Goal: Task Accomplishment & Management: Manage account settings

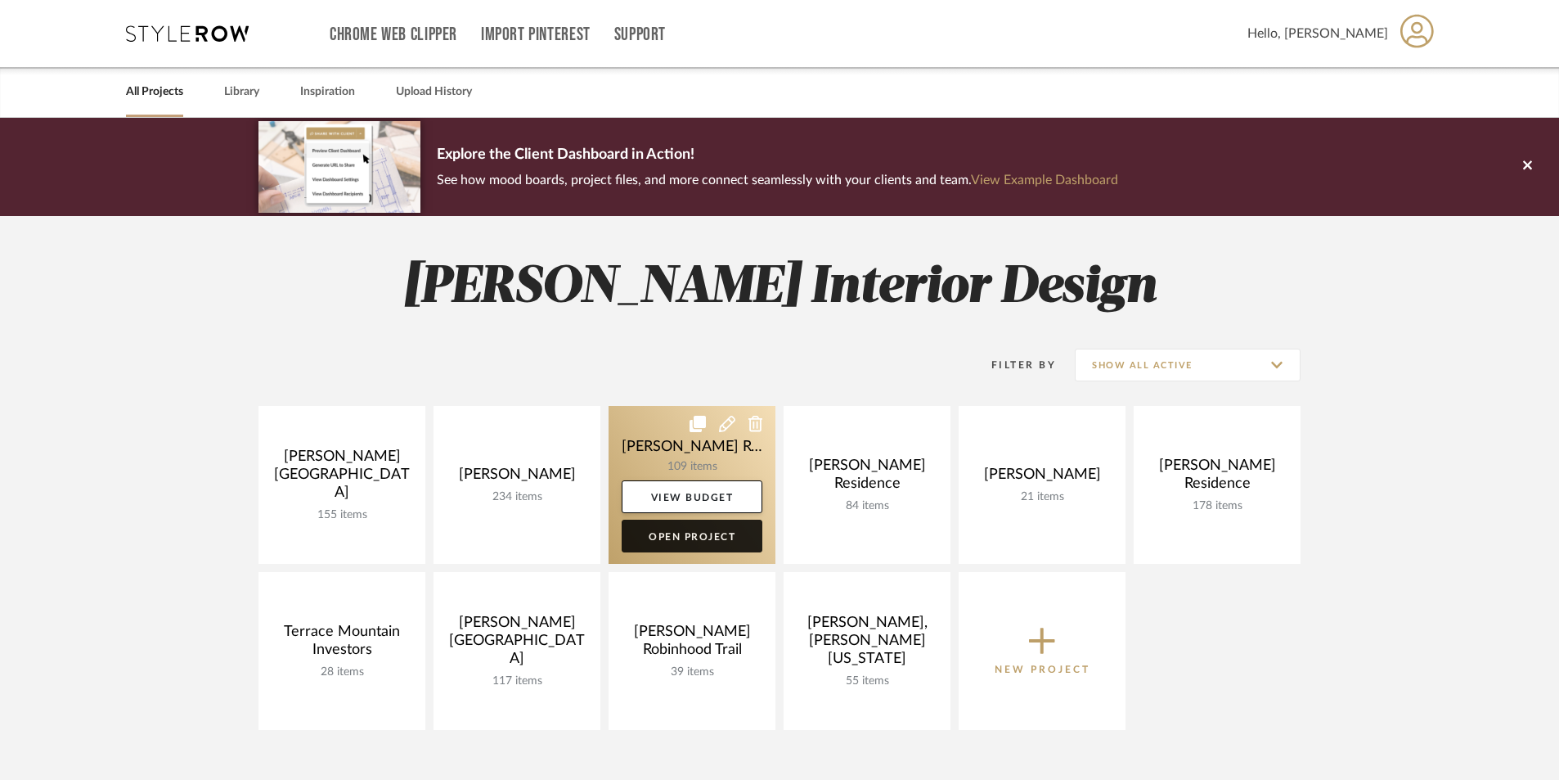
click at [669, 536] on link "Open Project" at bounding box center [692, 535] width 141 height 33
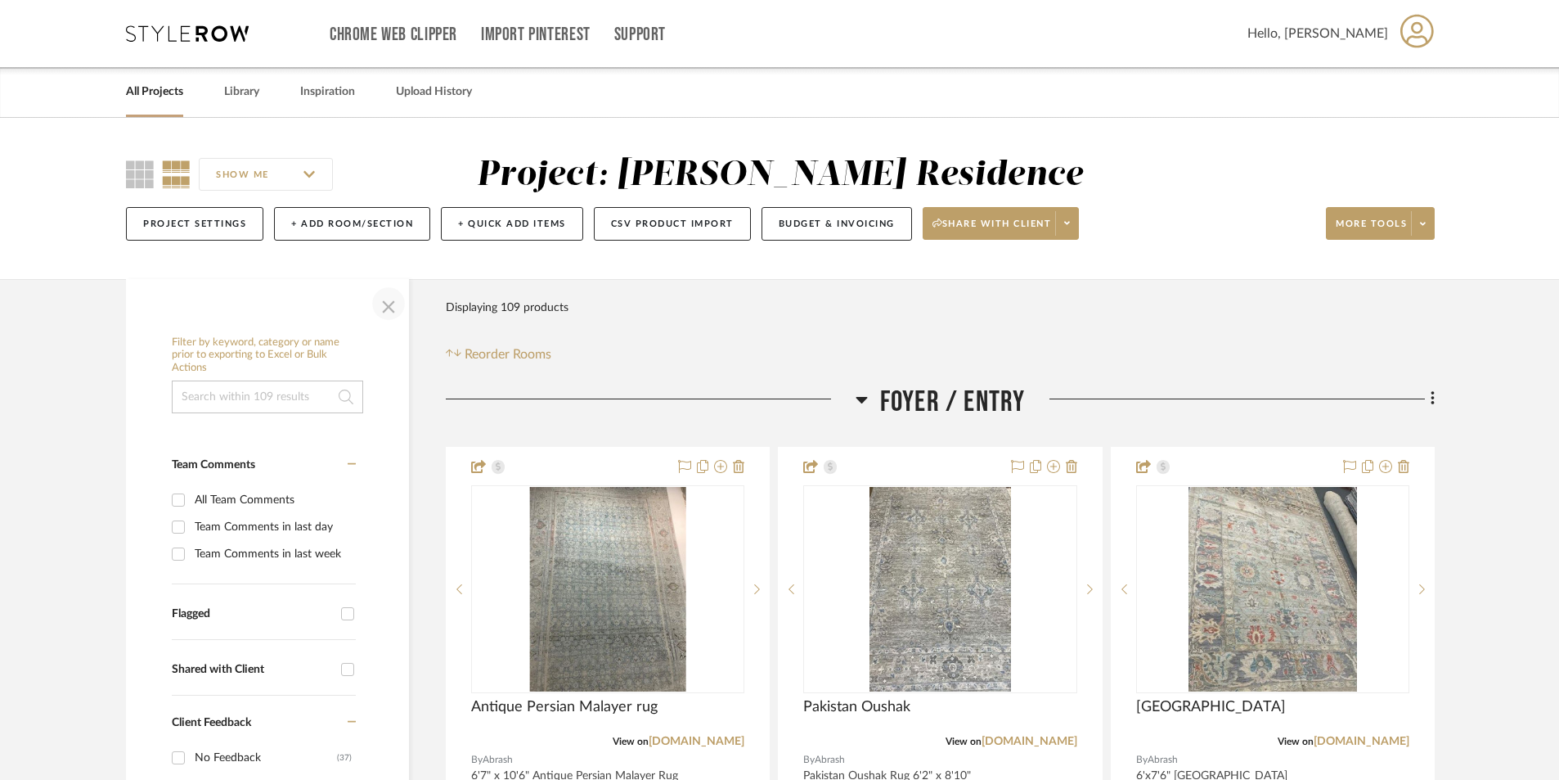
click at [391, 308] on span "button" at bounding box center [388, 303] width 39 height 39
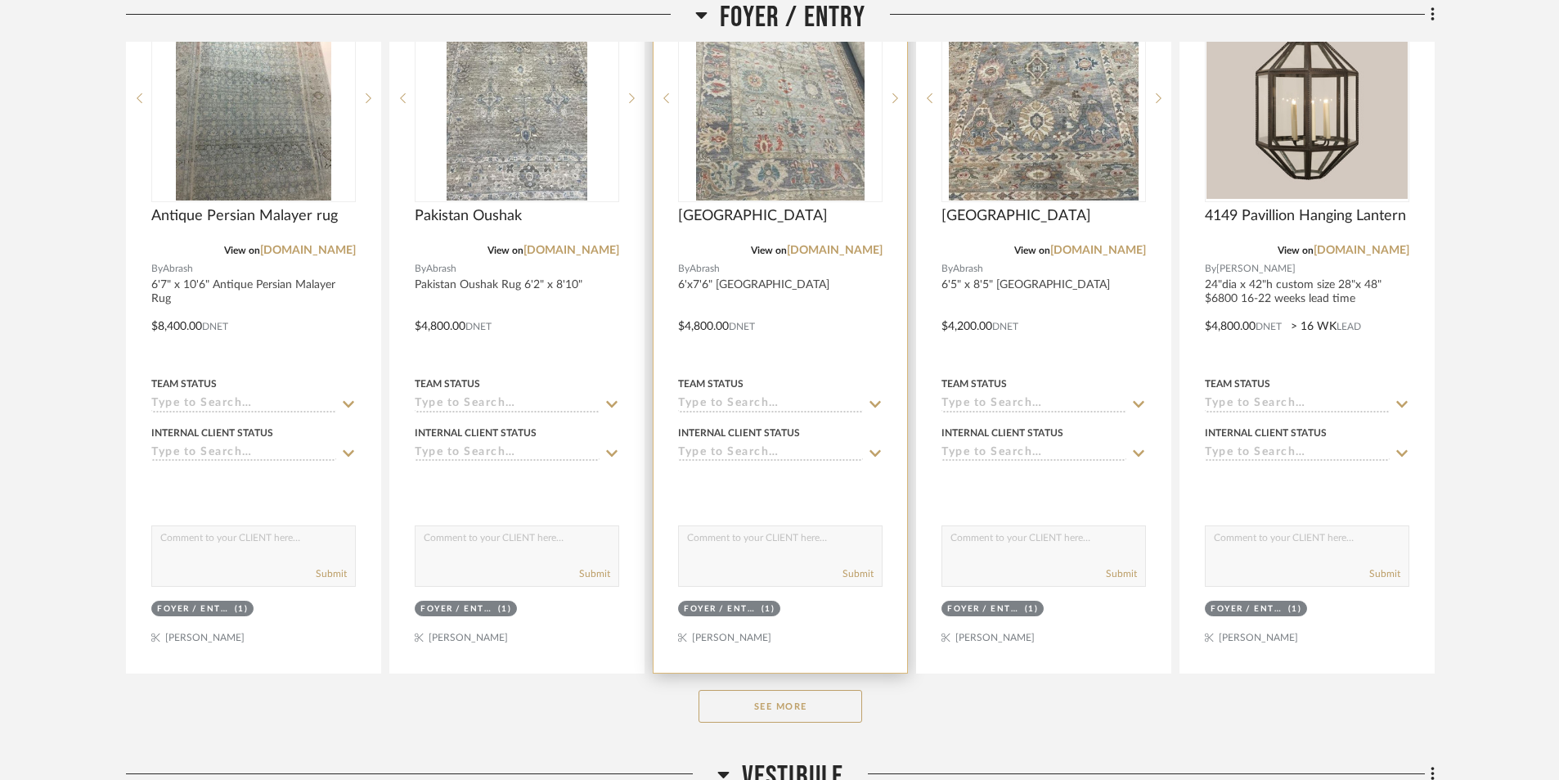
scroll to position [736, 0]
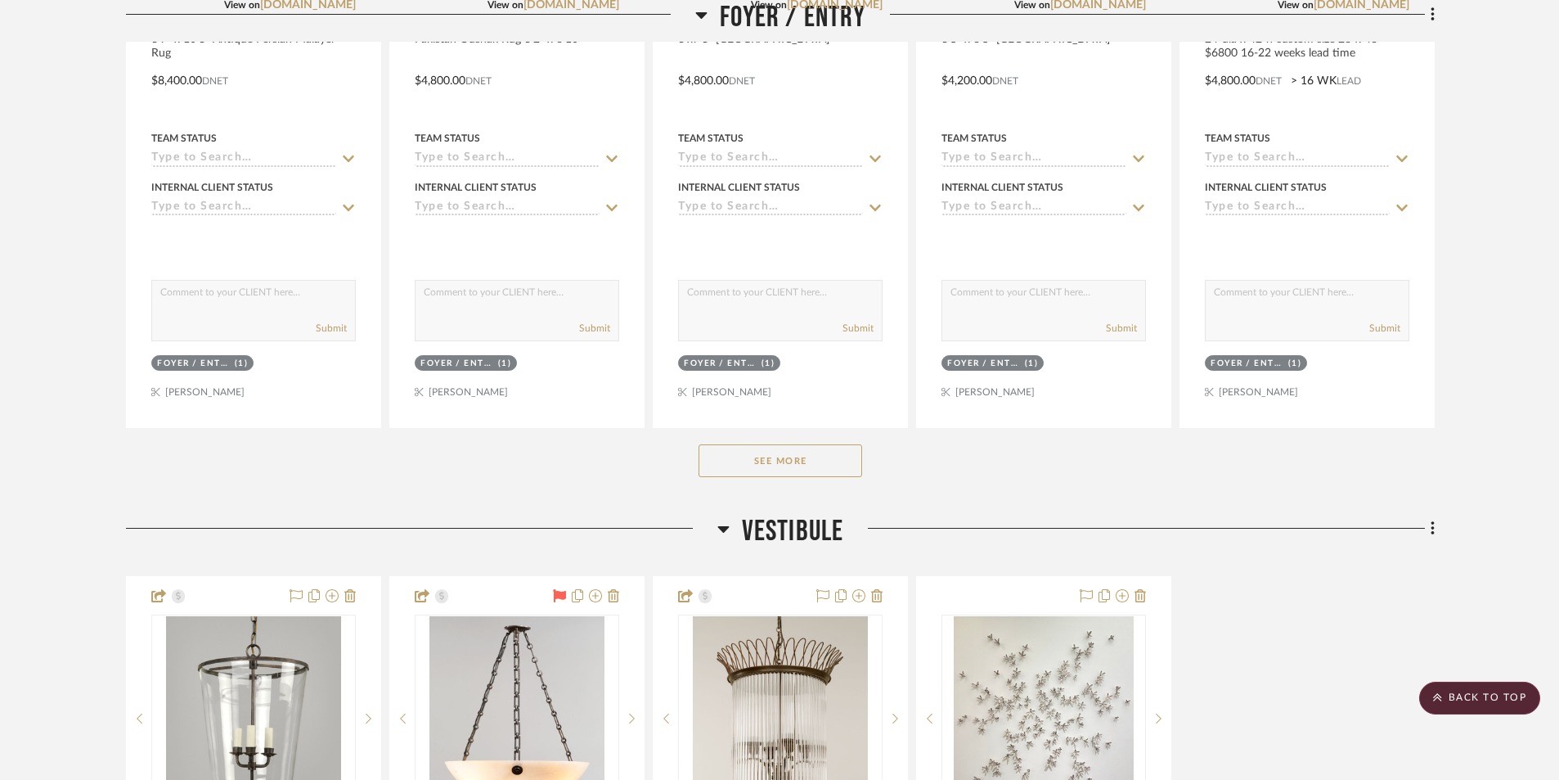
click at [775, 474] on button "See More" at bounding box center [781, 460] width 164 height 33
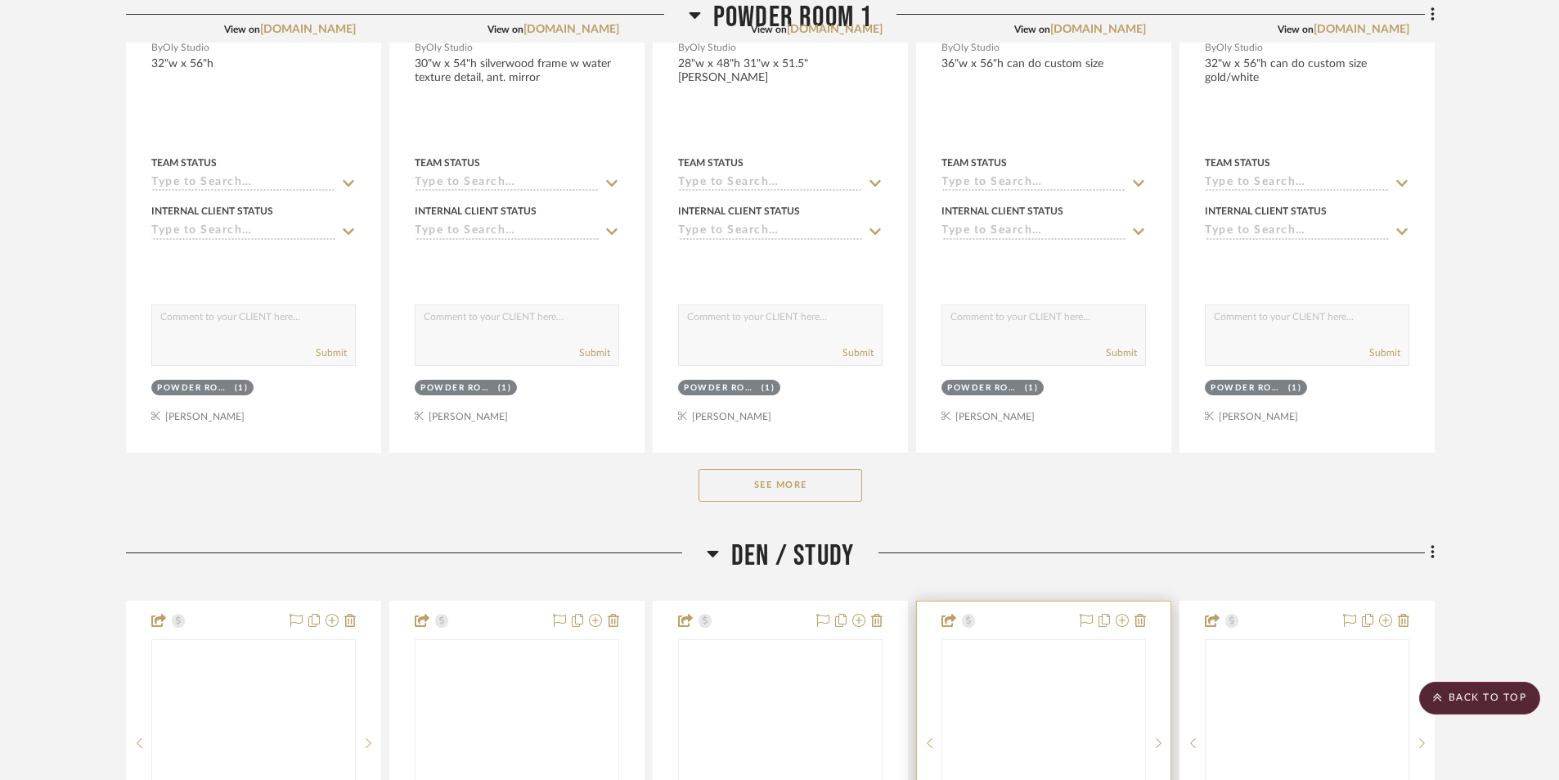
scroll to position [3108, 0]
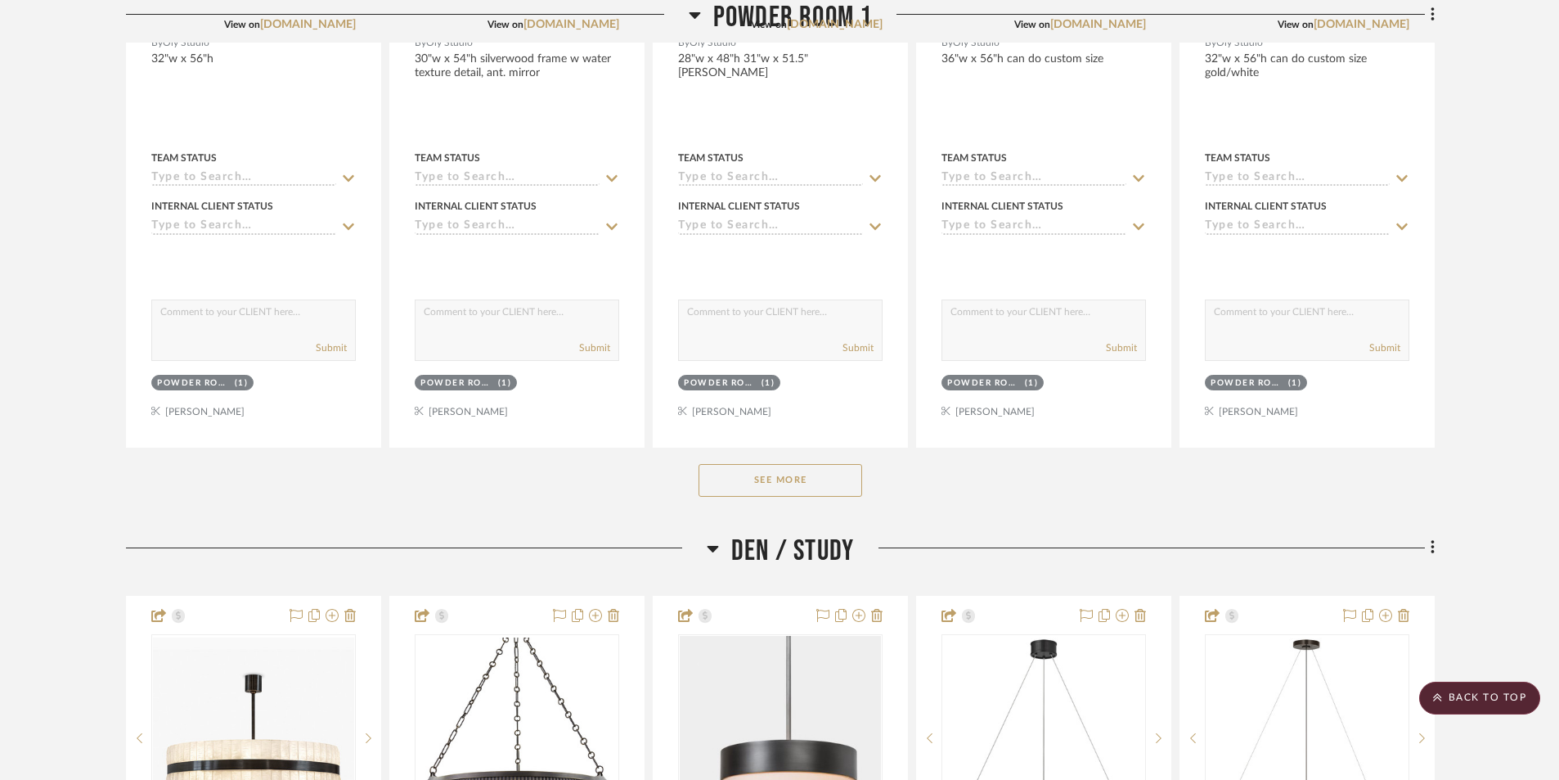
click at [832, 478] on button "See More" at bounding box center [781, 480] width 164 height 33
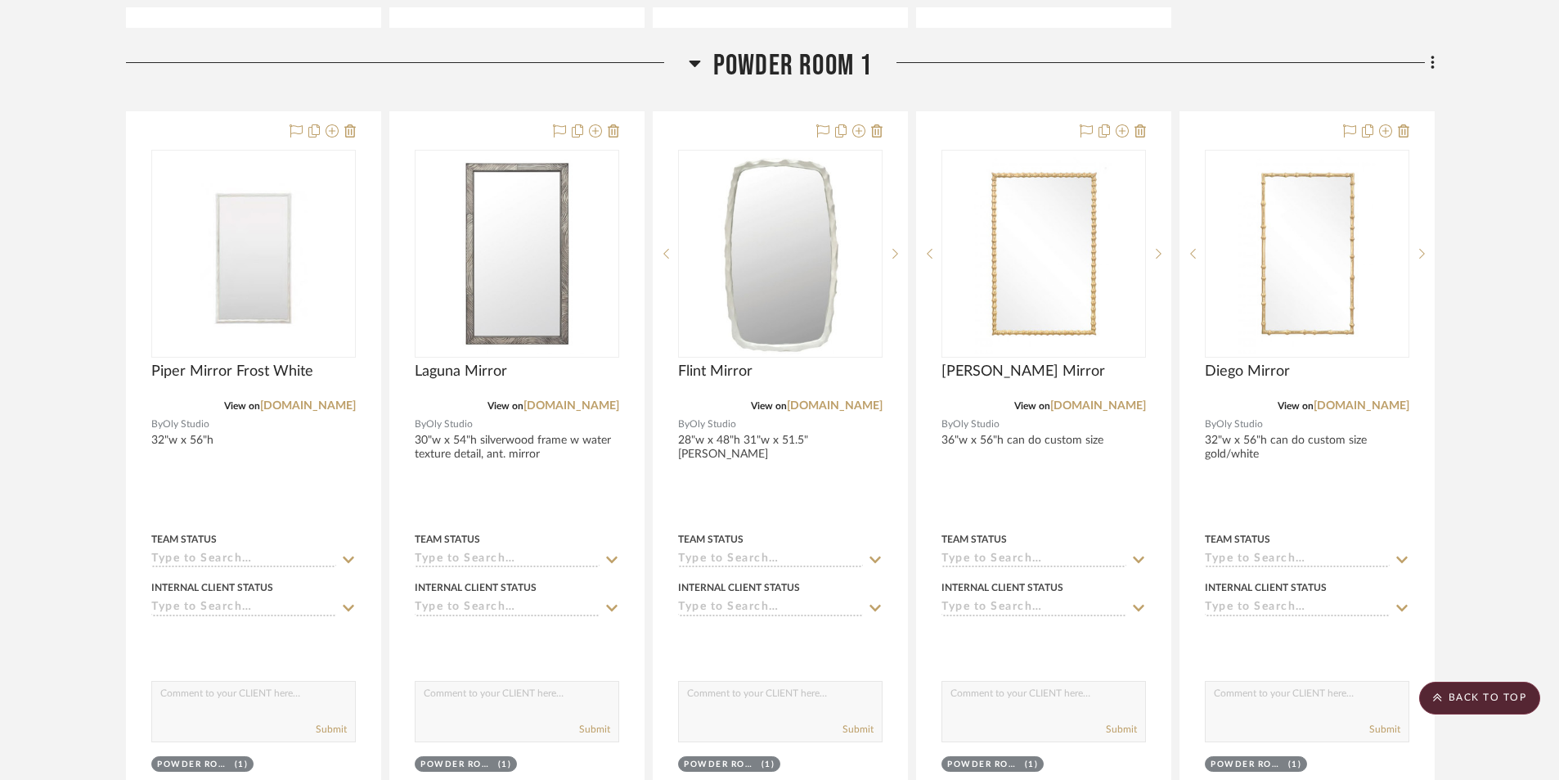
scroll to position [2699, 0]
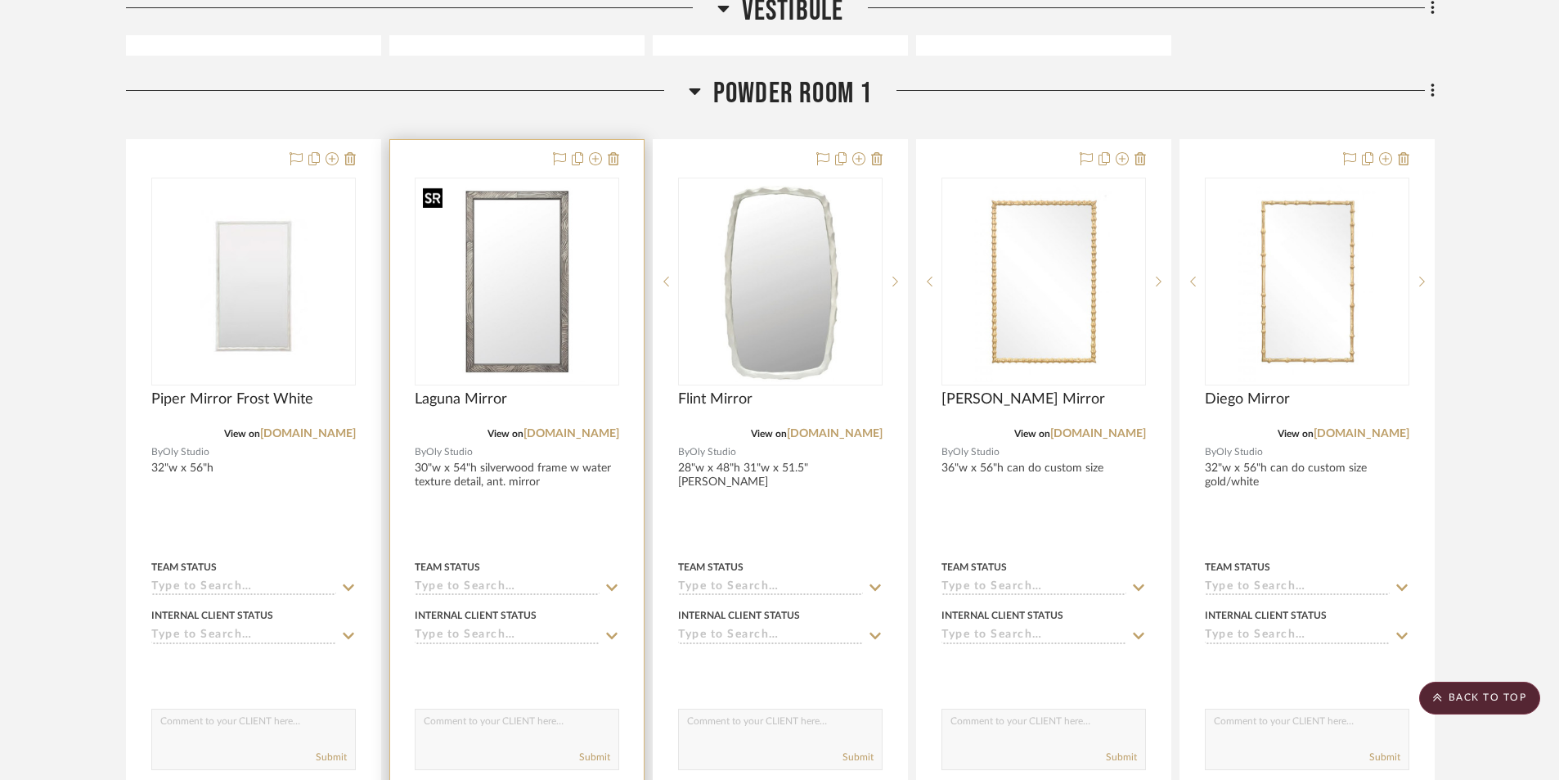
click at [559, 351] on img "0" at bounding box center [516, 281] width 201 height 201
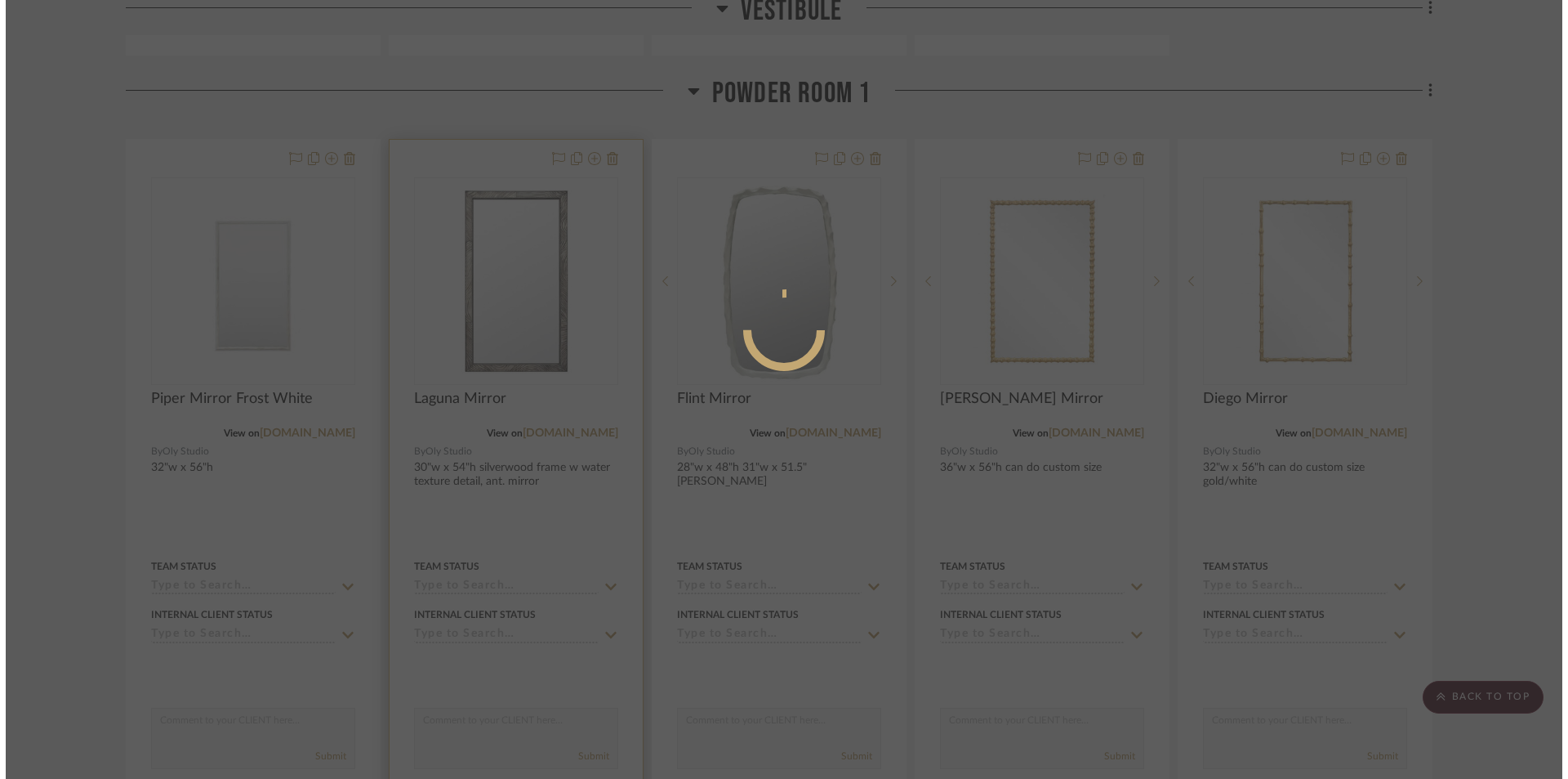
scroll to position [0, 0]
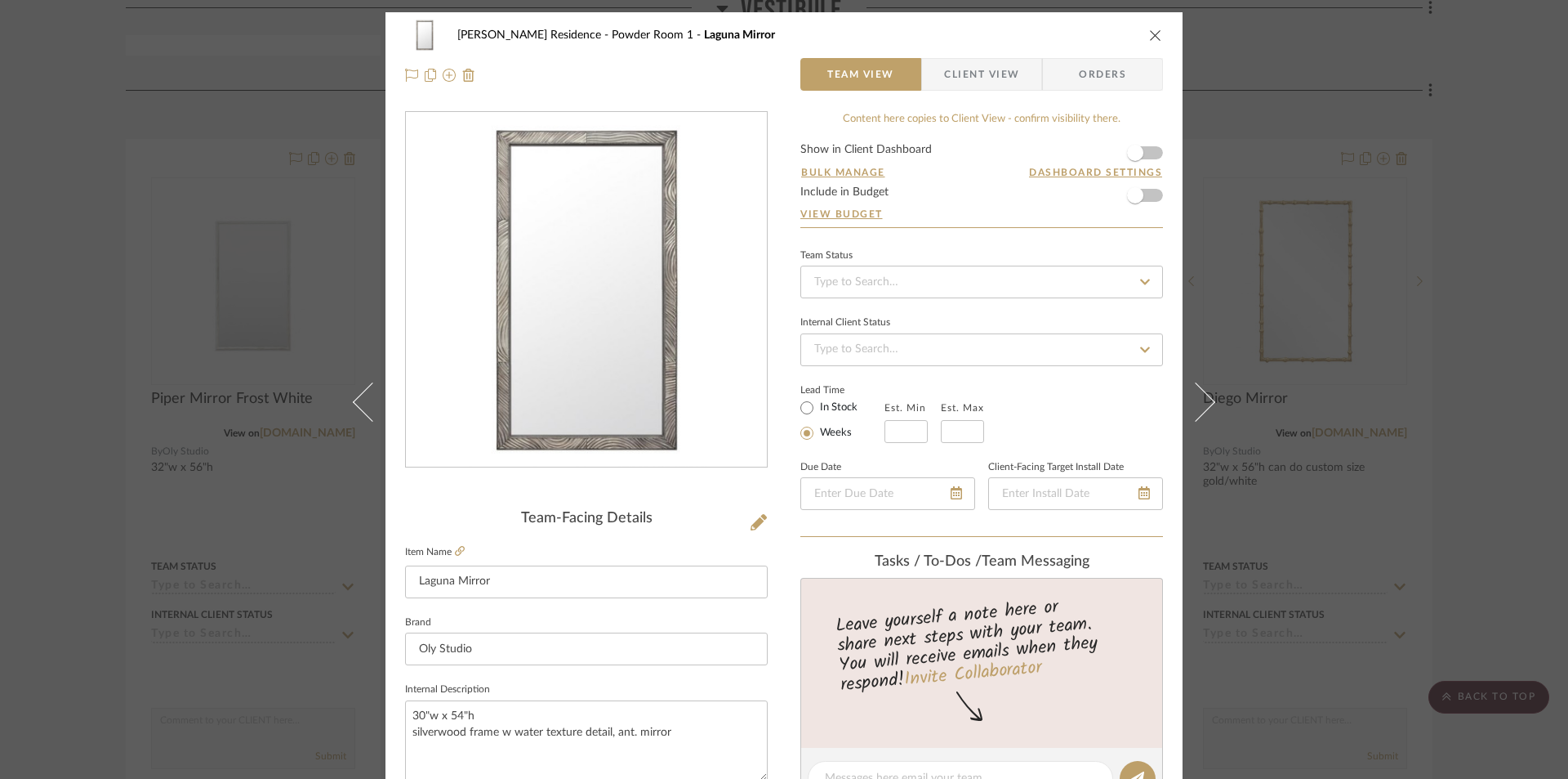
click at [1147, 25] on div "Crain Residence Powder Room 1 Laguna Mirror" at bounding box center [784, 35] width 758 height 33
click at [1151, 29] on icon "close" at bounding box center [1156, 35] width 13 height 13
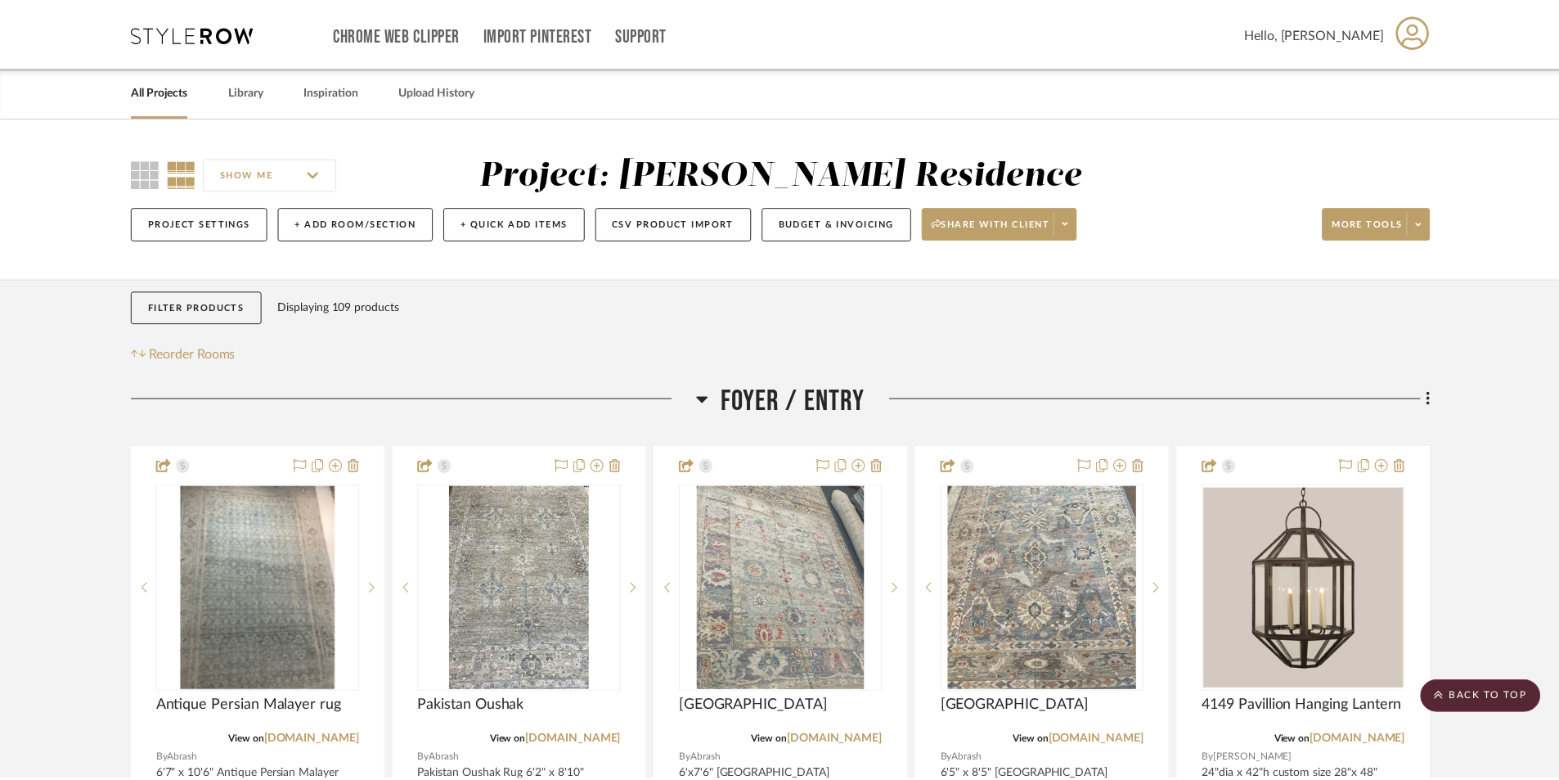
scroll to position [2699, 0]
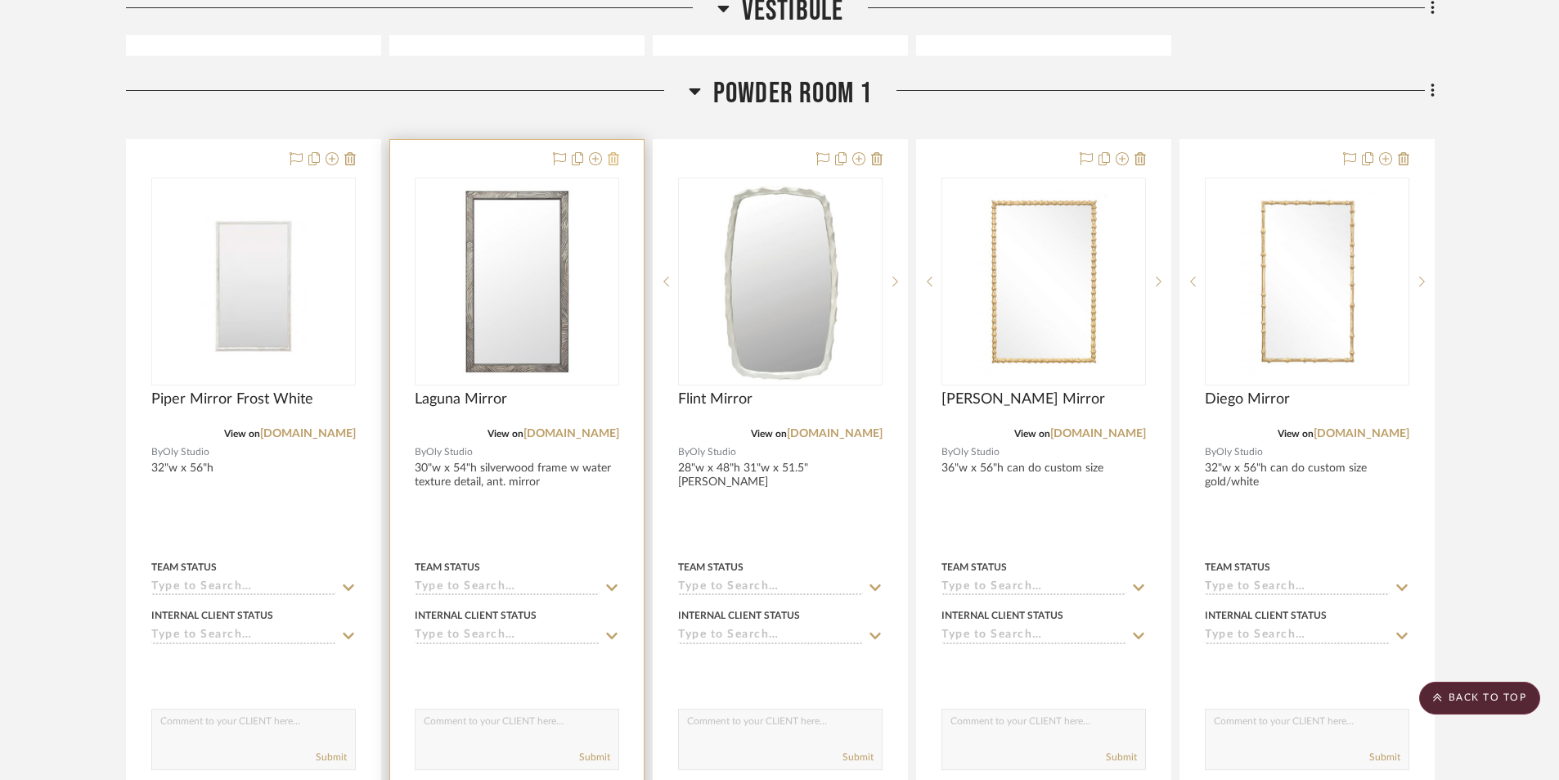
click at [614, 163] on icon at bounding box center [613, 158] width 11 height 13
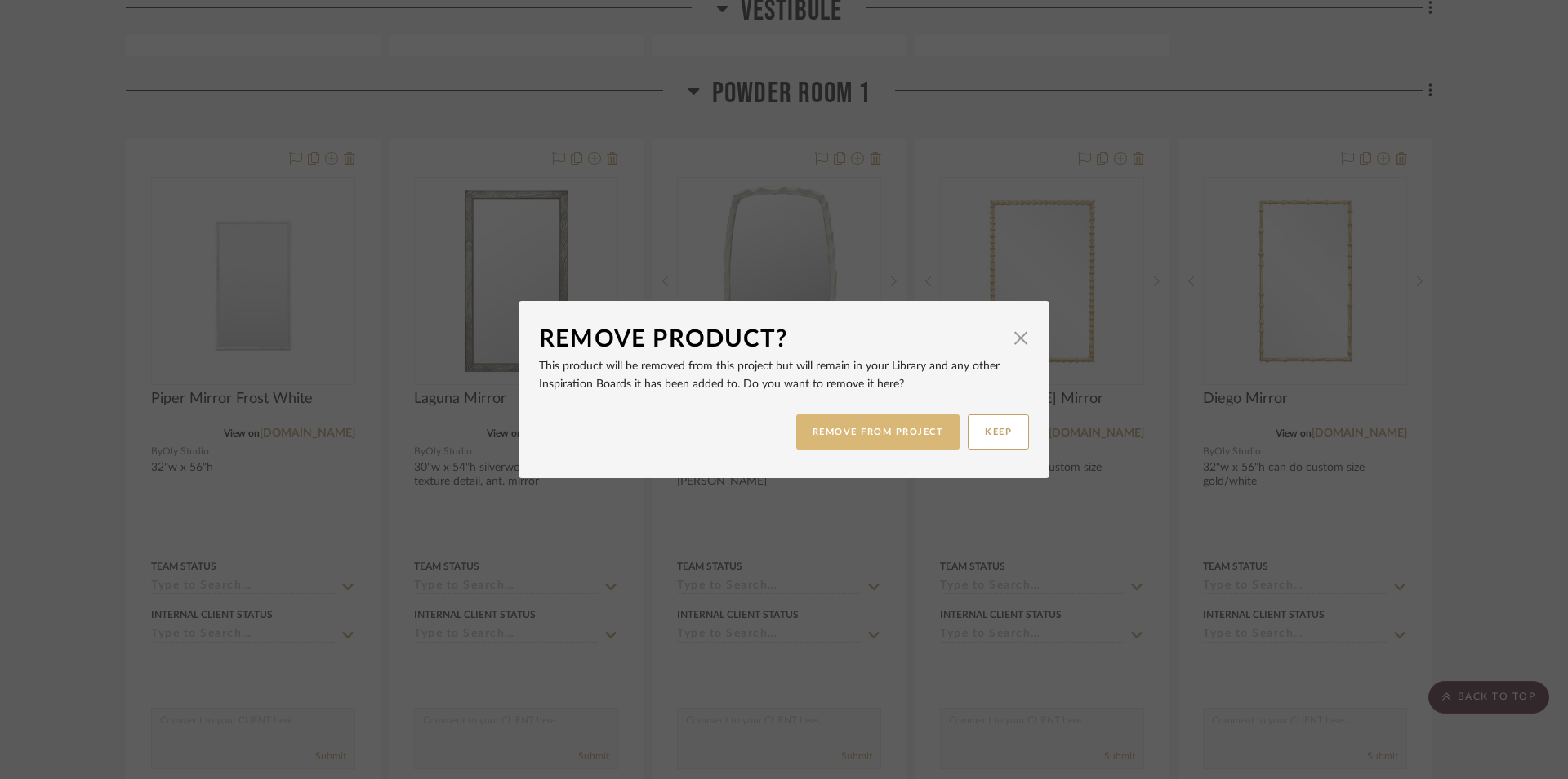
click at [887, 428] on button "REMOVE FROM PROJECT" at bounding box center [878, 431] width 164 height 35
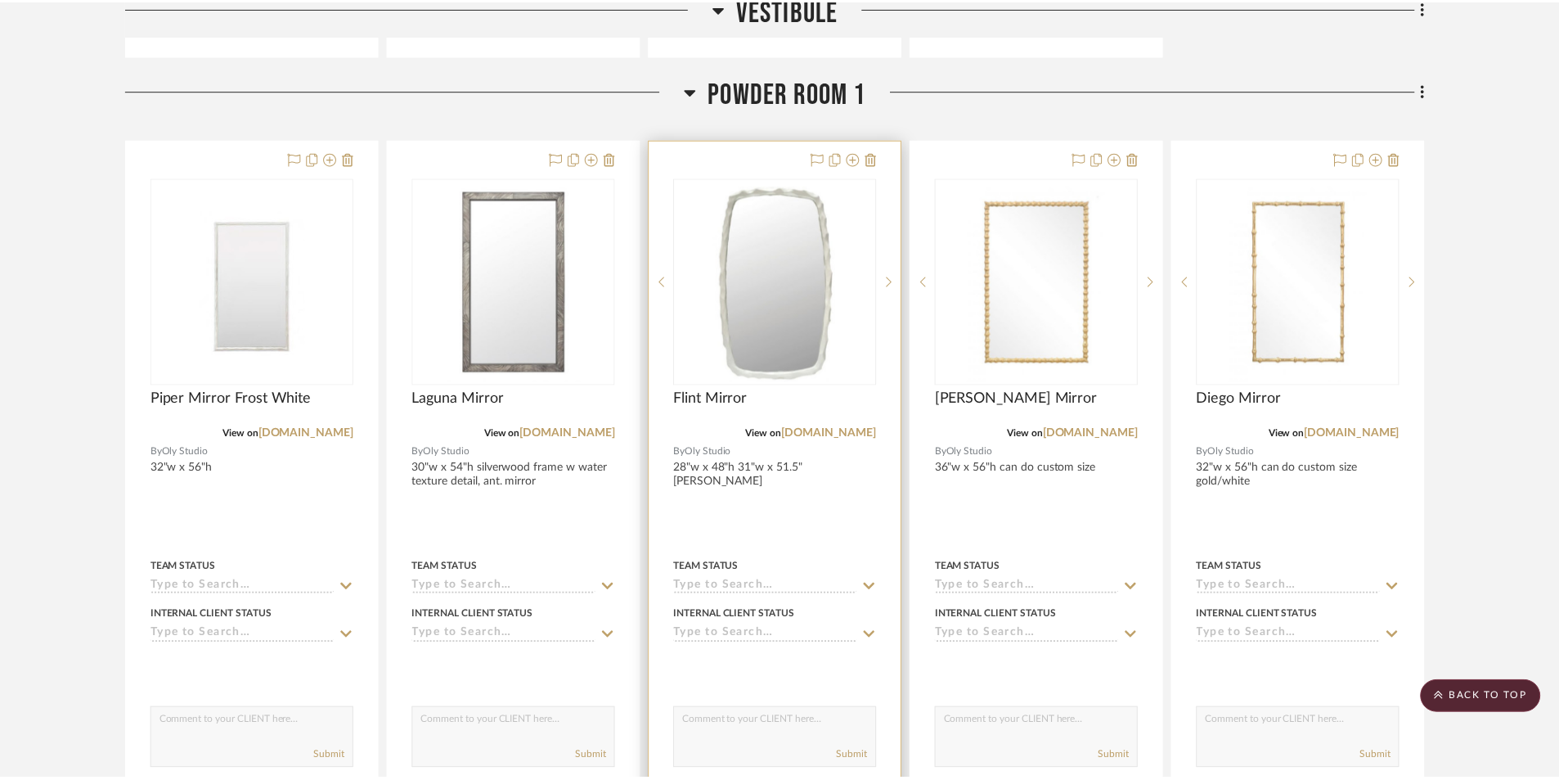
scroll to position [2699, 0]
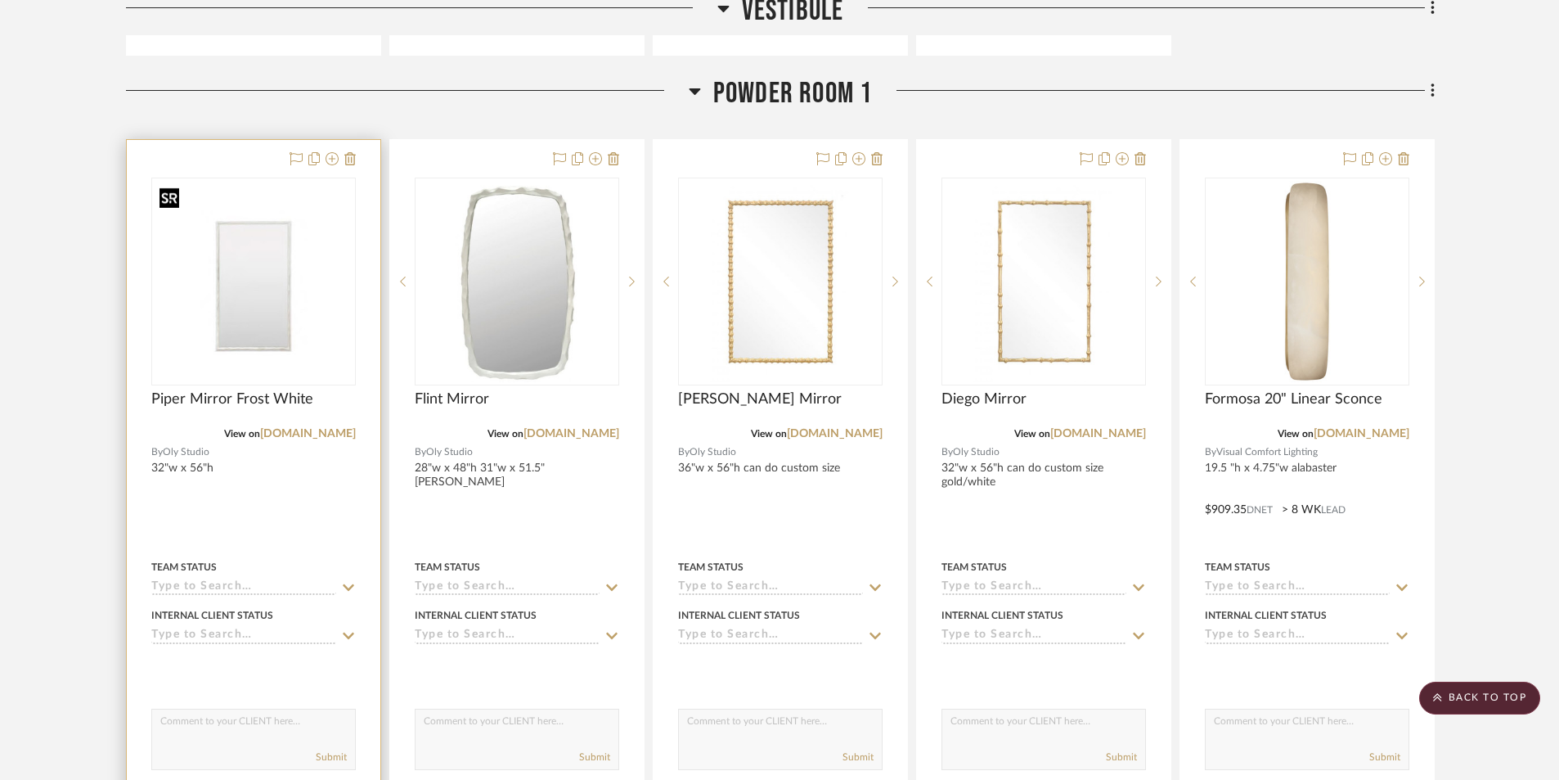
click at [282, 350] on img "0" at bounding box center [253, 281] width 201 height 201
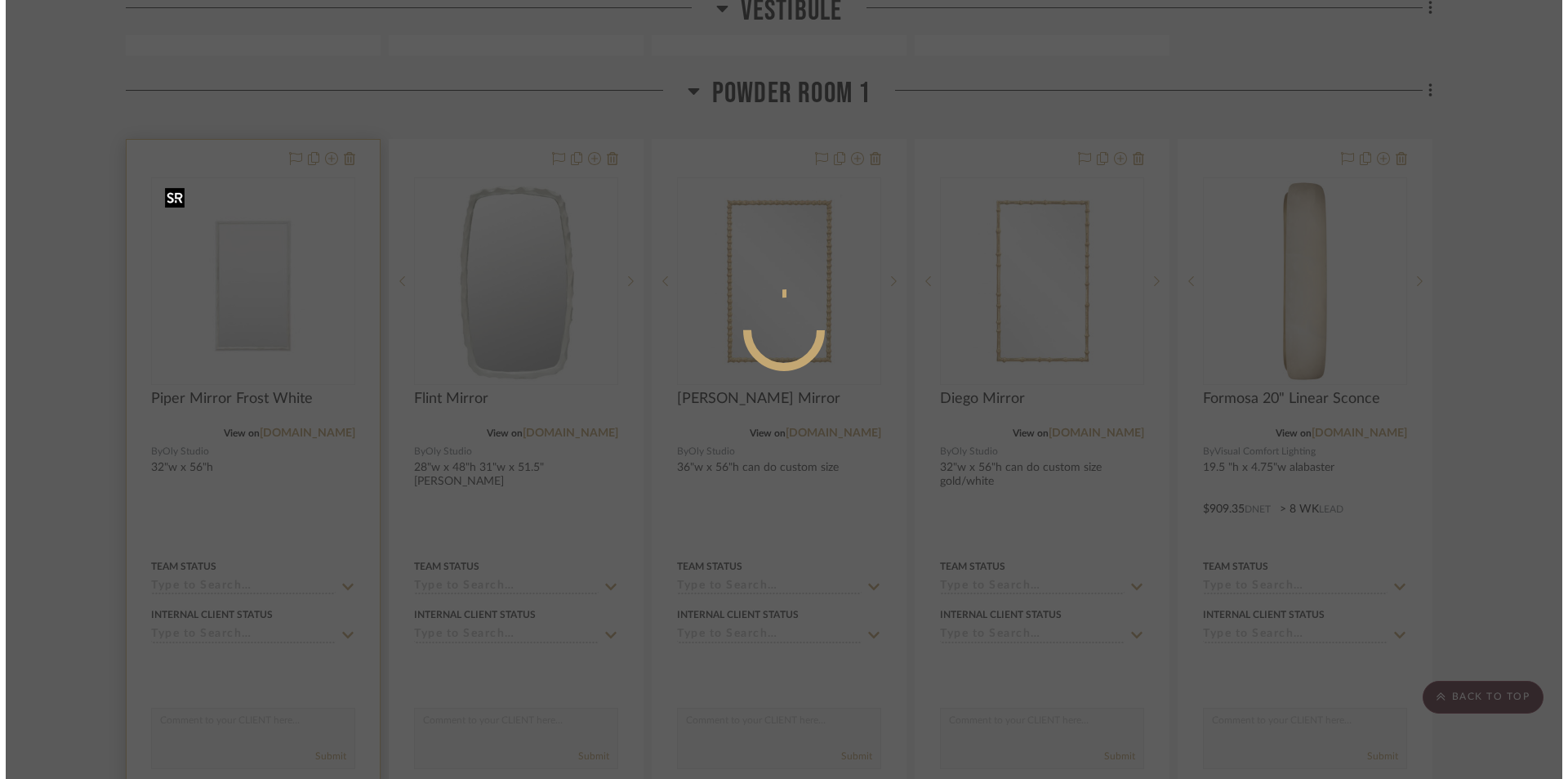
scroll to position [0, 0]
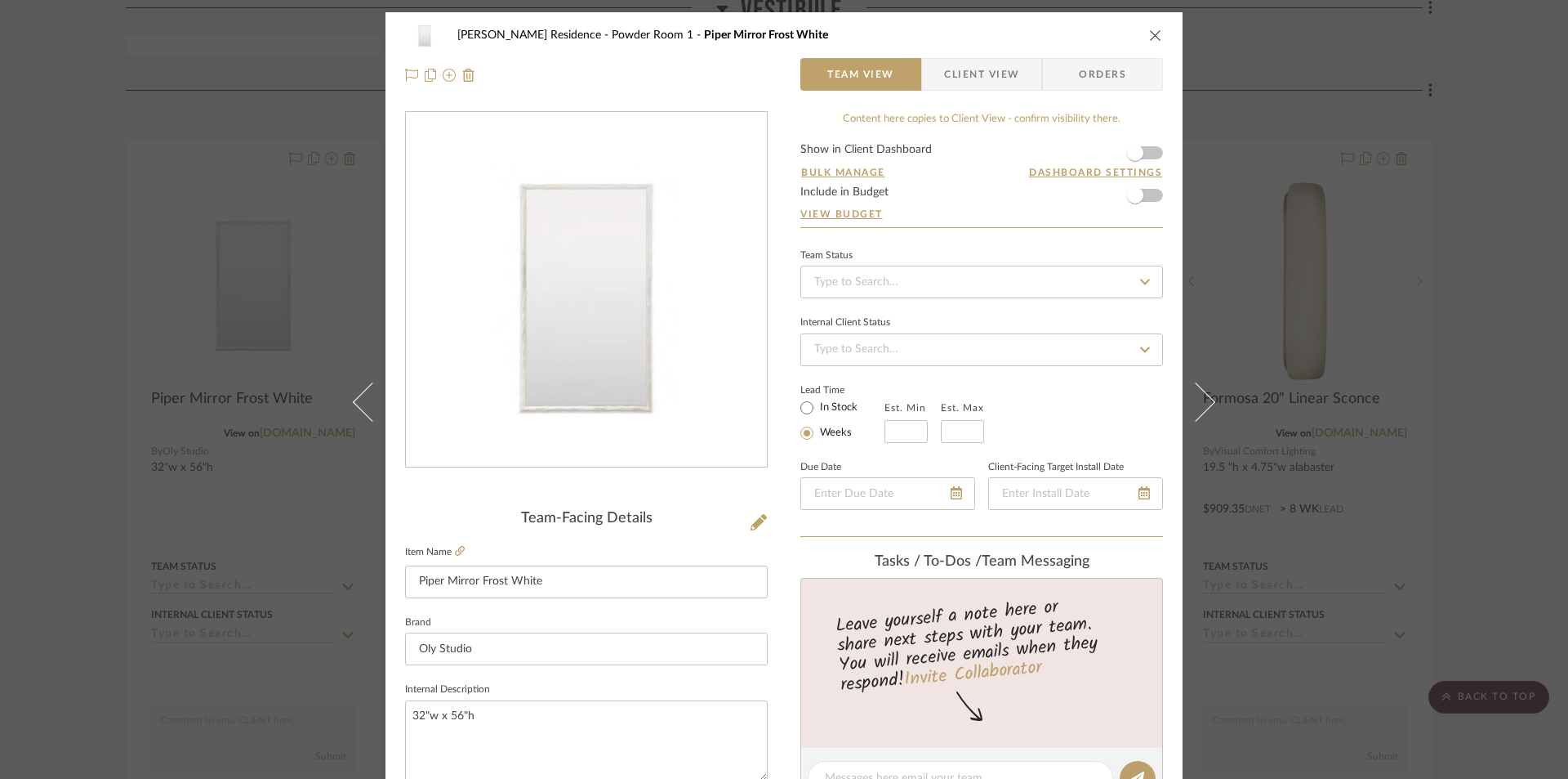
click at [634, 393] on img "0" at bounding box center [586, 290] width 355 height 355
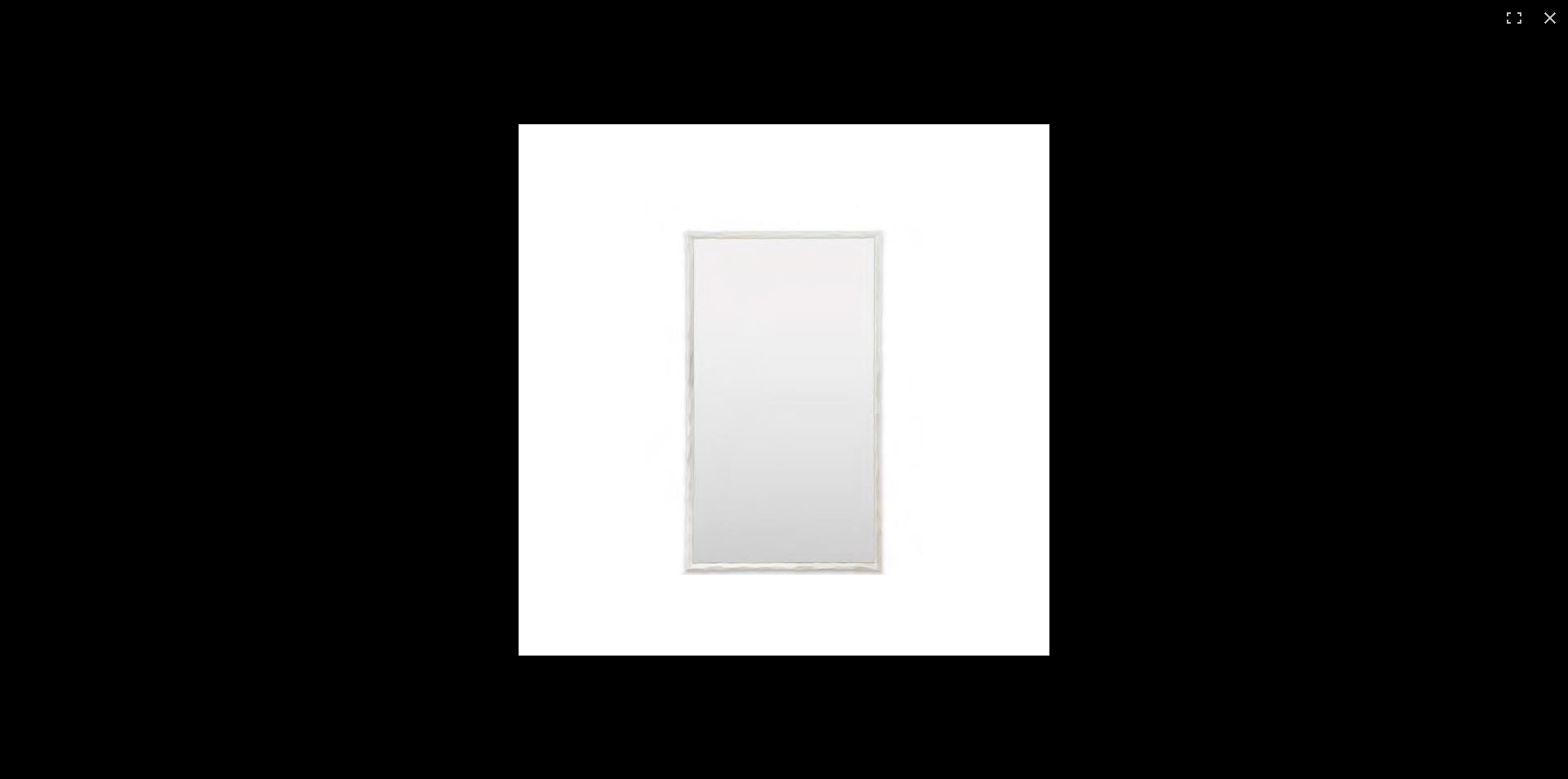
click at [695, 570] on img at bounding box center [784, 390] width 531 height 531
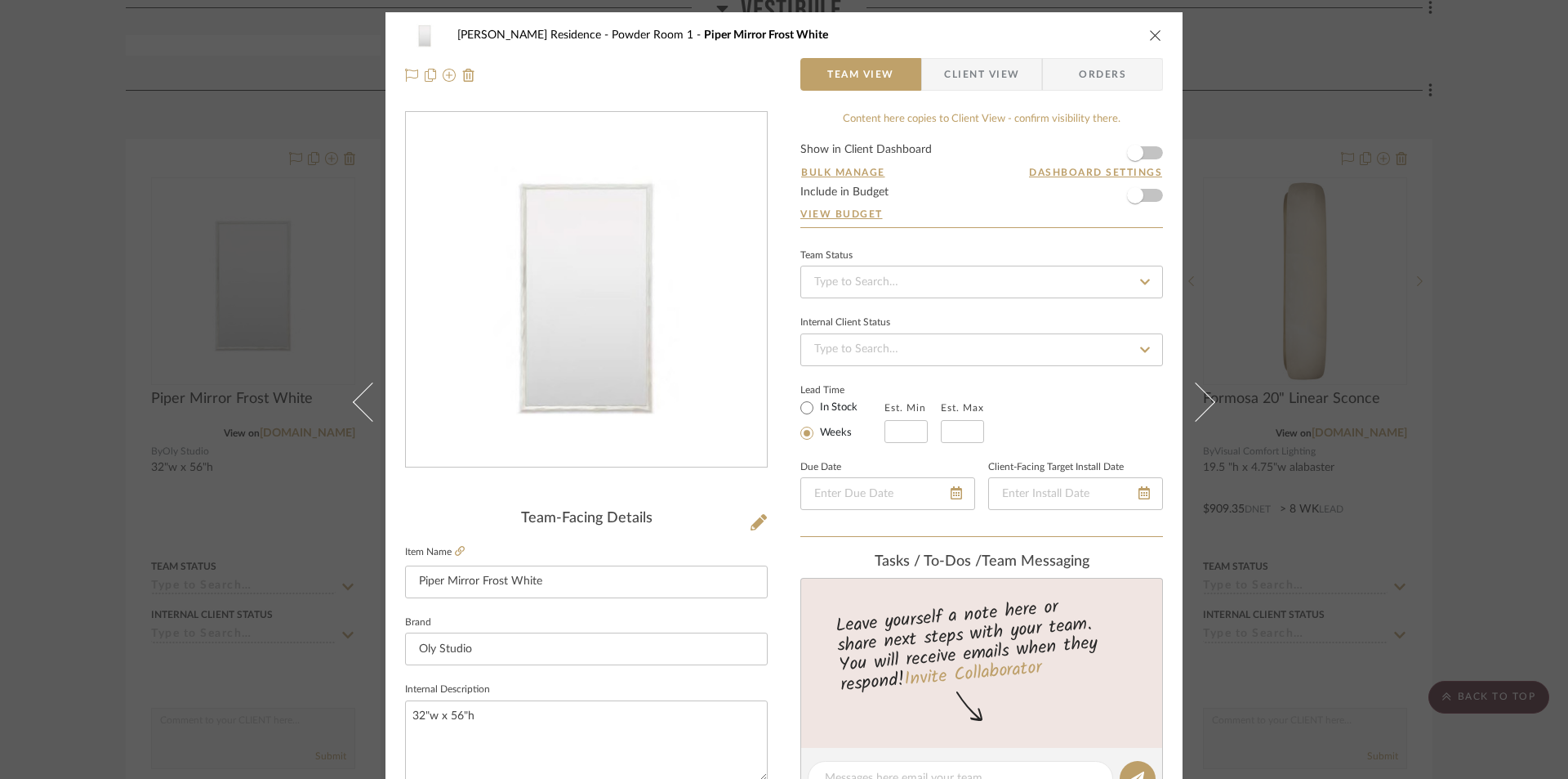
click at [1153, 33] on icon "close" at bounding box center [1156, 35] width 13 height 13
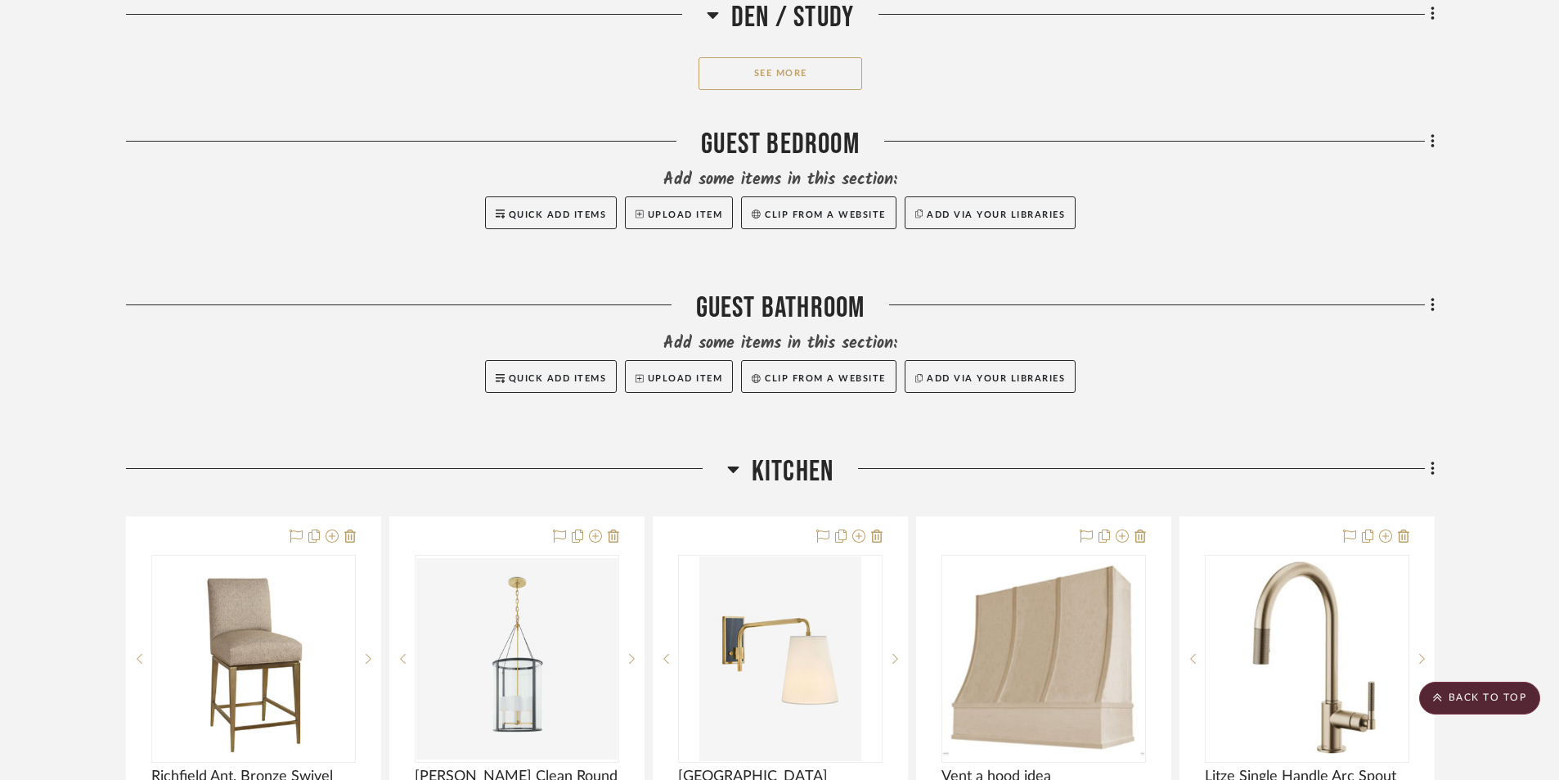
scroll to position [6462, 0]
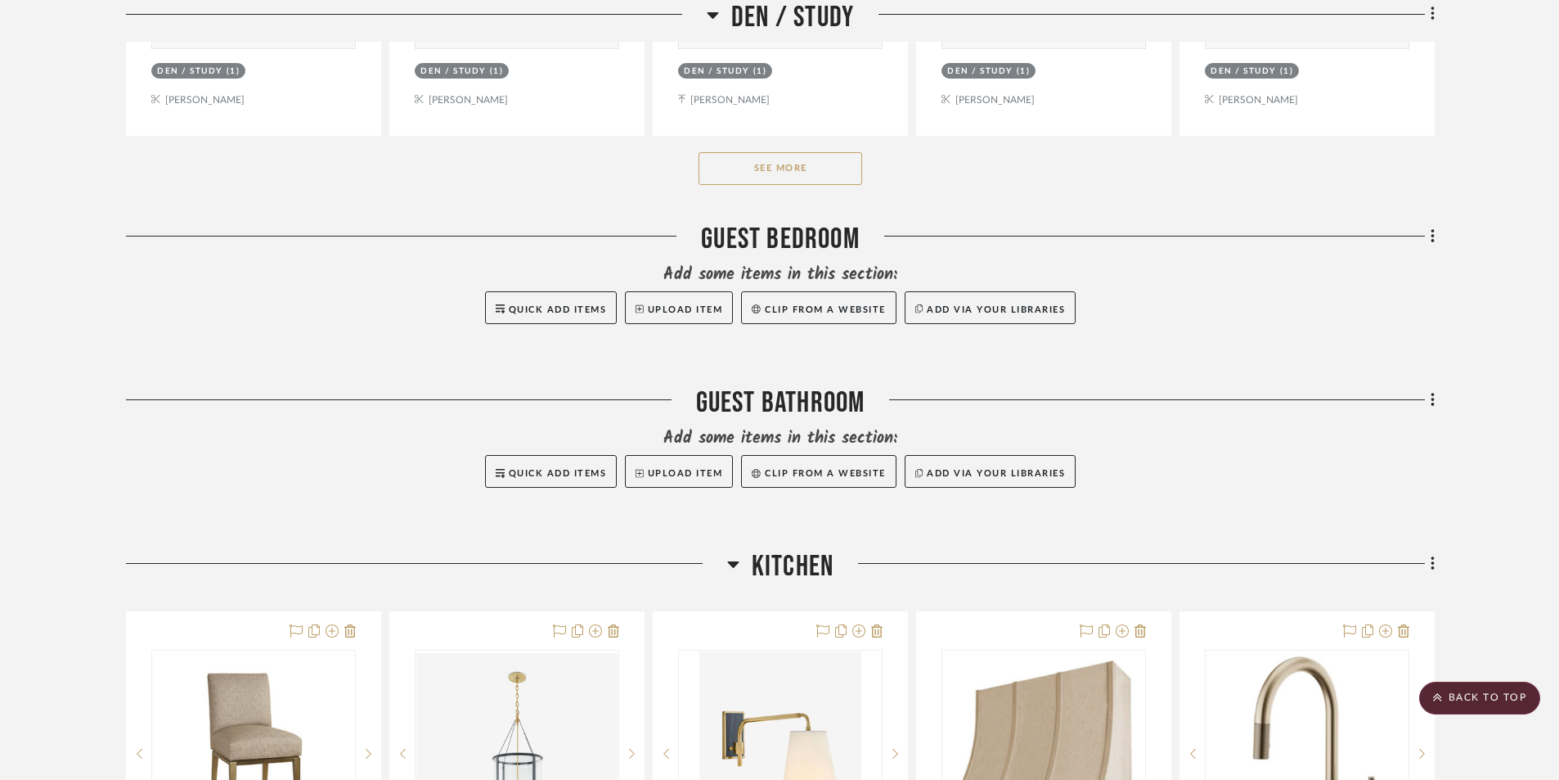
click at [783, 171] on button "See More" at bounding box center [781, 168] width 164 height 33
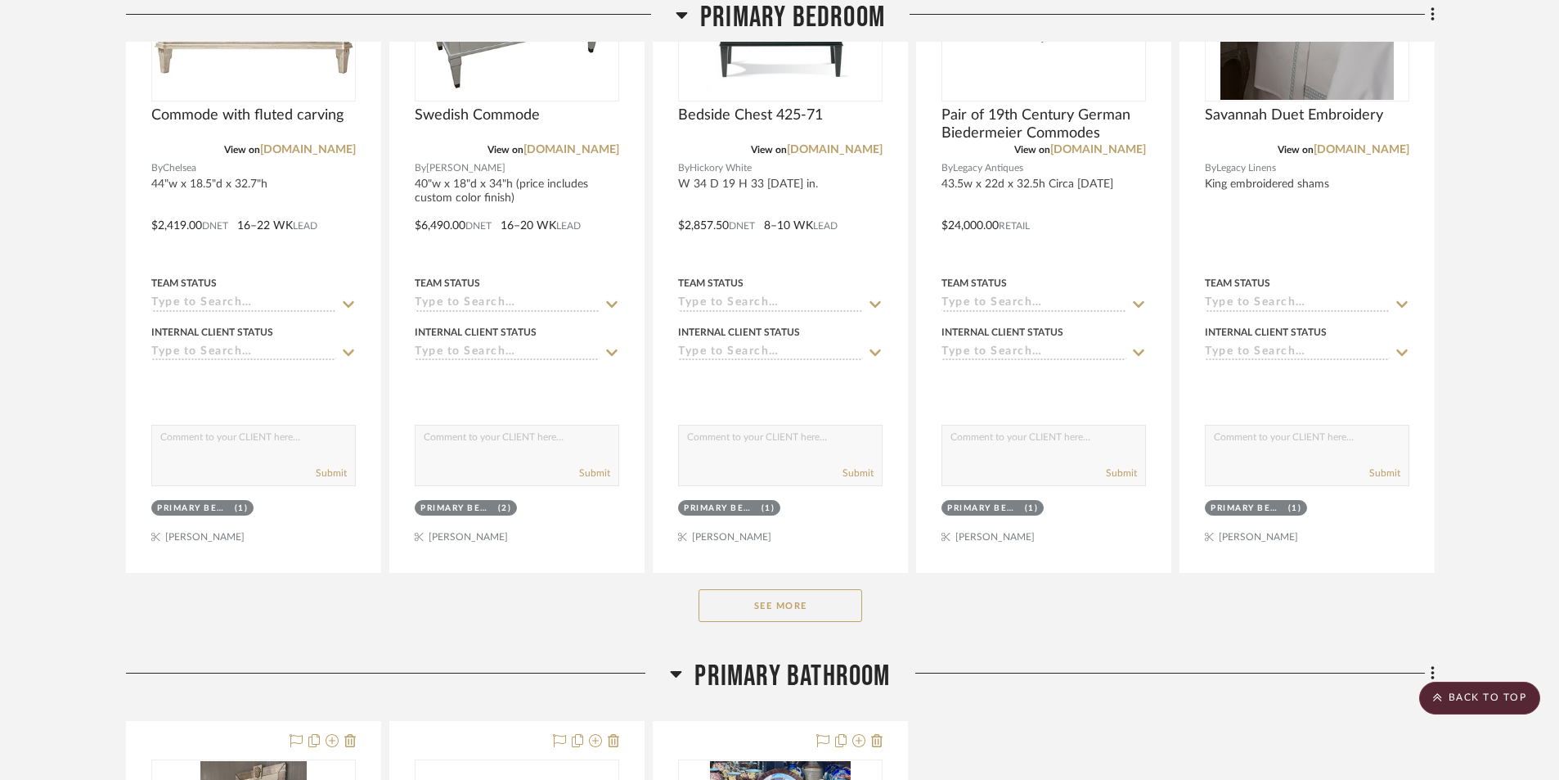
scroll to position [12351, 0]
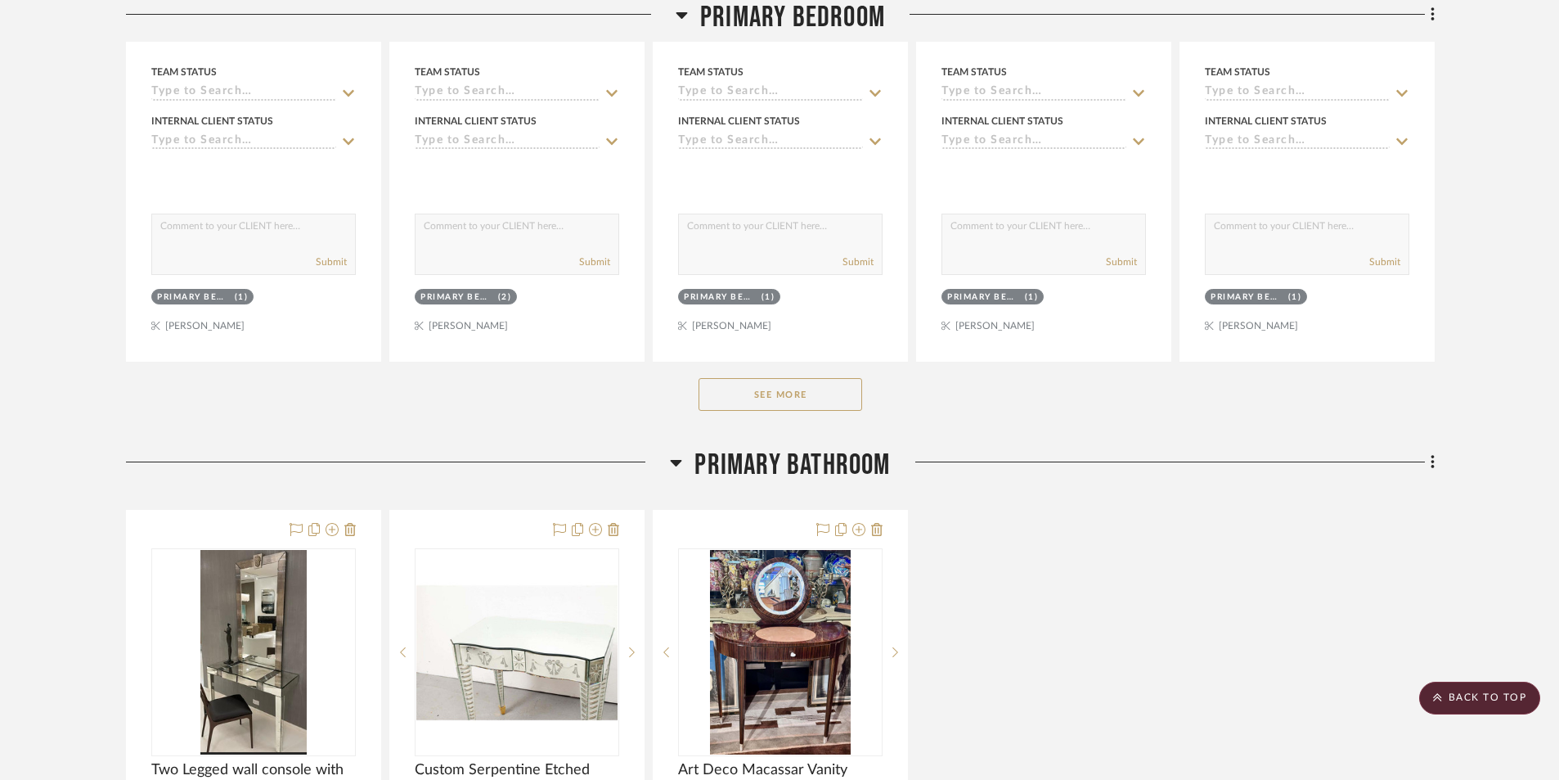
click at [802, 394] on button "See More" at bounding box center [781, 394] width 164 height 33
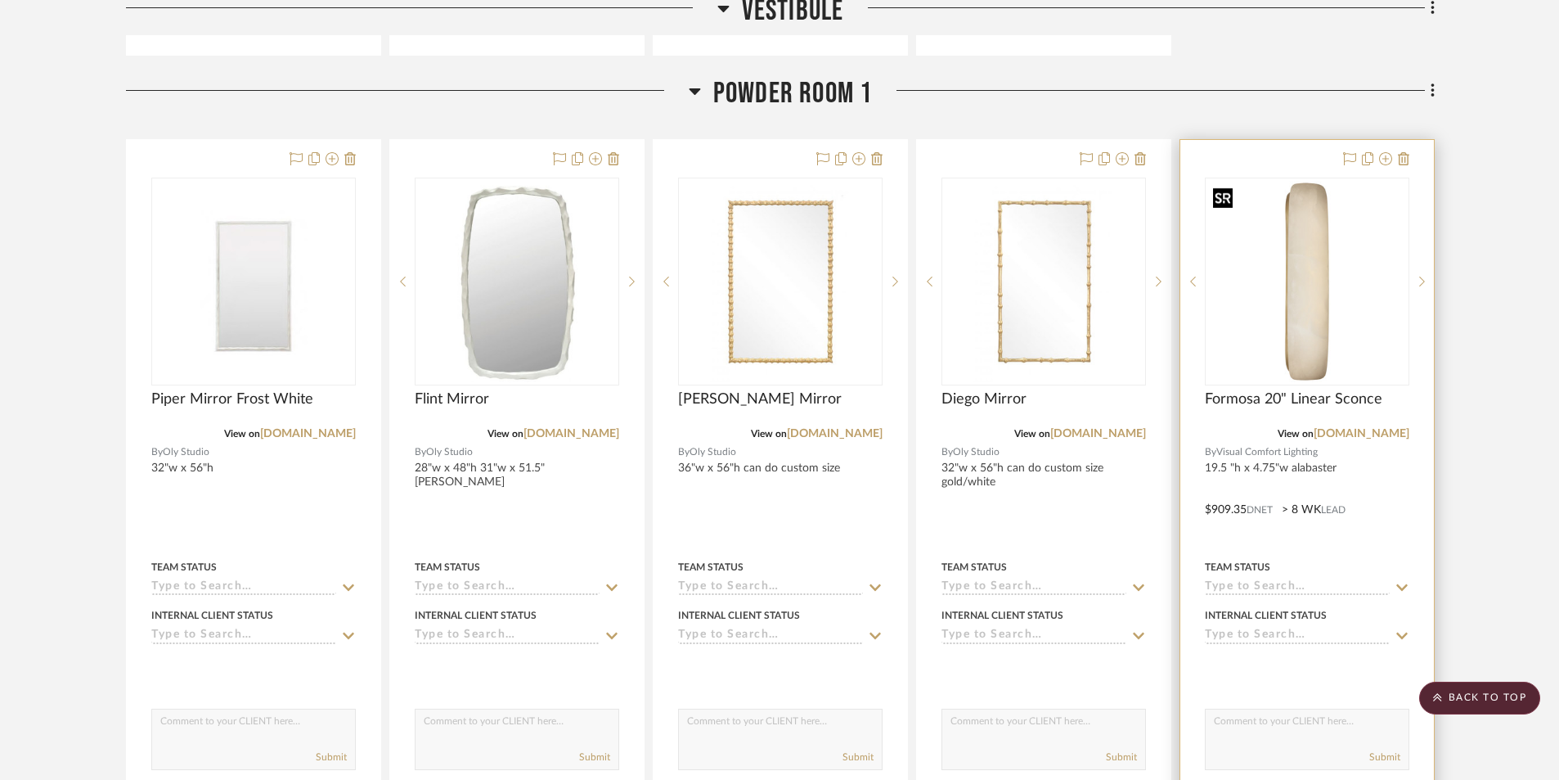
scroll to position [2781, 0]
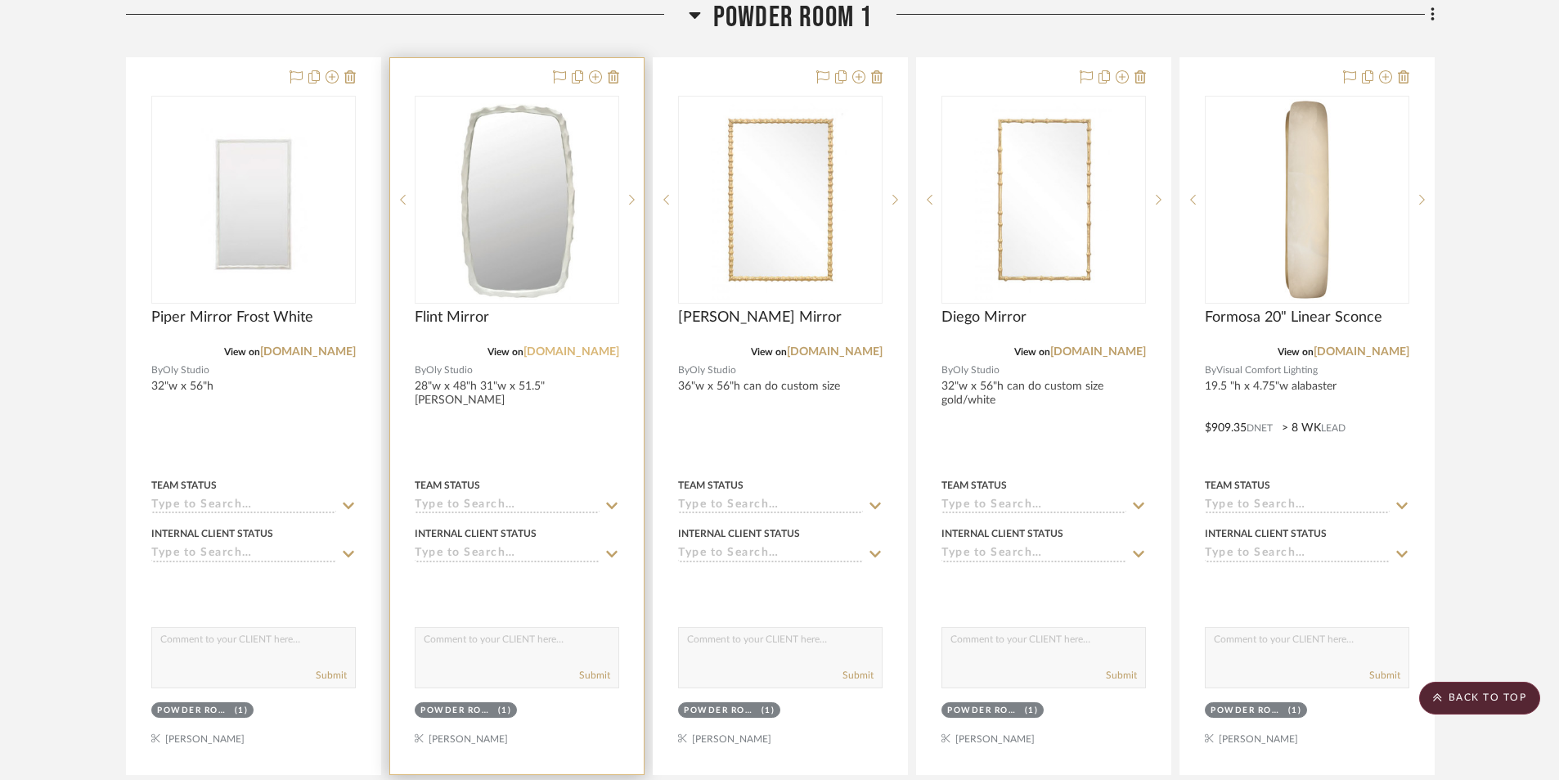
click at [567, 353] on link "[DOMAIN_NAME]" at bounding box center [571, 351] width 96 height 11
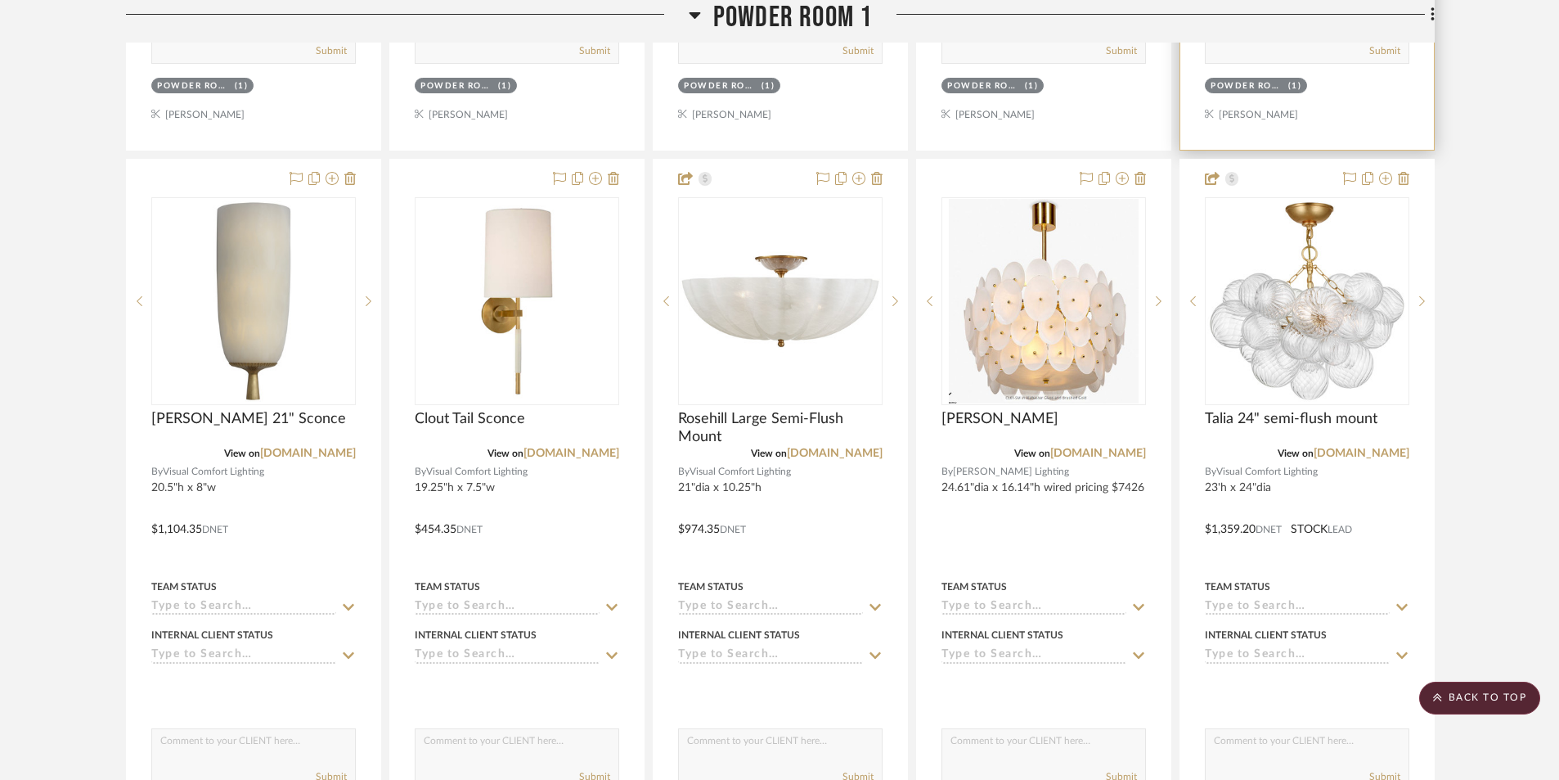
scroll to position [3354, 0]
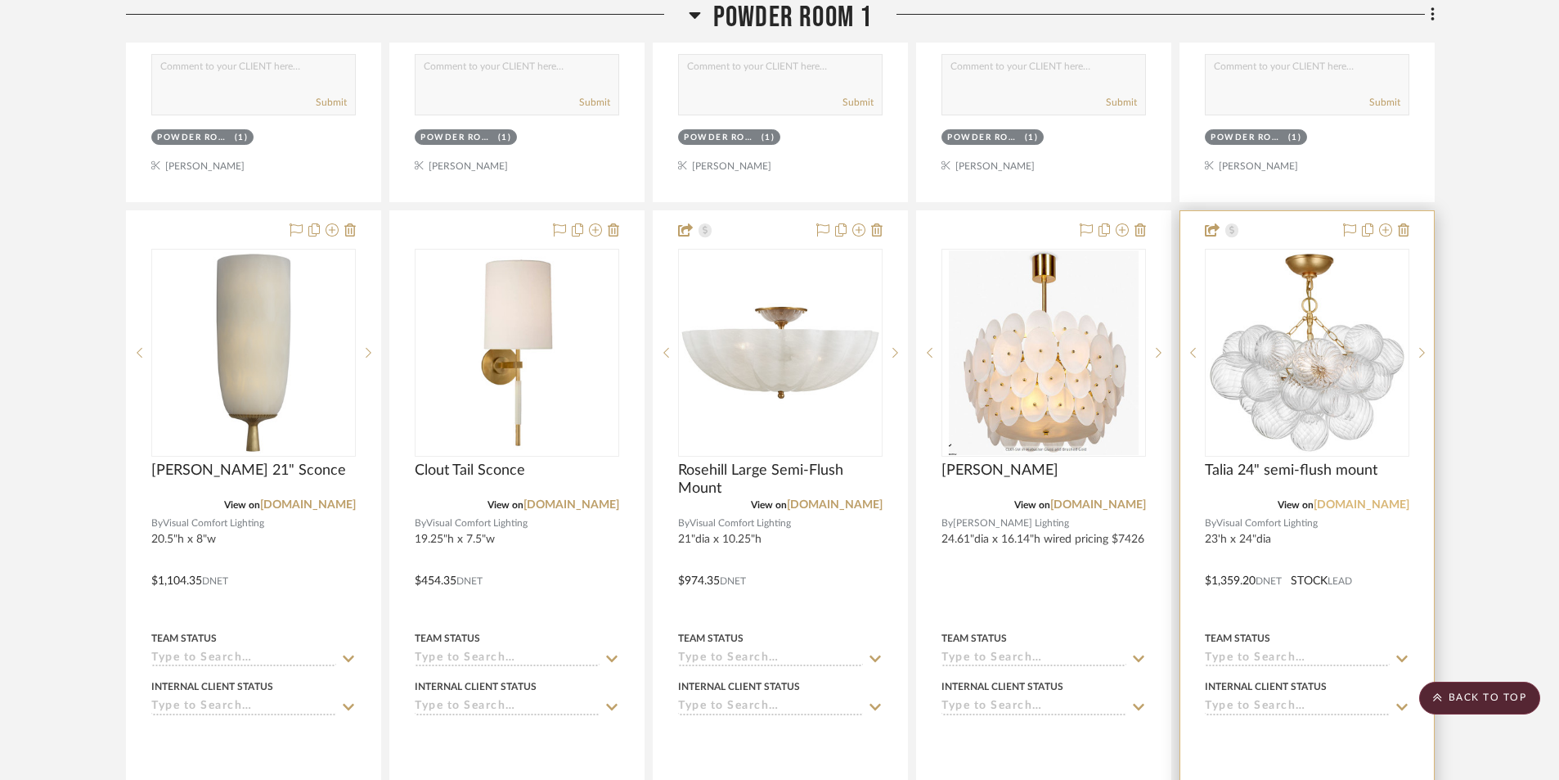
click at [1351, 506] on link "[DOMAIN_NAME]" at bounding box center [1362, 504] width 96 height 11
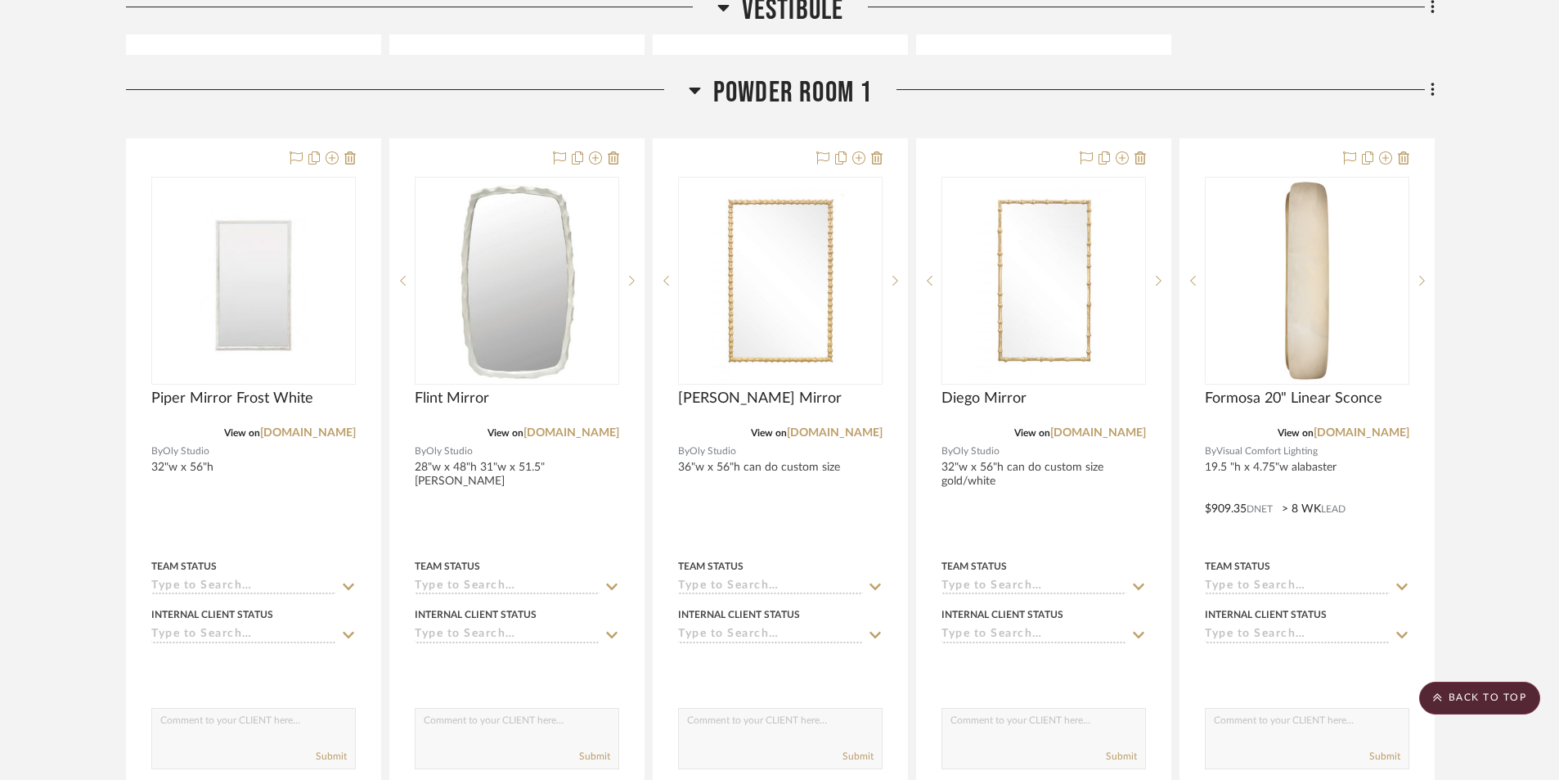
scroll to position [2699, 0]
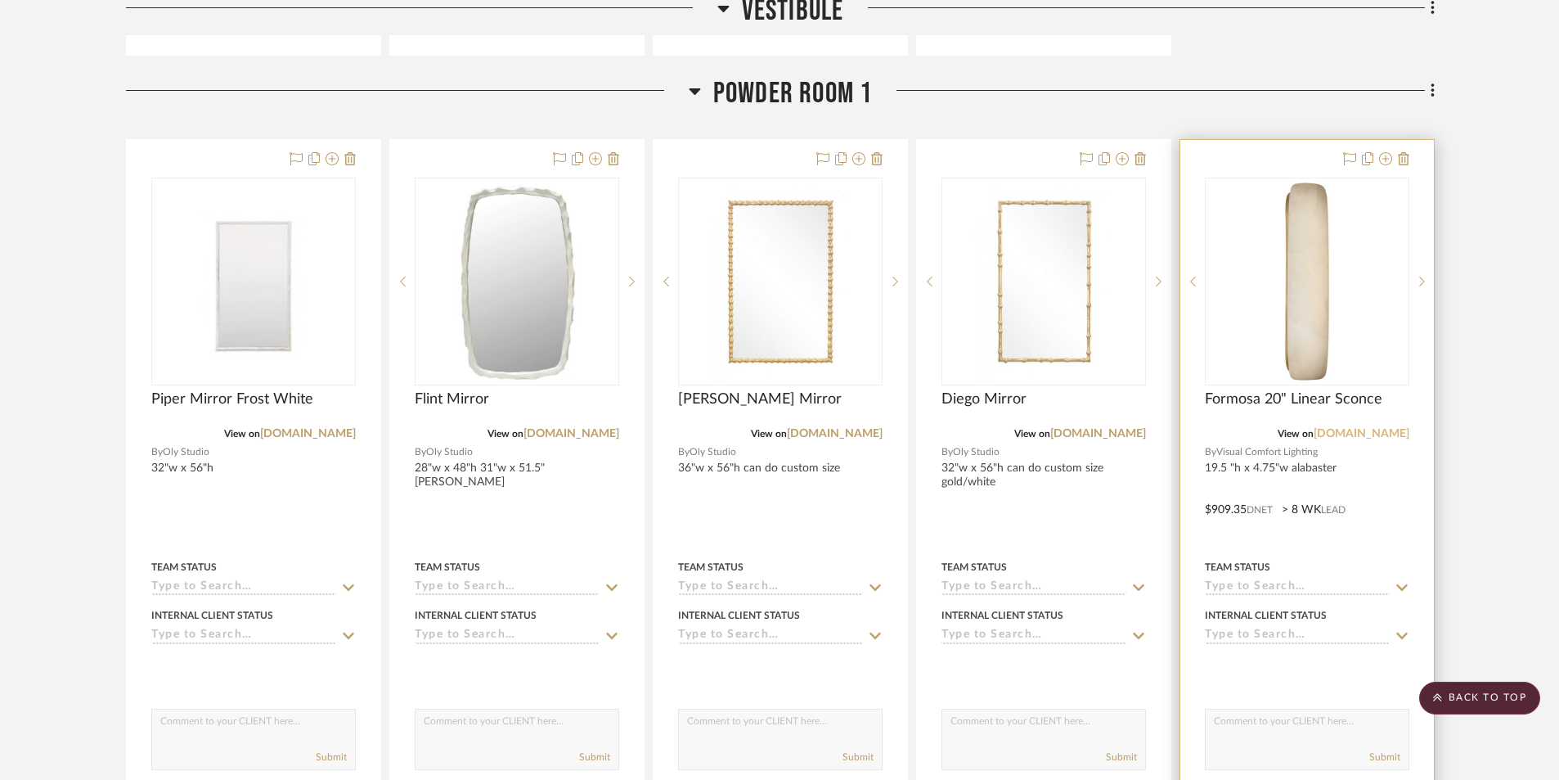
click at [1356, 436] on link "[DOMAIN_NAME]" at bounding box center [1362, 433] width 96 height 11
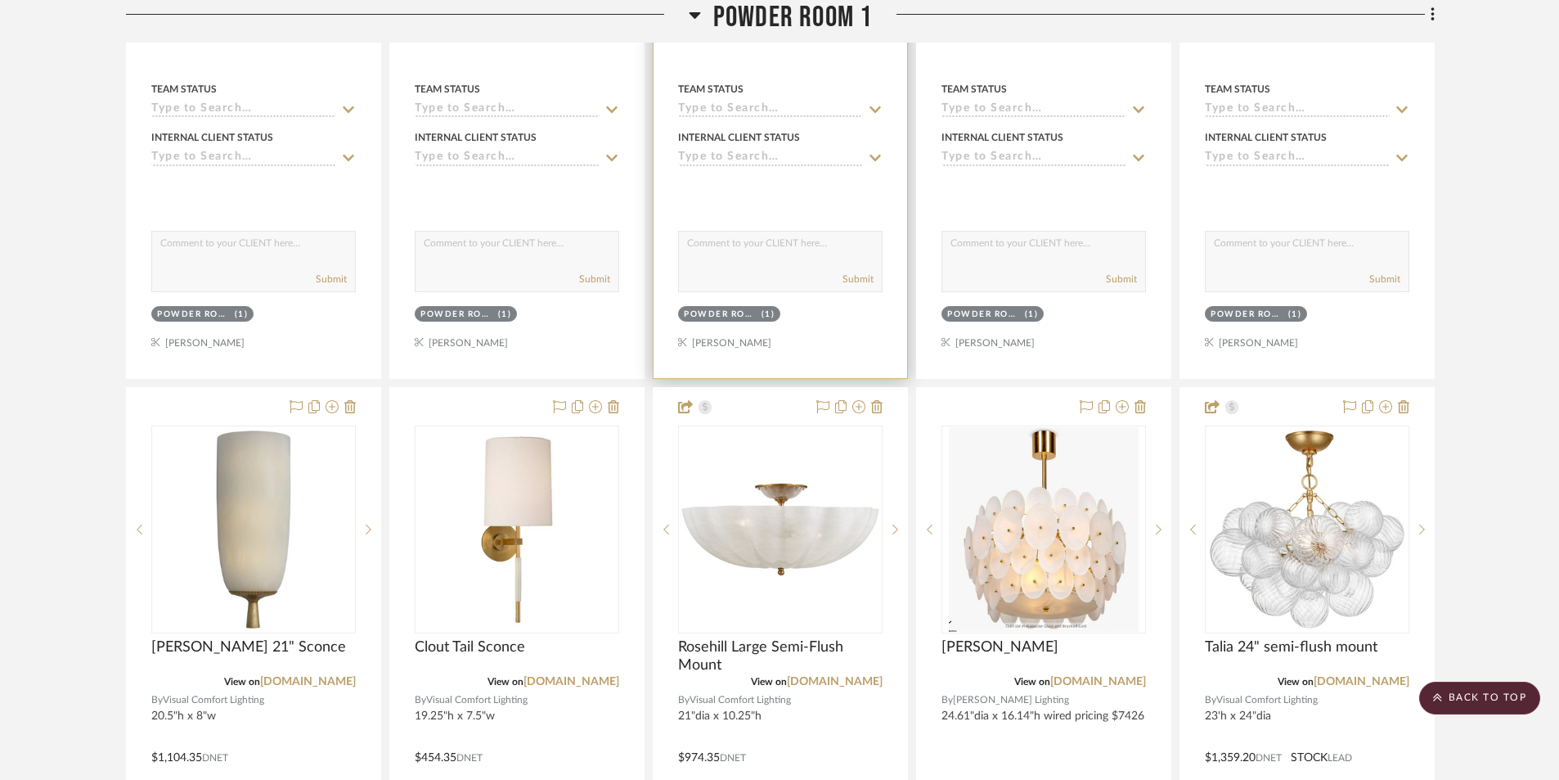
scroll to position [3190, 0]
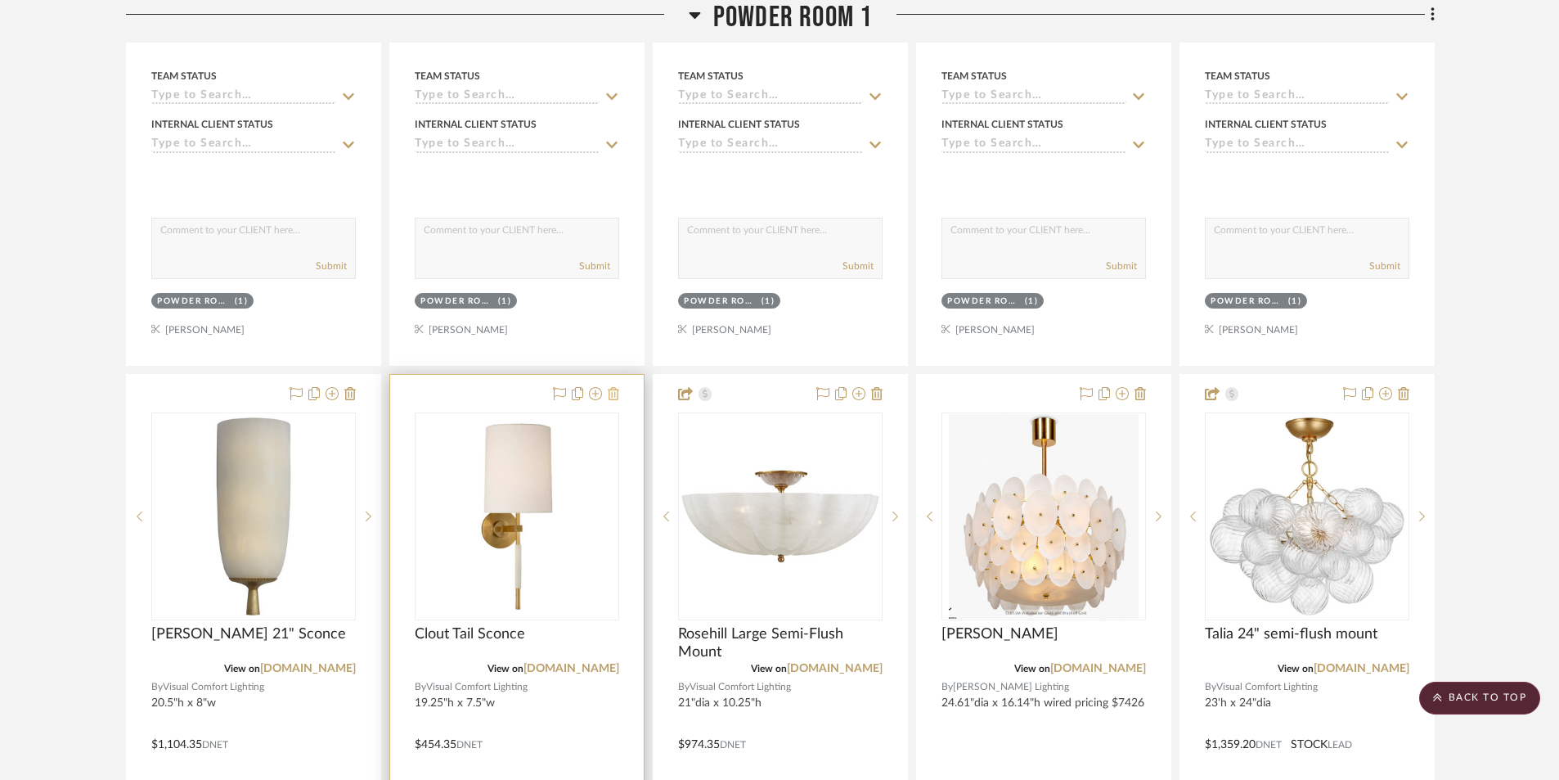
click at [609, 401] on button at bounding box center [613, 394] width 11 height 20
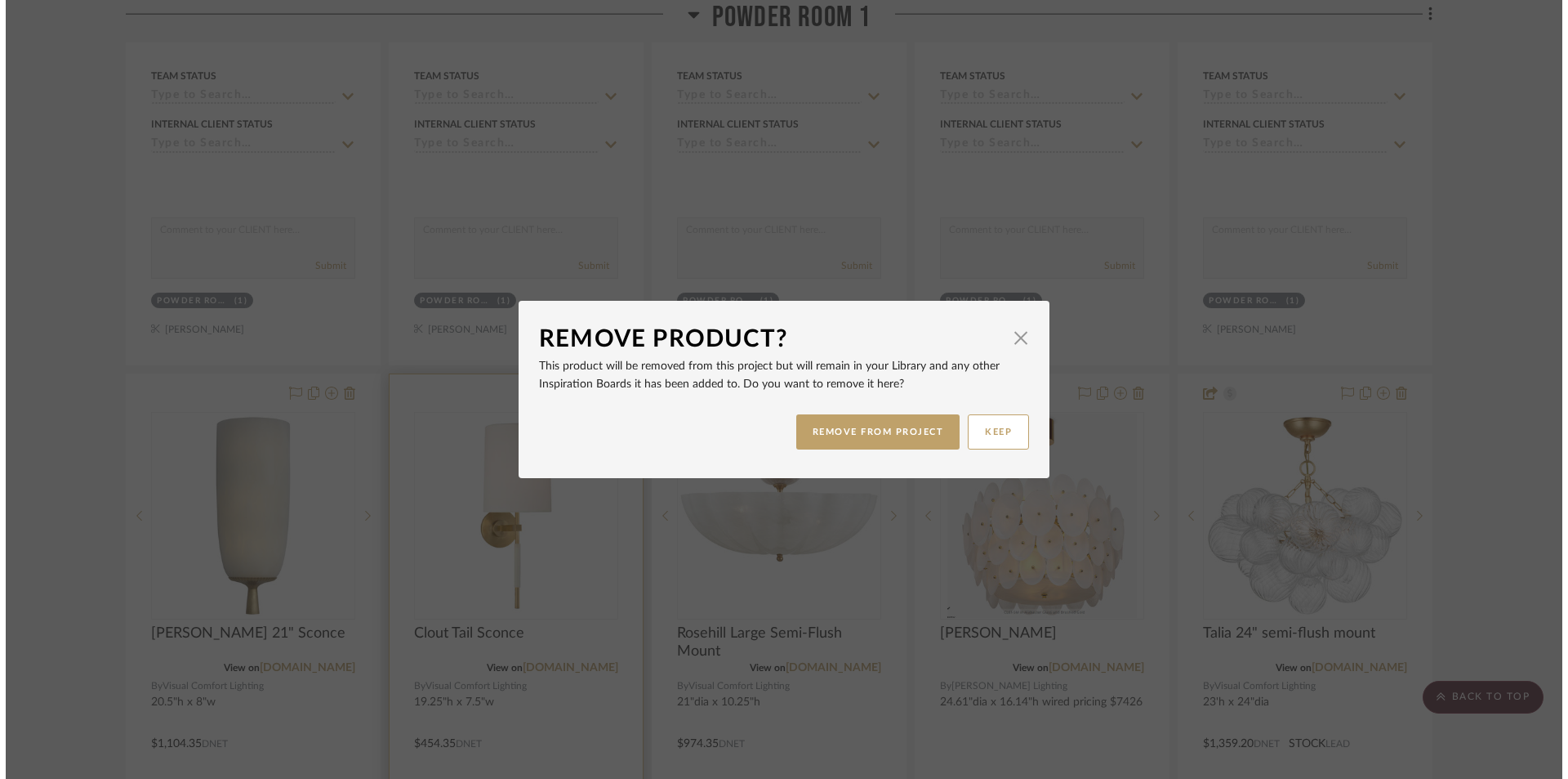
scroll to position [0, 0]
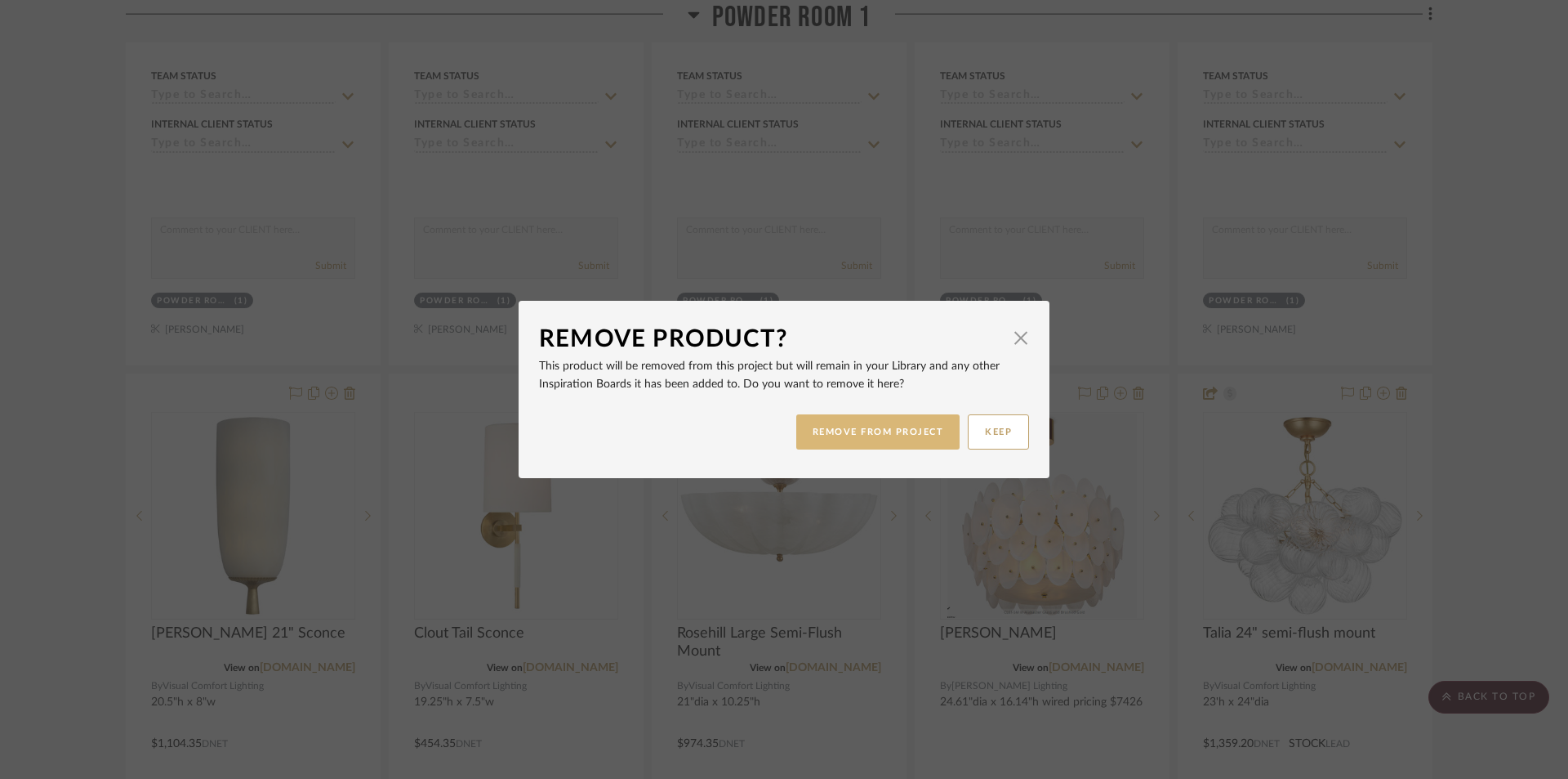
click at [838, 428] on button "REMOVE FROM PROJECT" at bounding box center [878, 431] width 164 height 35
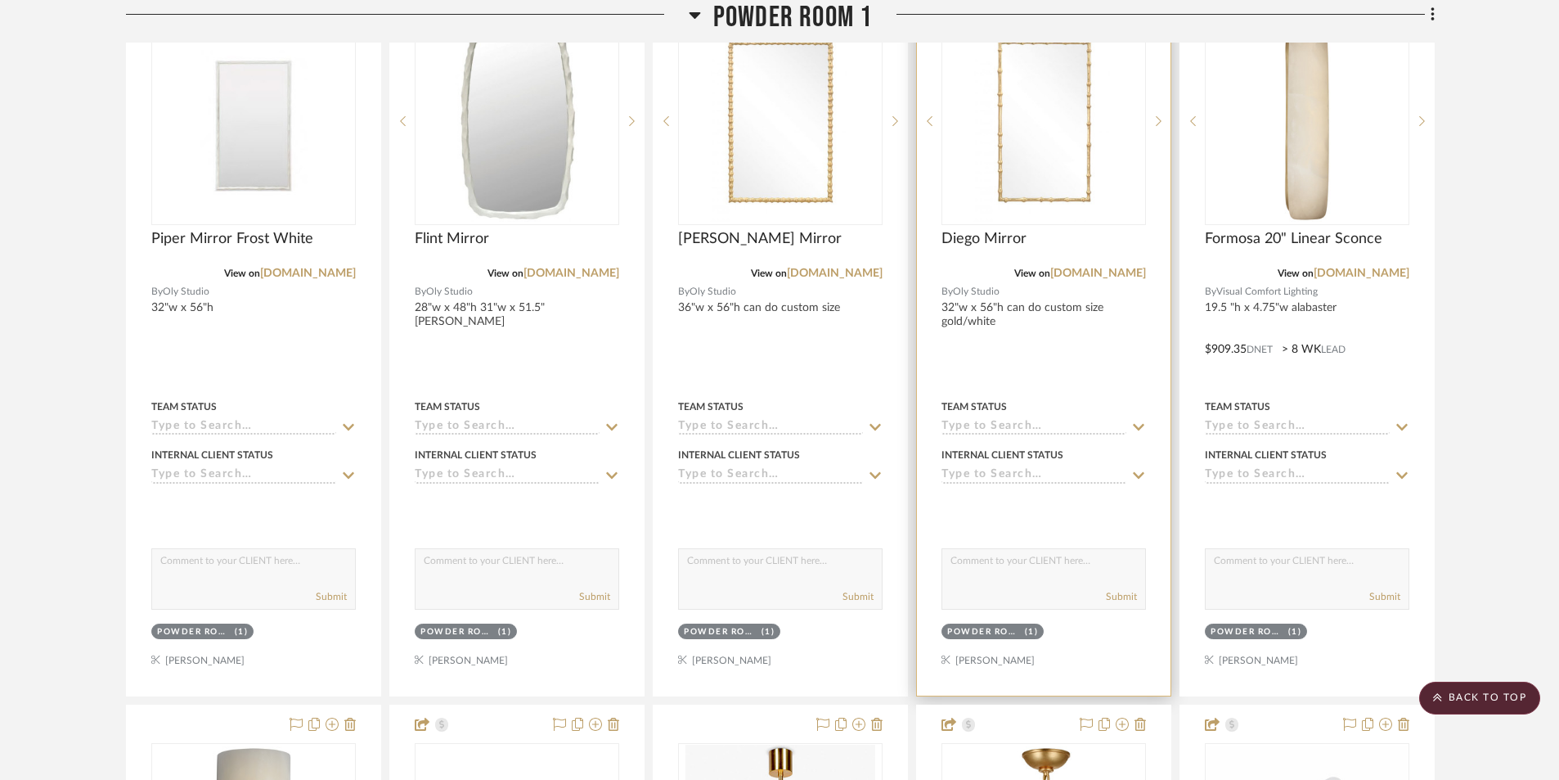
scroll to position [3108, 0]
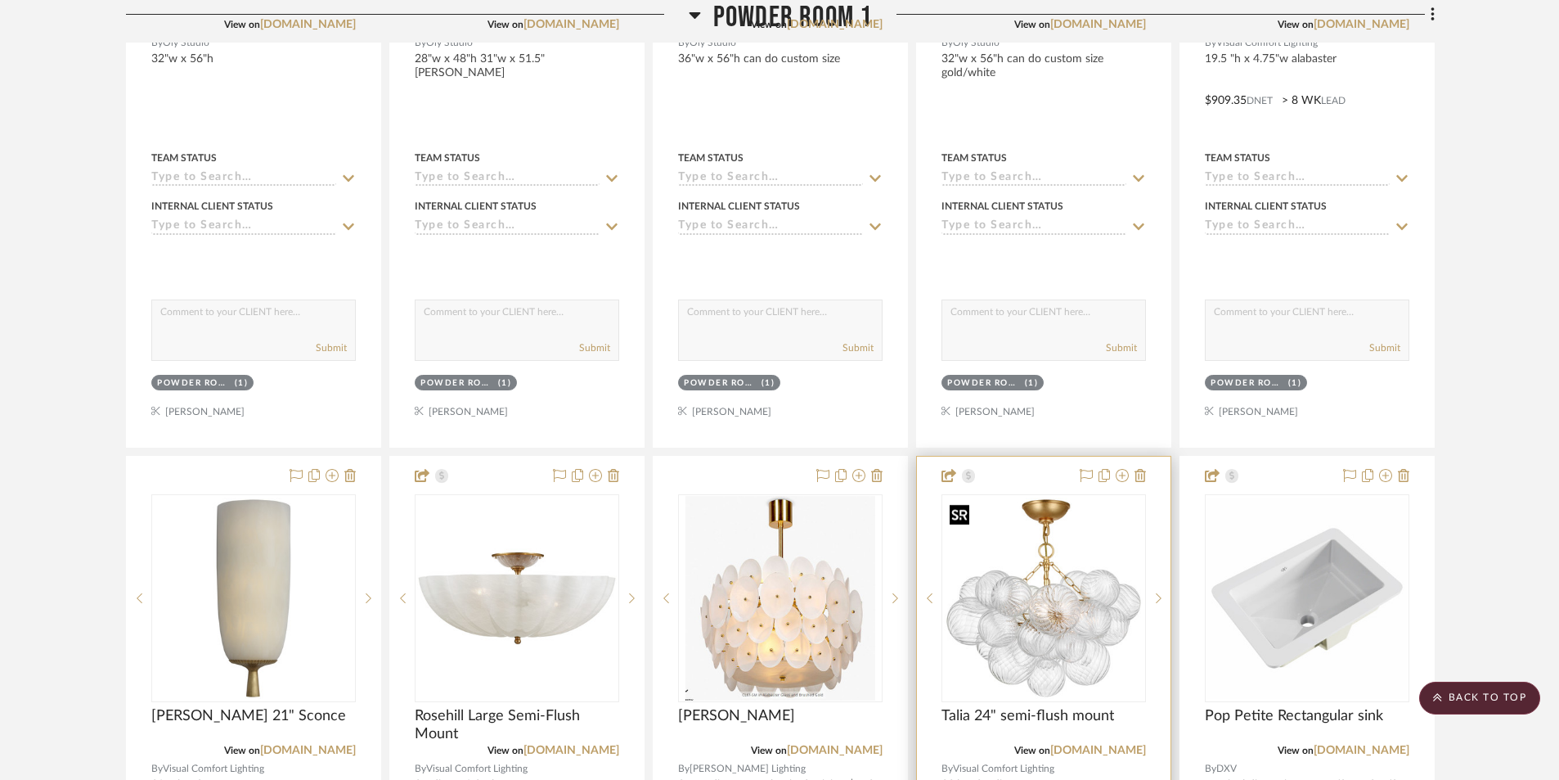
click at [1112, 606] on img "0" at bounding box center [1043, 597] width 201 height 201
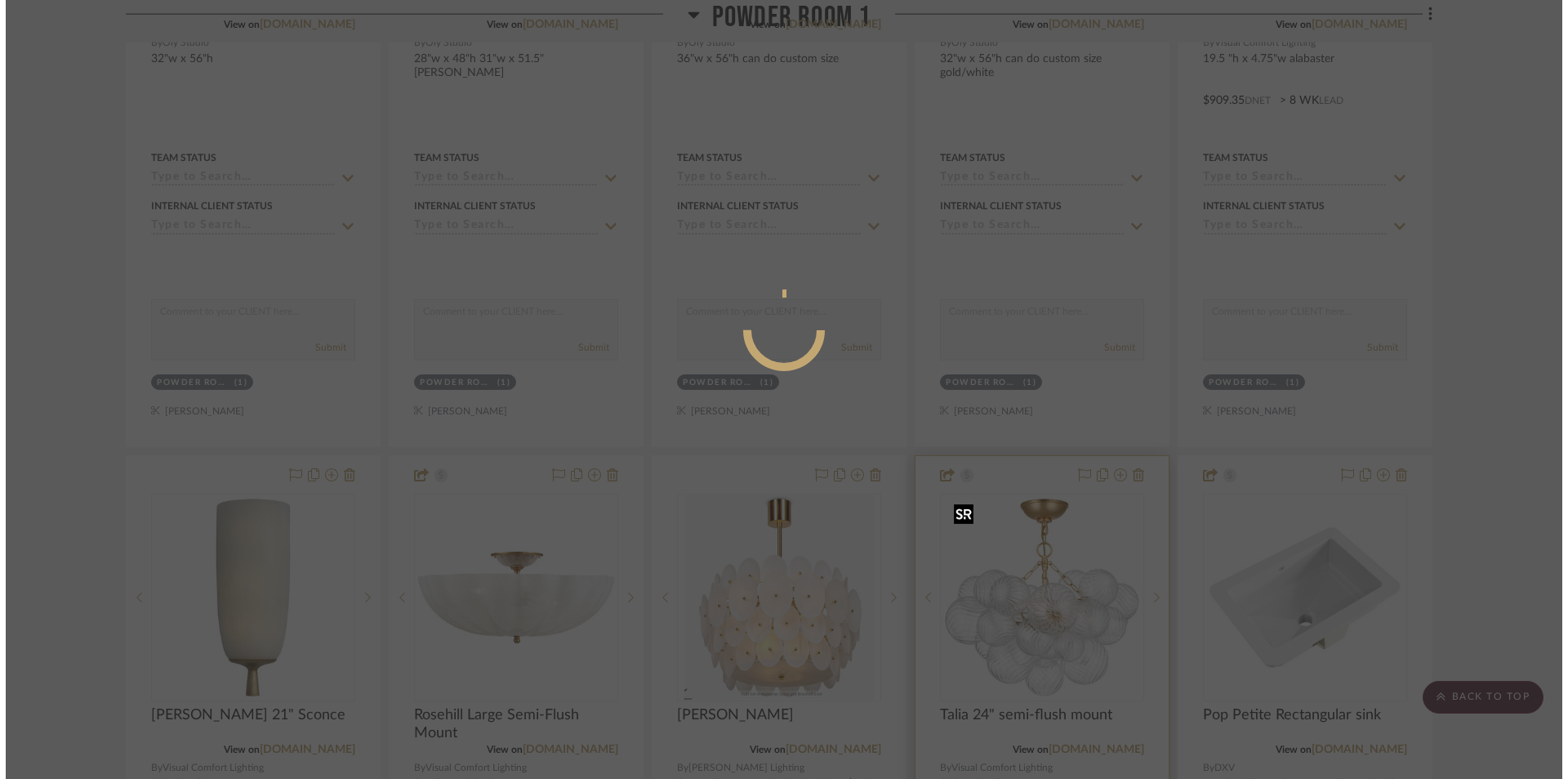
scroll to position [0, 0]
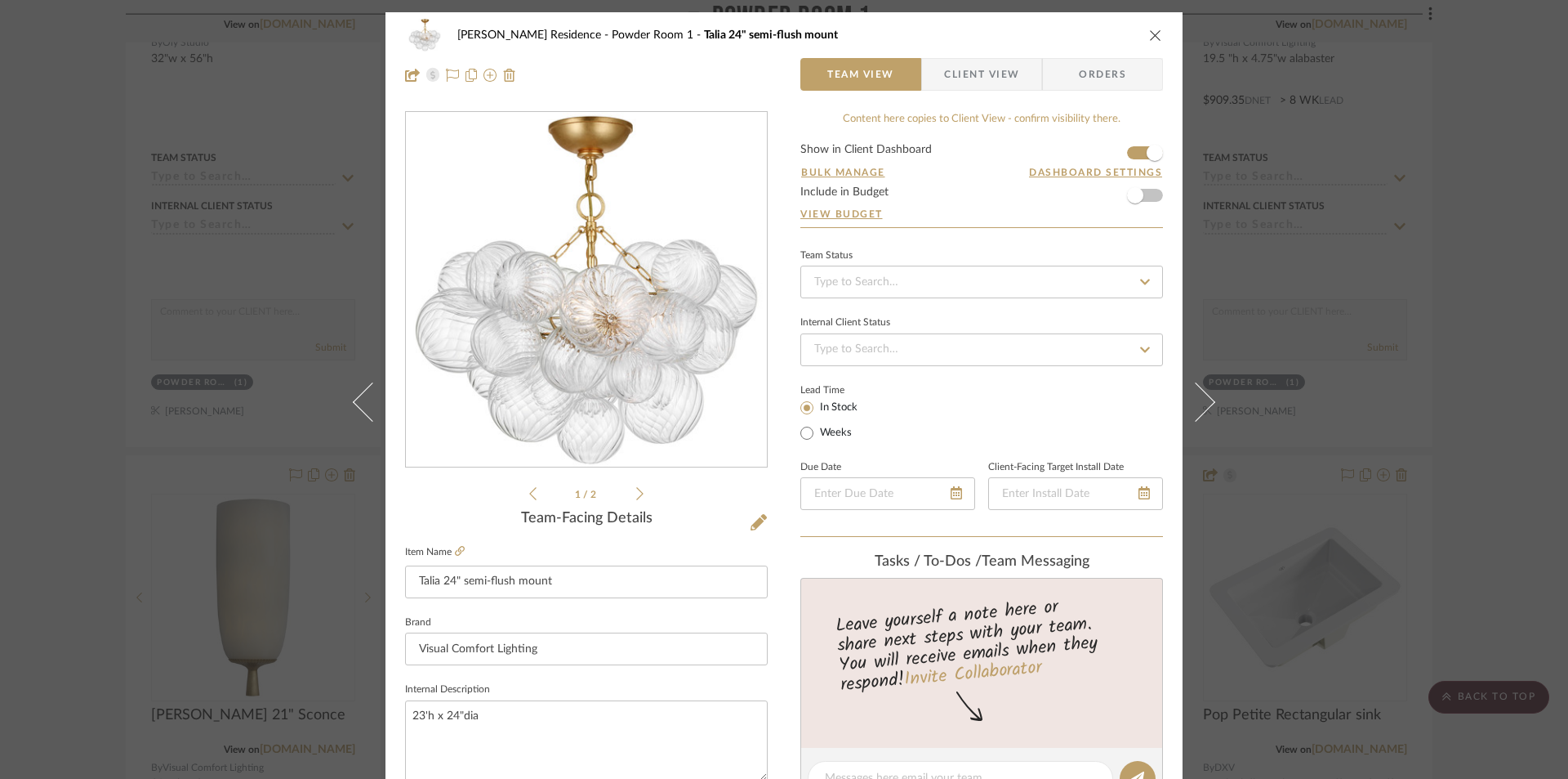
click at [1154, 33] on icon "close" at bounding box center [1156, 35] width 13 height 13
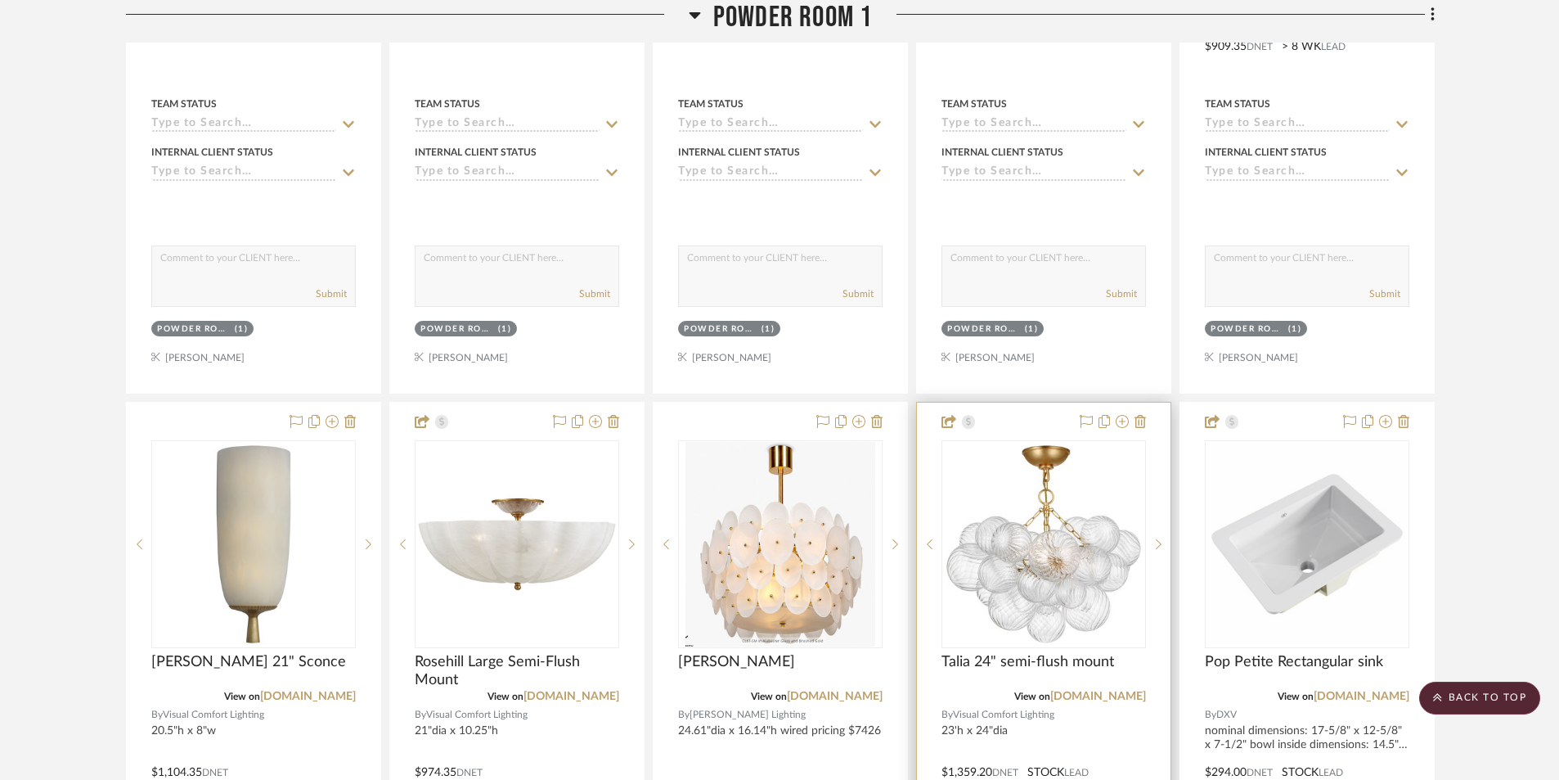
scroll to position [3272, 0]
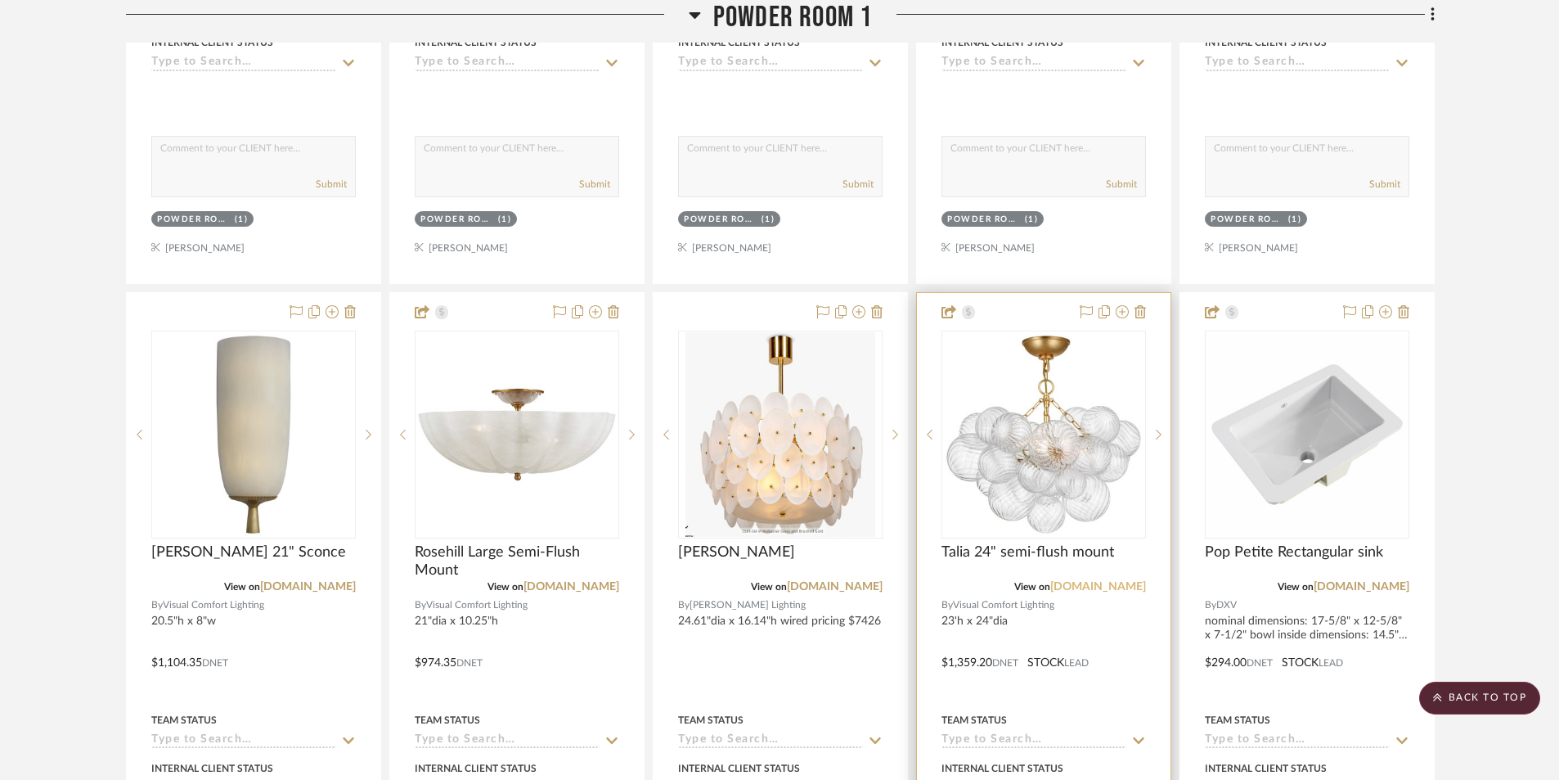
click at [1091, 588] on link "[DOMAIN_NAME]" at bounding box center [1098, 586] width 96 height 11
click at [1053, 494] on img "0" at bounding box center [1043, 434] width 201 height 201
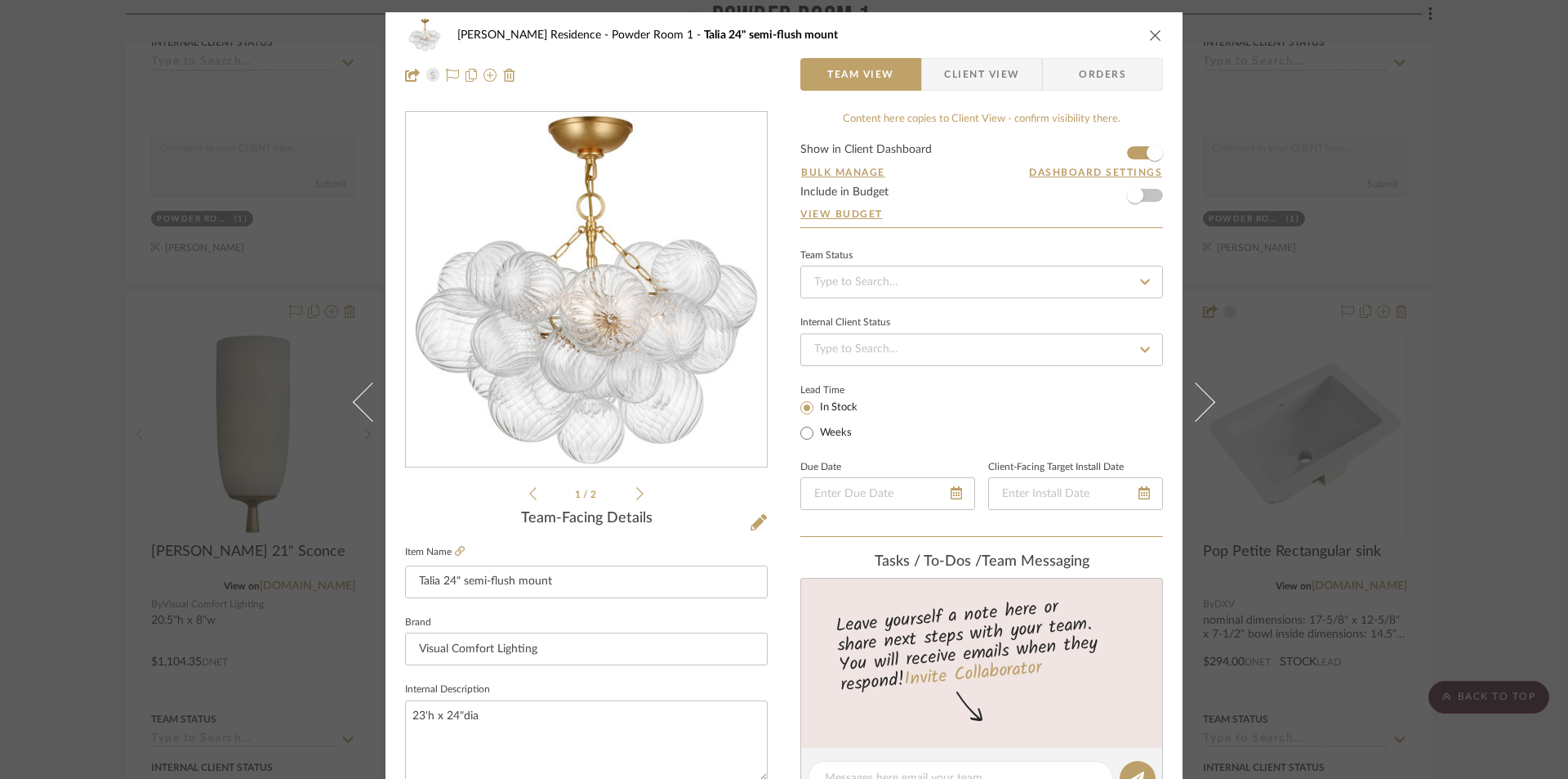
click at [753, 523] on icon at bounding box center [759, 521] width 16 height 16
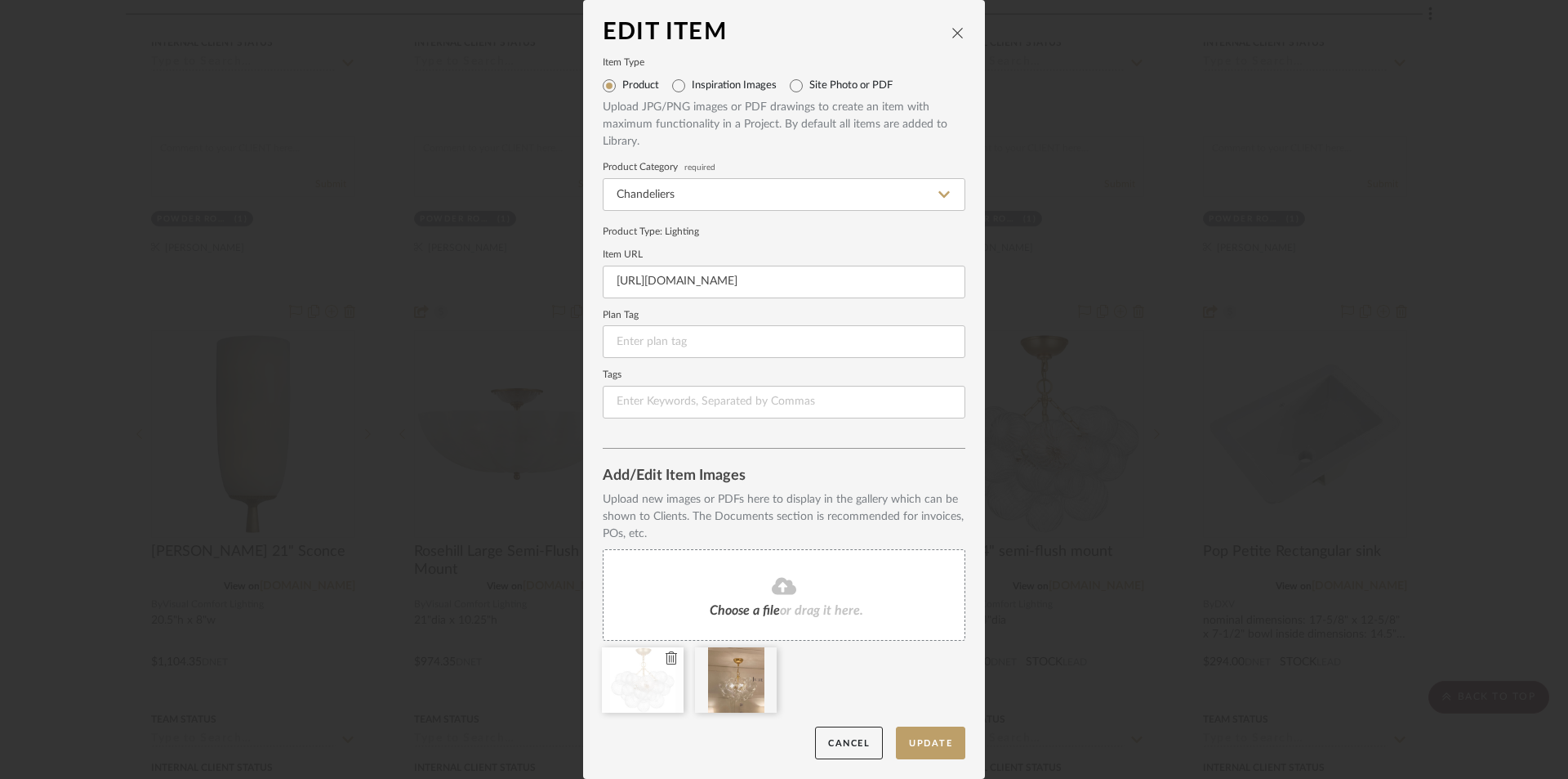
click at [648, 664] on div at bounding box center [643, 679] width 82 height 65
click at [666, 661] on icon at bounding box center [671, 657] width 11 height 13
click at [720, 612] on span "Choose a file" at bounding box center [745, 609] width 70 height 13
click at [915, 745] on button "Update" at bounding box center [931, 743] width 70 height 34
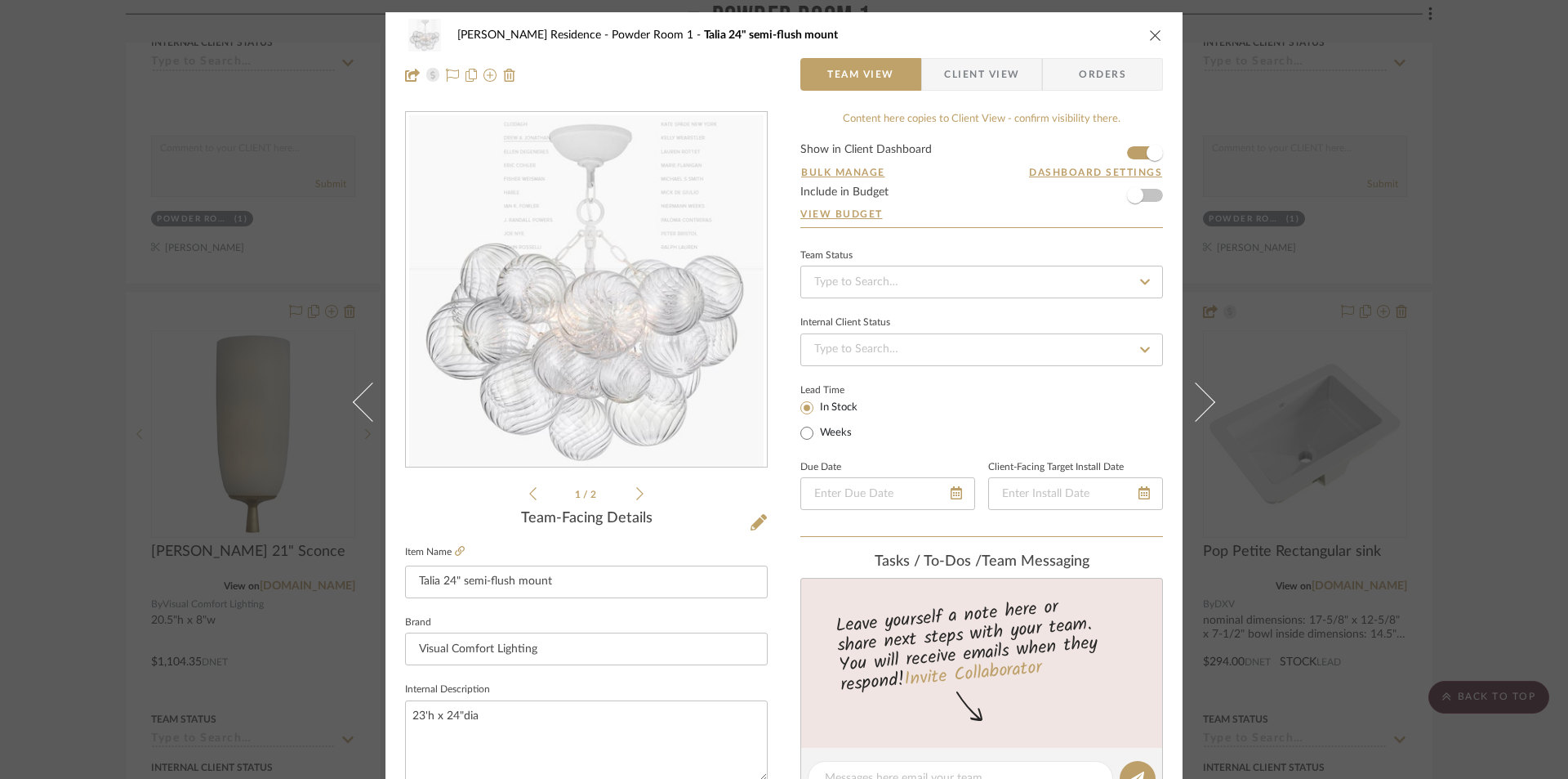
click at [1150, 30] on icon "close" at bounding box center [1156, 35] width 13 height 13
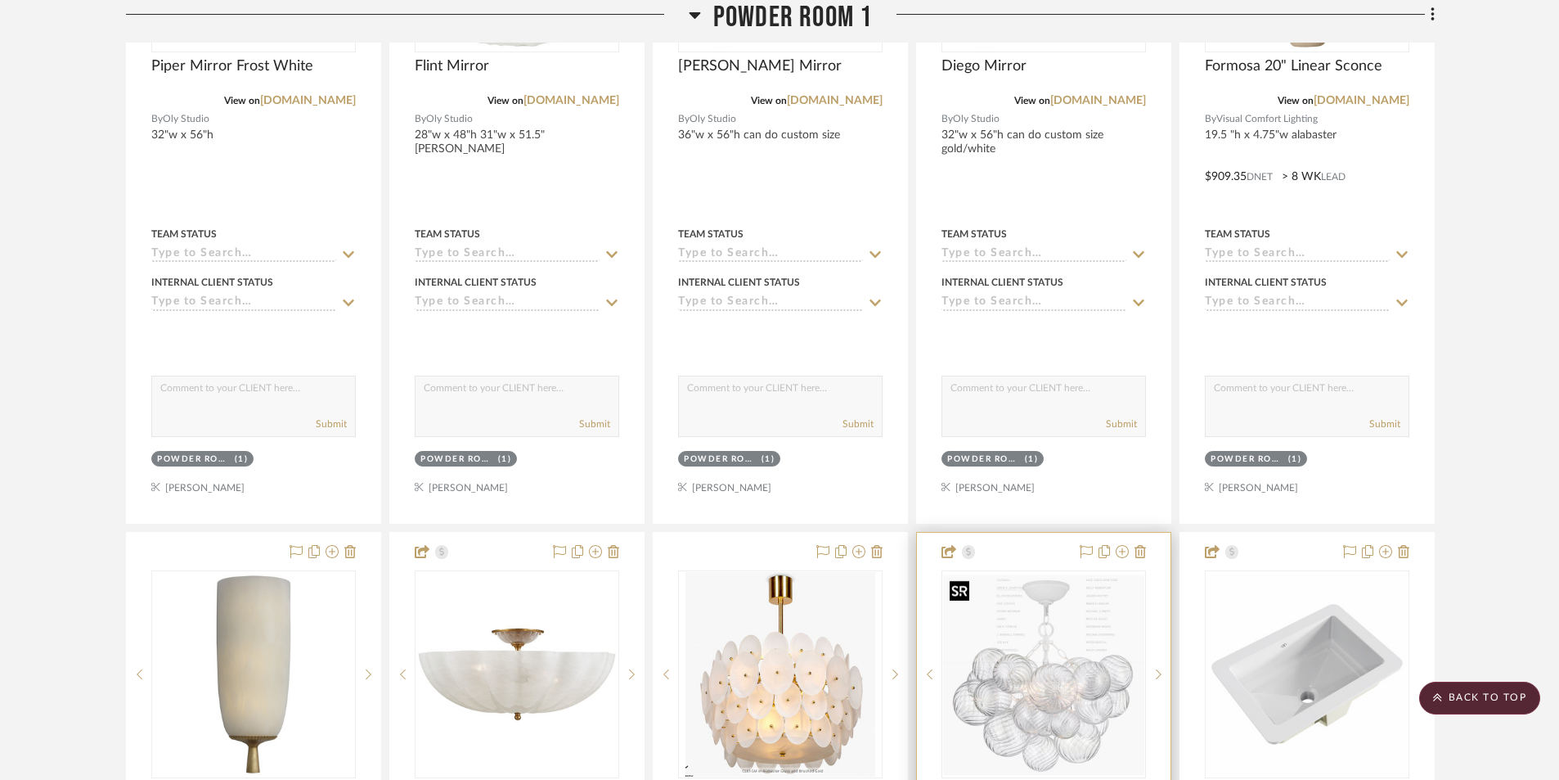
scroll to position [2781, 0]
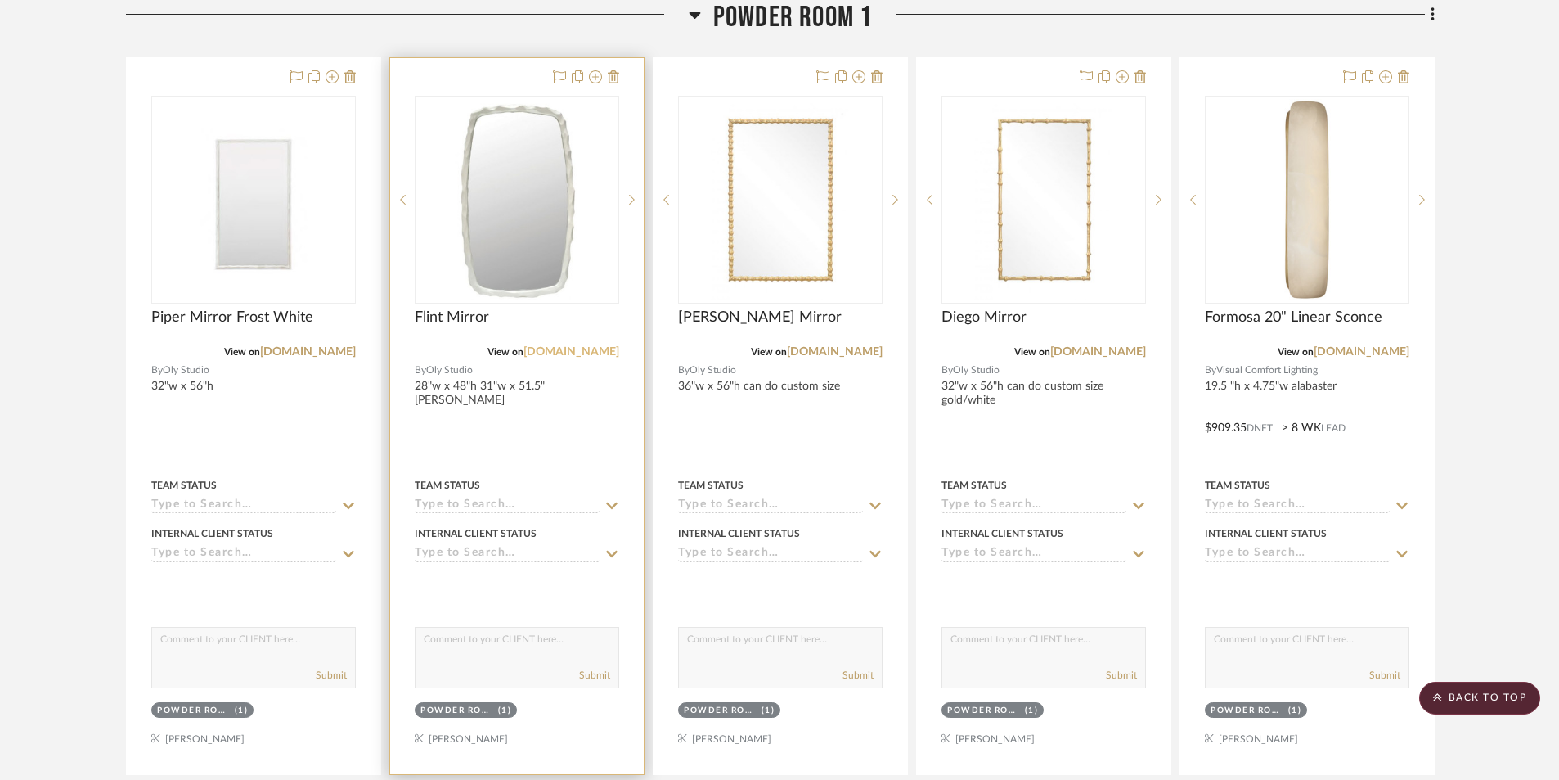
click at [578, 353] on link "[DOMAIN_NAME]" at bounding box center [571, 351] width 96 height 11
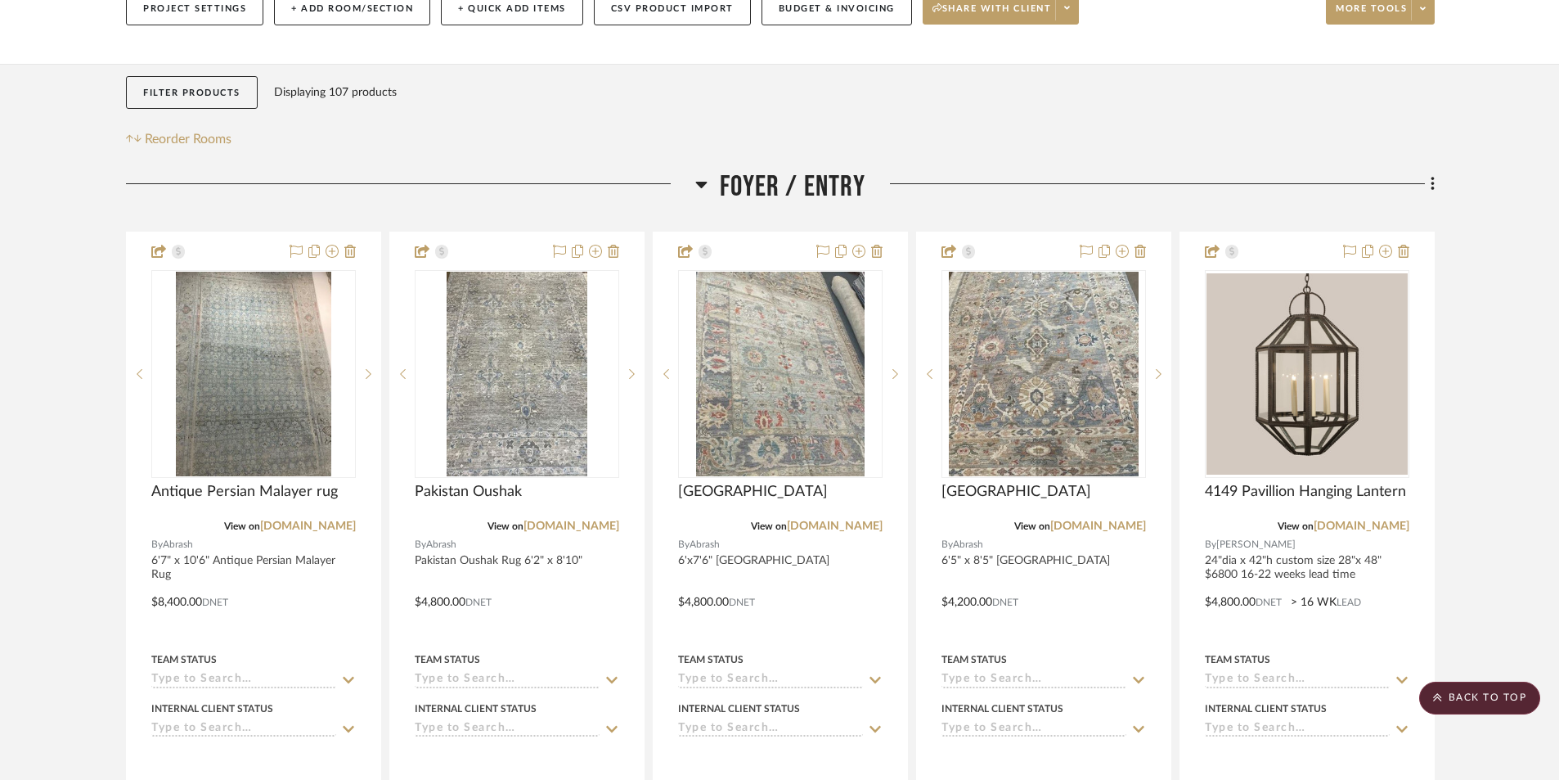
scroll to position [0, 0]
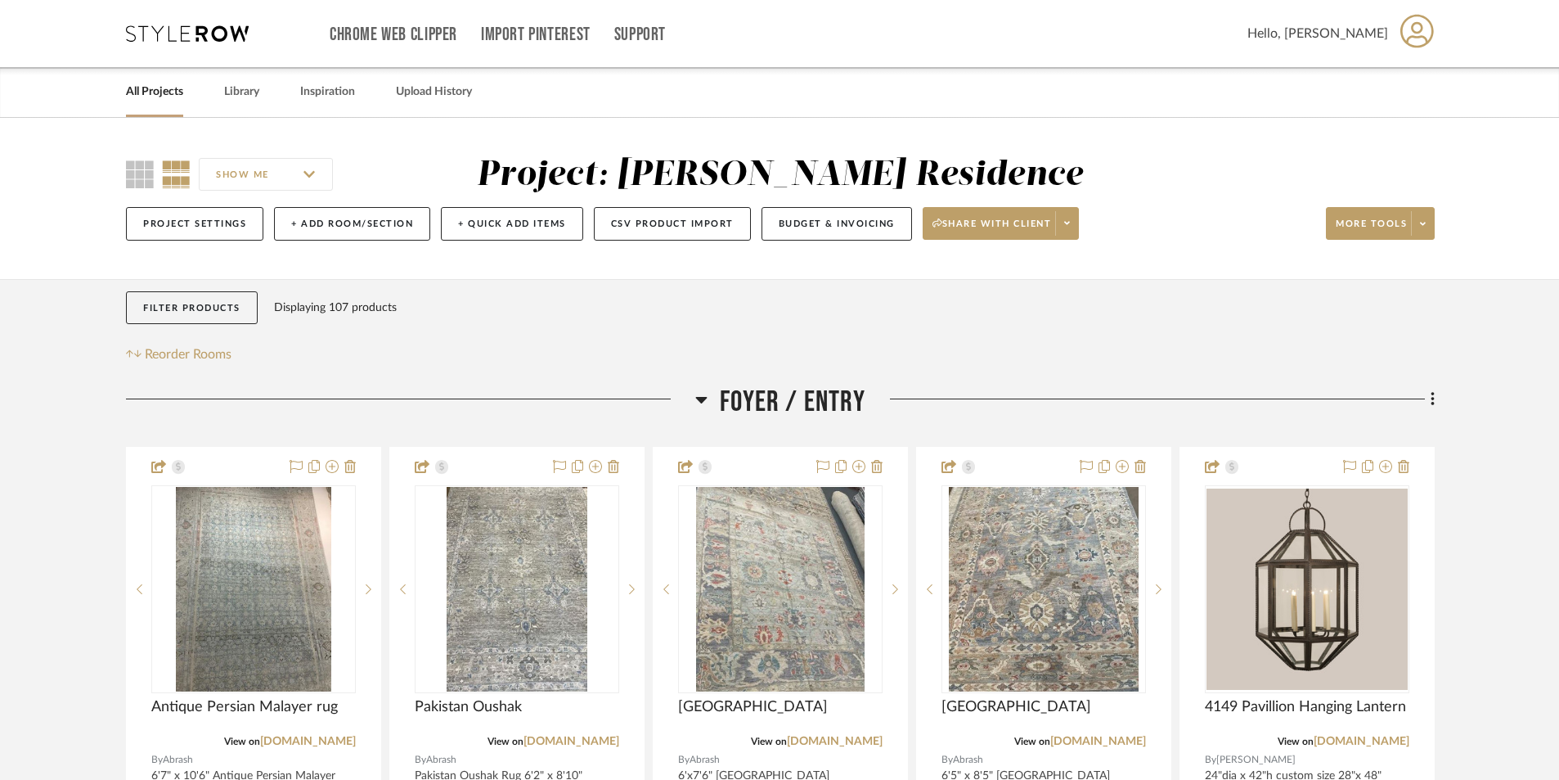
click at [159, 88] on link "All Projects" at bounding box center [154, 92] width 57 height 22
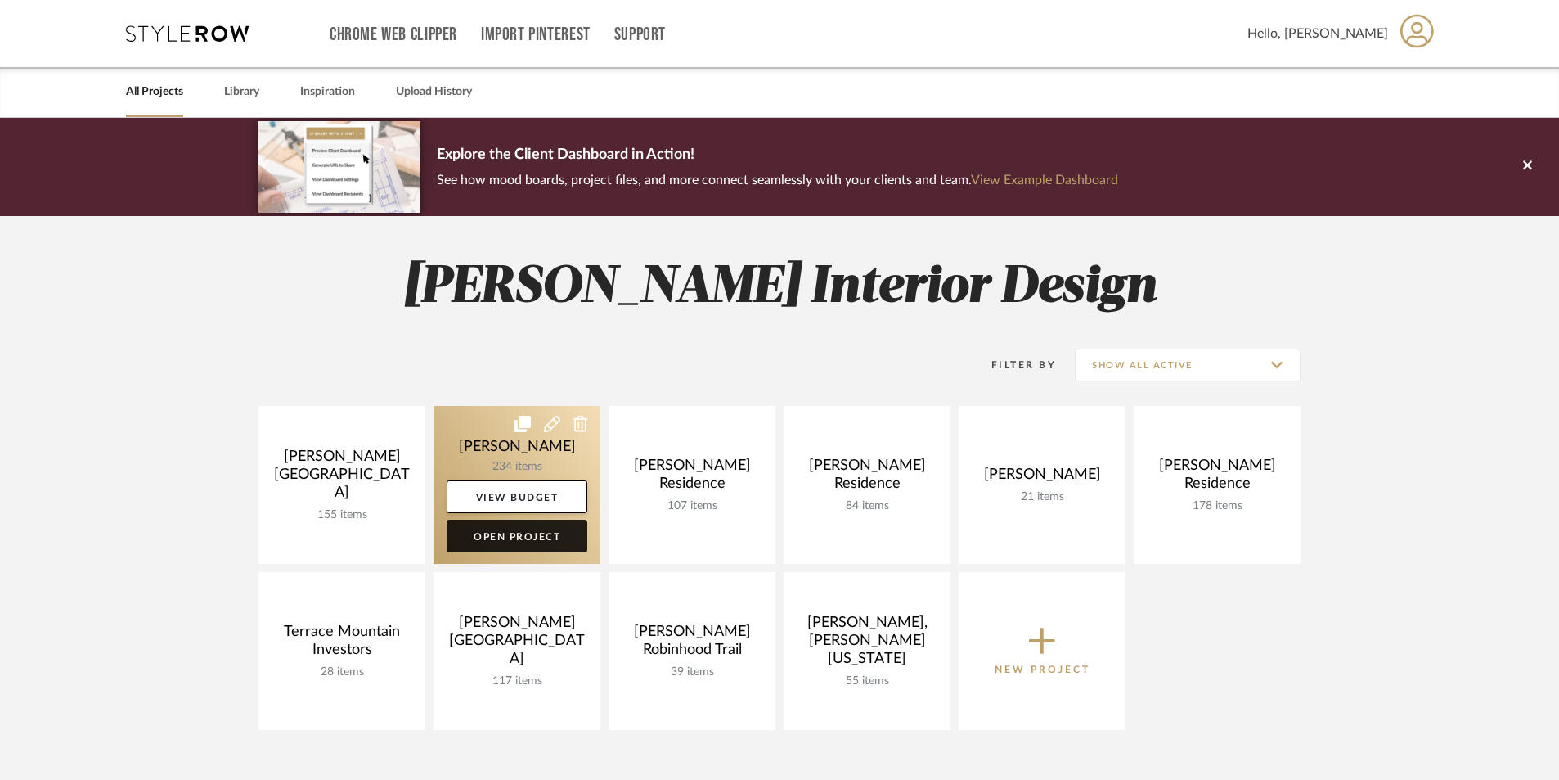
click at [555, 539] on link "Open Project" at bounding box center [517, 535] width 141 height 33
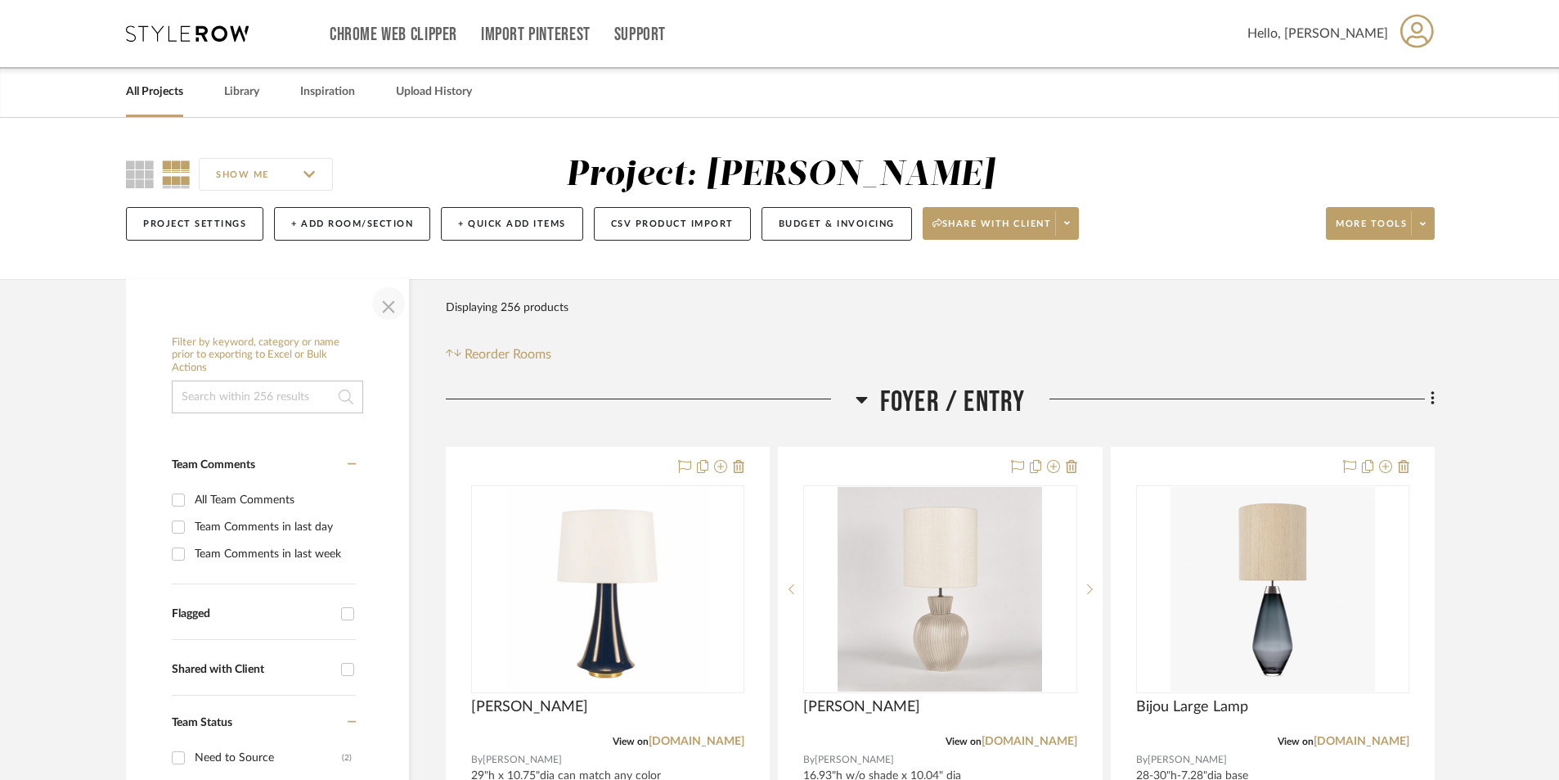
click at [388, 304] on span "button" at bounding box center [388, 303] width 39 height 39
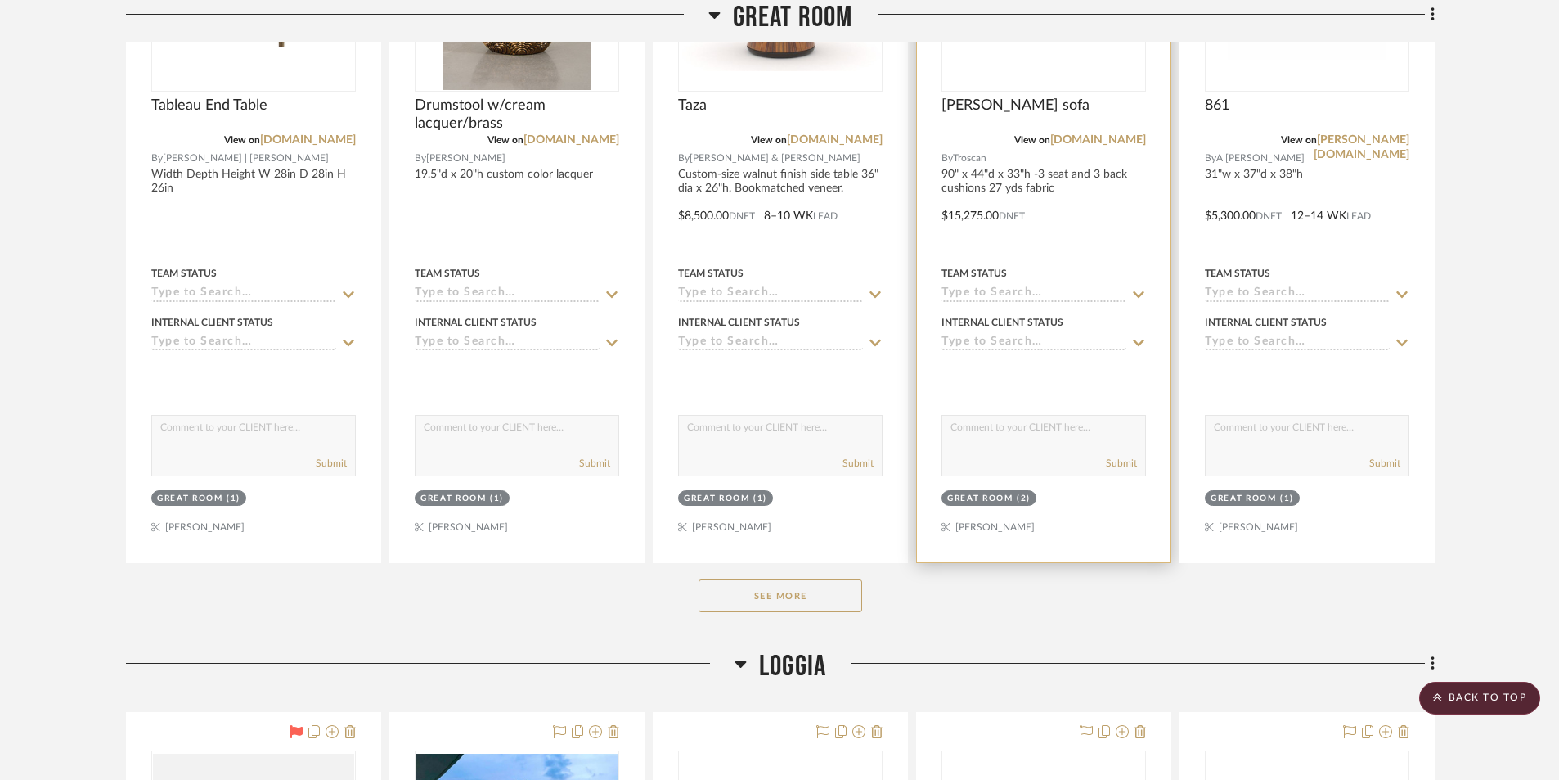
scroll to position [1472, 0]
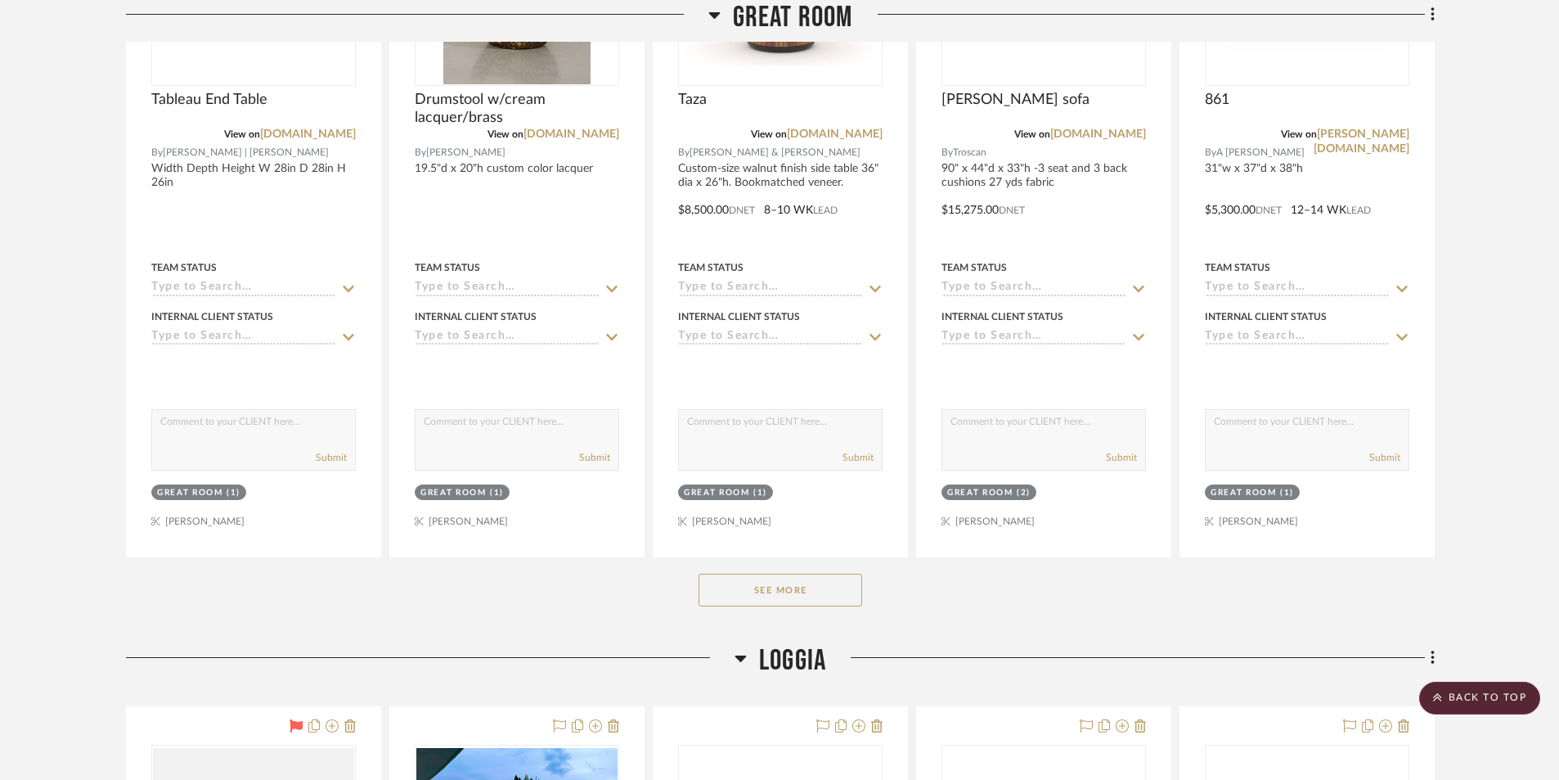
click at [840, 581] on button "See More" at bounding box center [781, 589] width 164 height 33
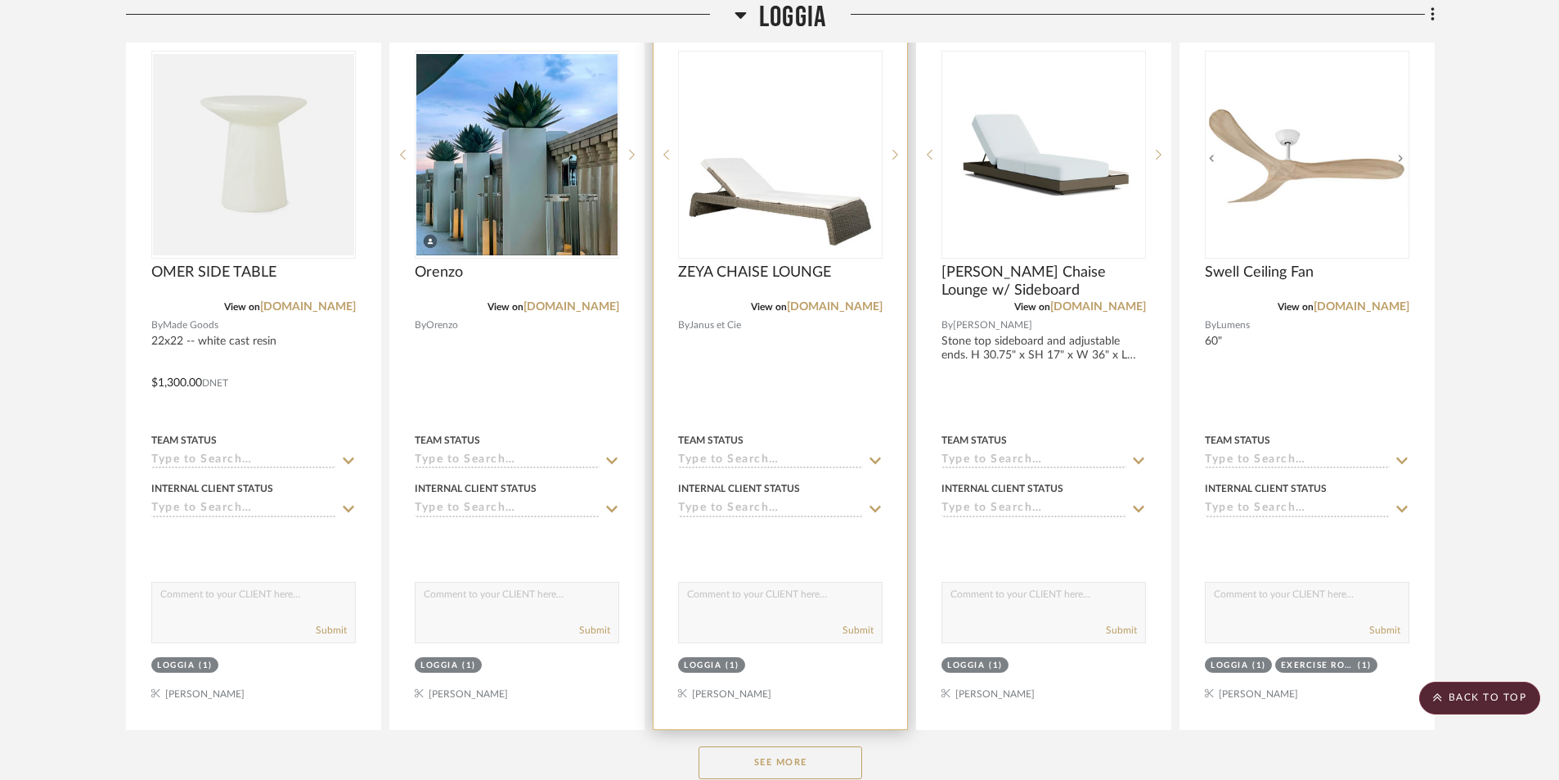
scroll to position [4989, 0]
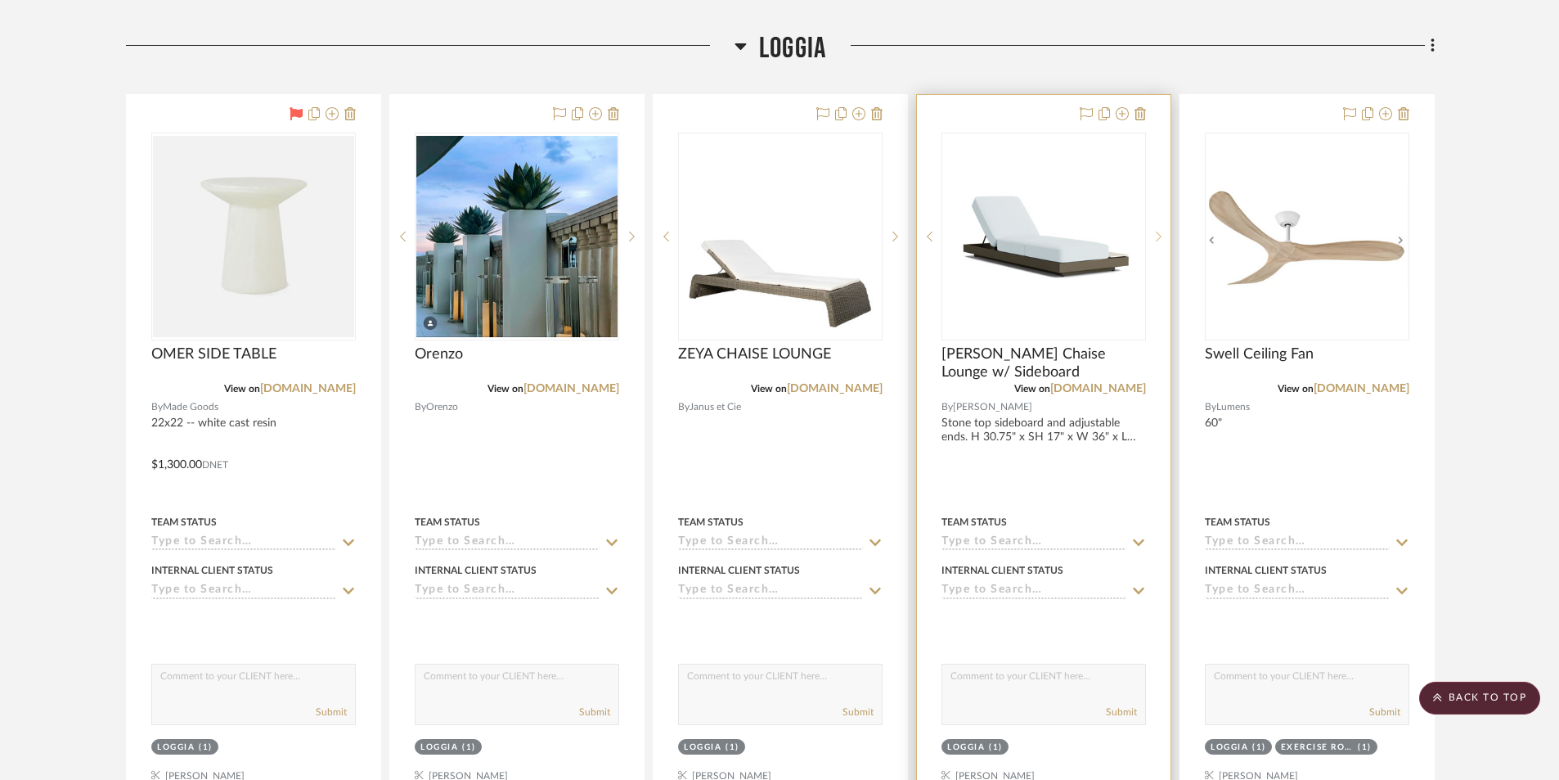
click at [1157, 238] on icon at bounding box center [1159, 236] width 6 height 11
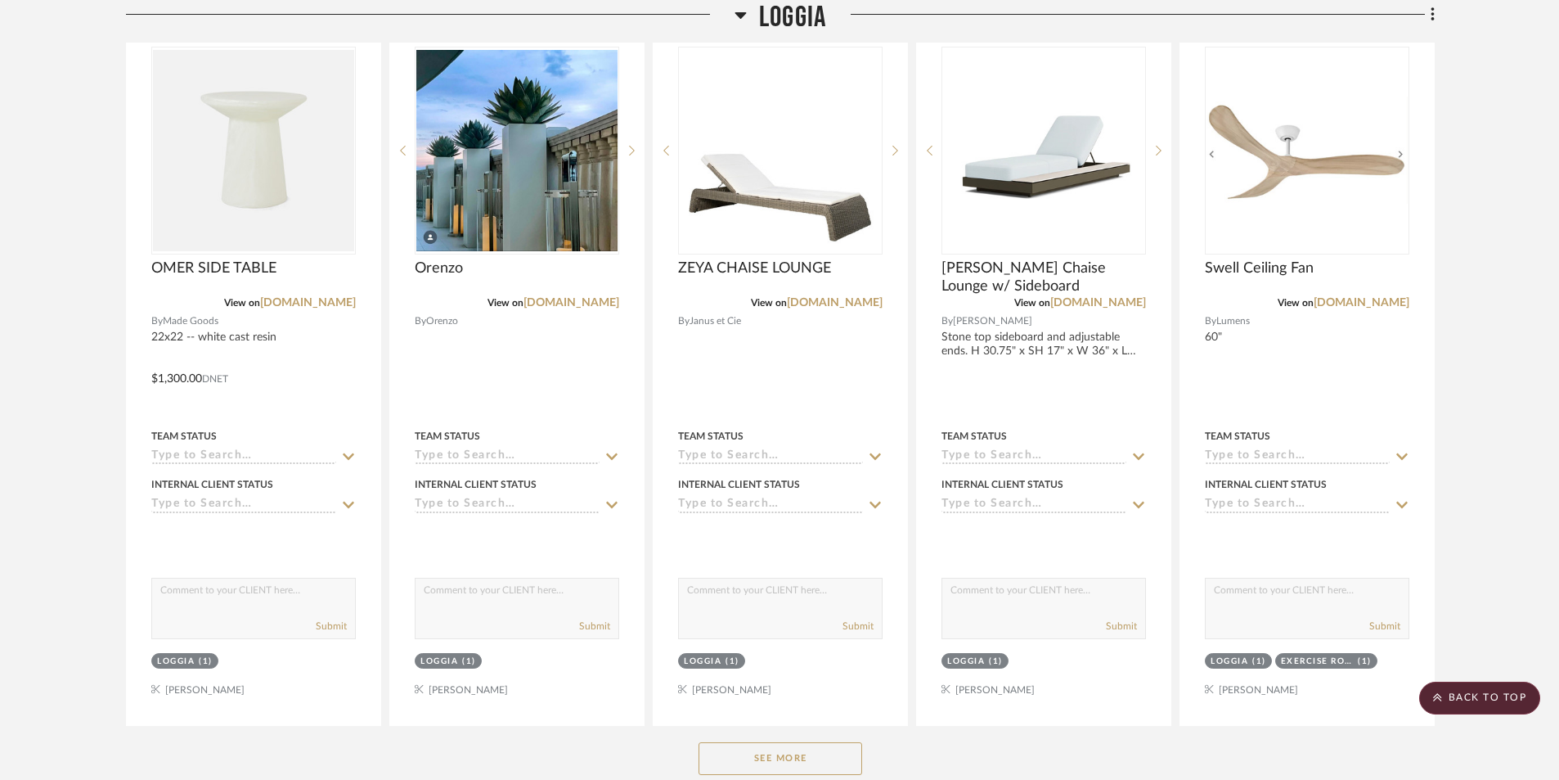
scroll to position [5071, 0]
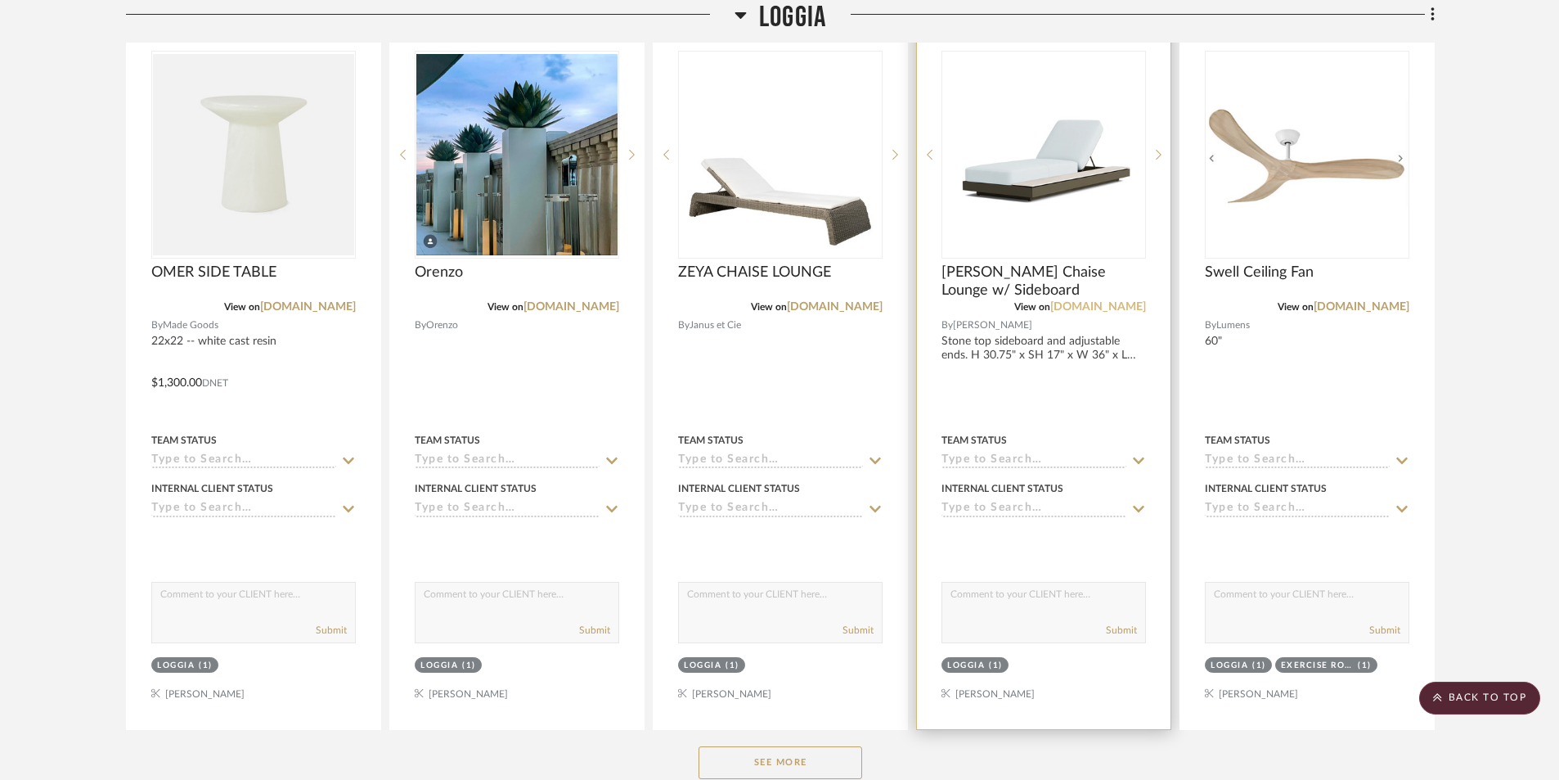
click at [1097, 307] on link "[DOMAIN_NAME]" at bounding box center [1098, 306] width 96 height 11
click at [1102, 302] on link "[DOMAIN_NAME]" at bounding box center [1098, 306] width 96 height 11
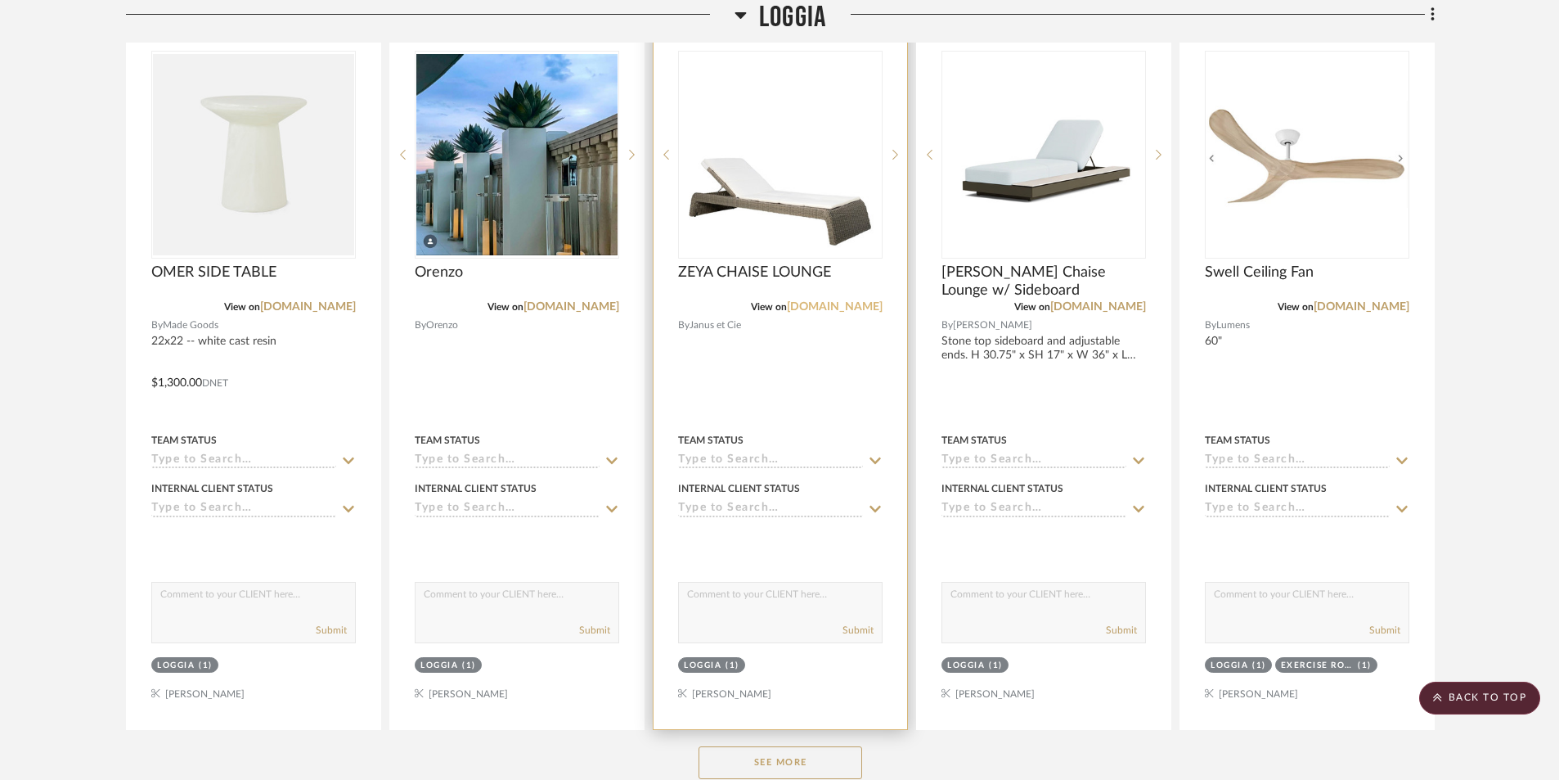
click at [843, 303] on link "[DOMAIN_NAME]" at bounding box center [835, 306] width 96 height 11
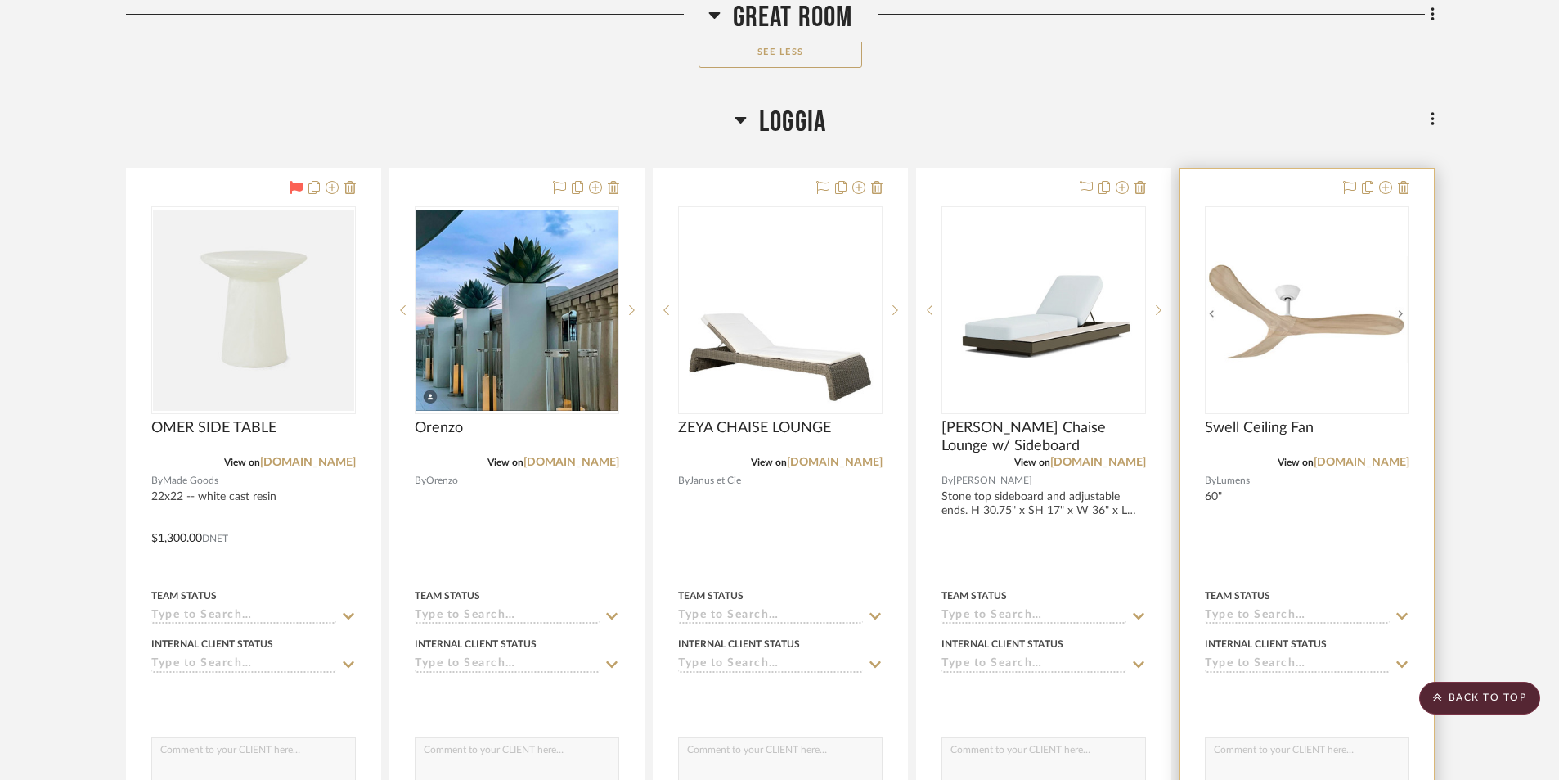
scroll to position [4908, 0]
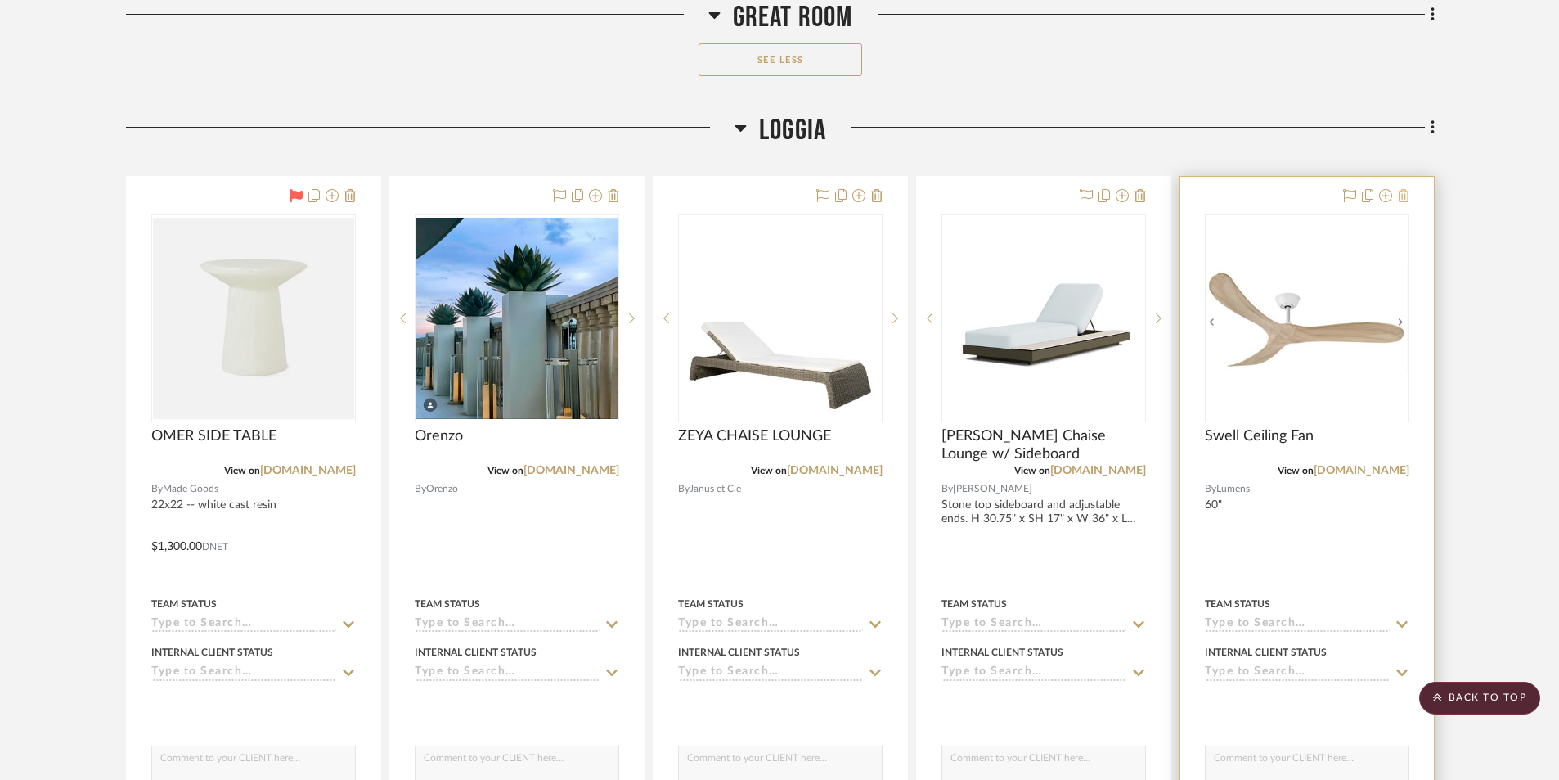
click at [1408, 195] on icon at bounding box center [1403, 195] width 11 height 13
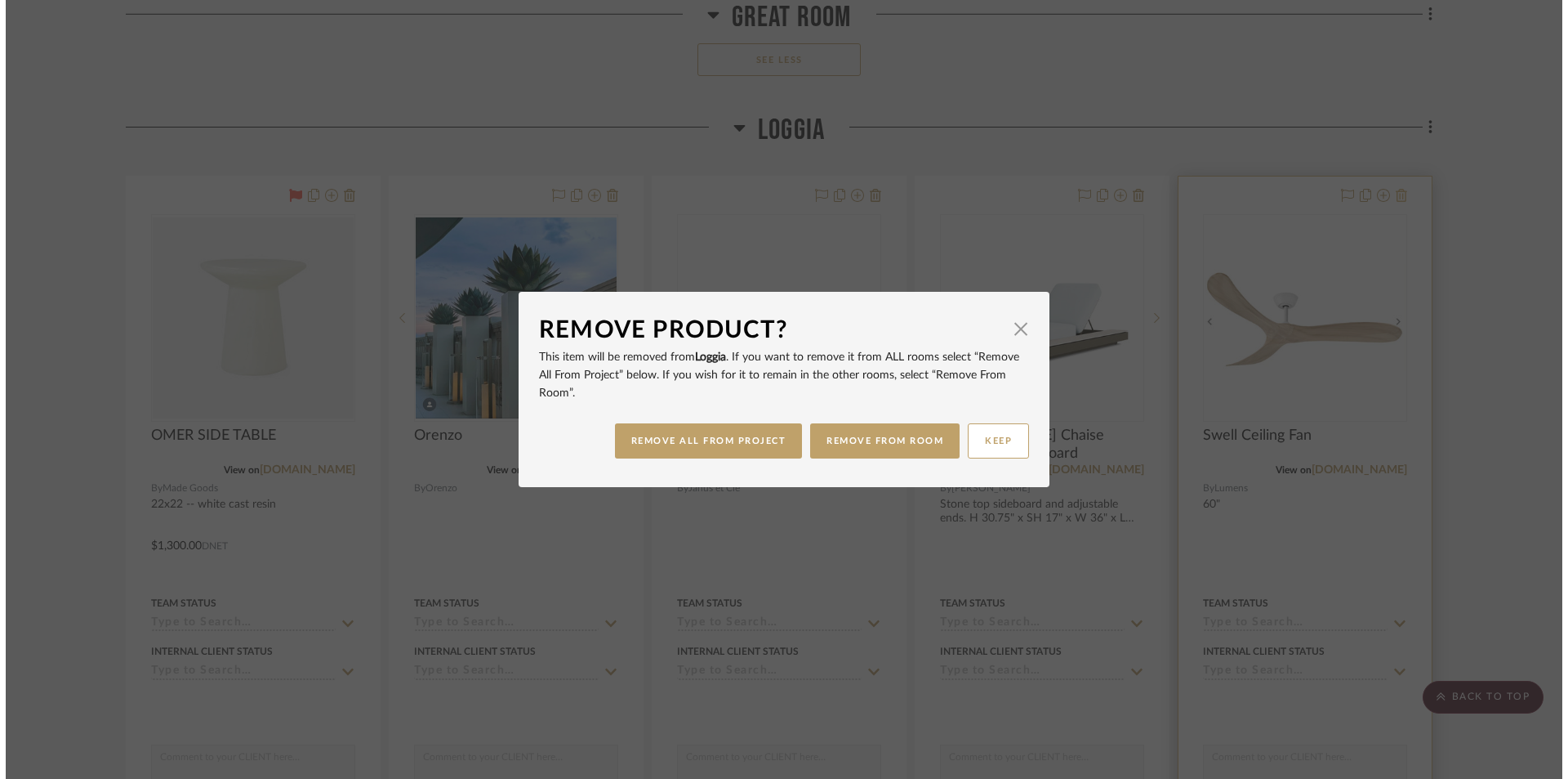
scroll to position [0, 0]
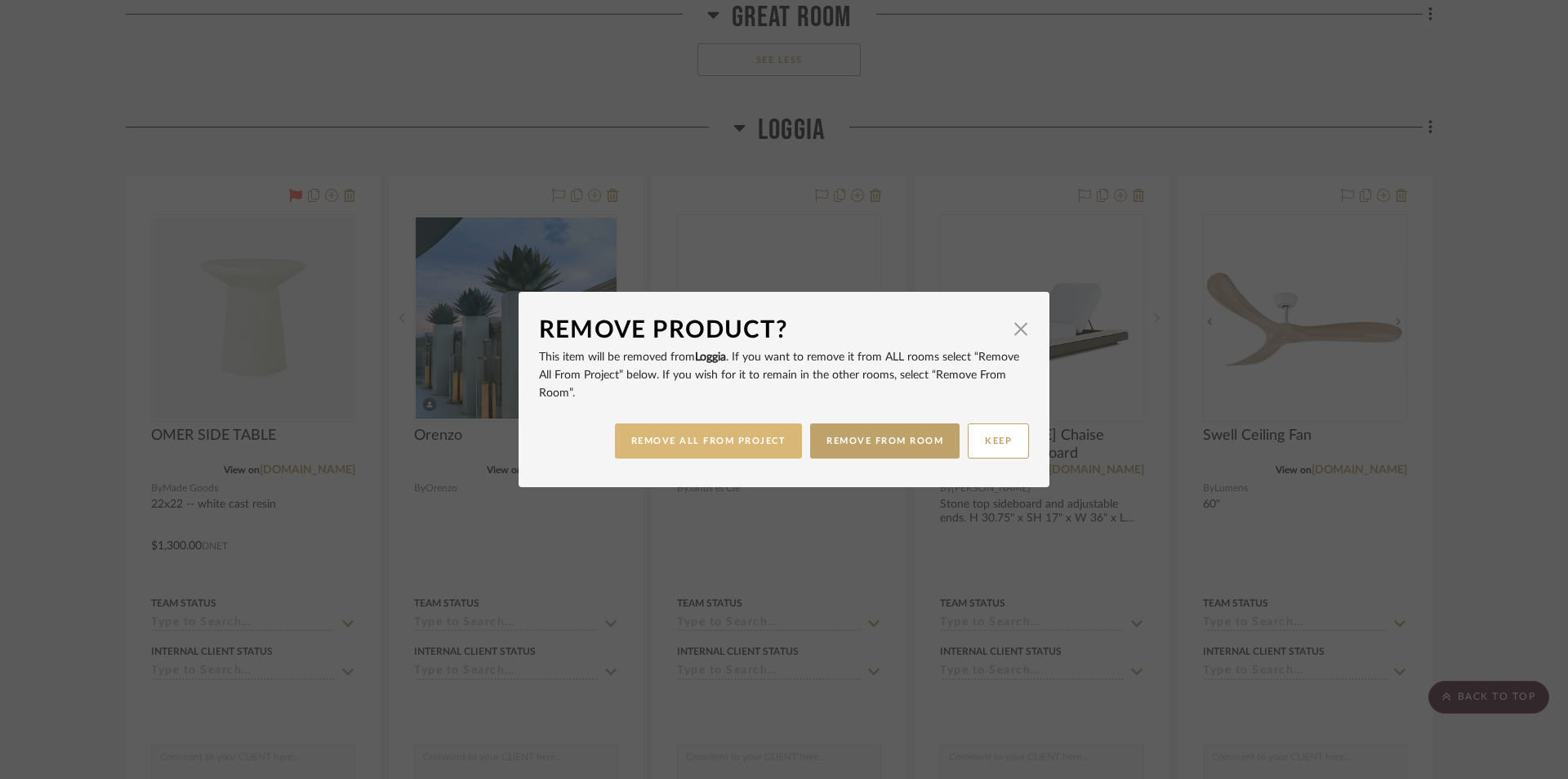
click at [774, 438] on button "REMOVE ALL FROM PROJECT" at bounding box center [709, 440] width 188 height 35
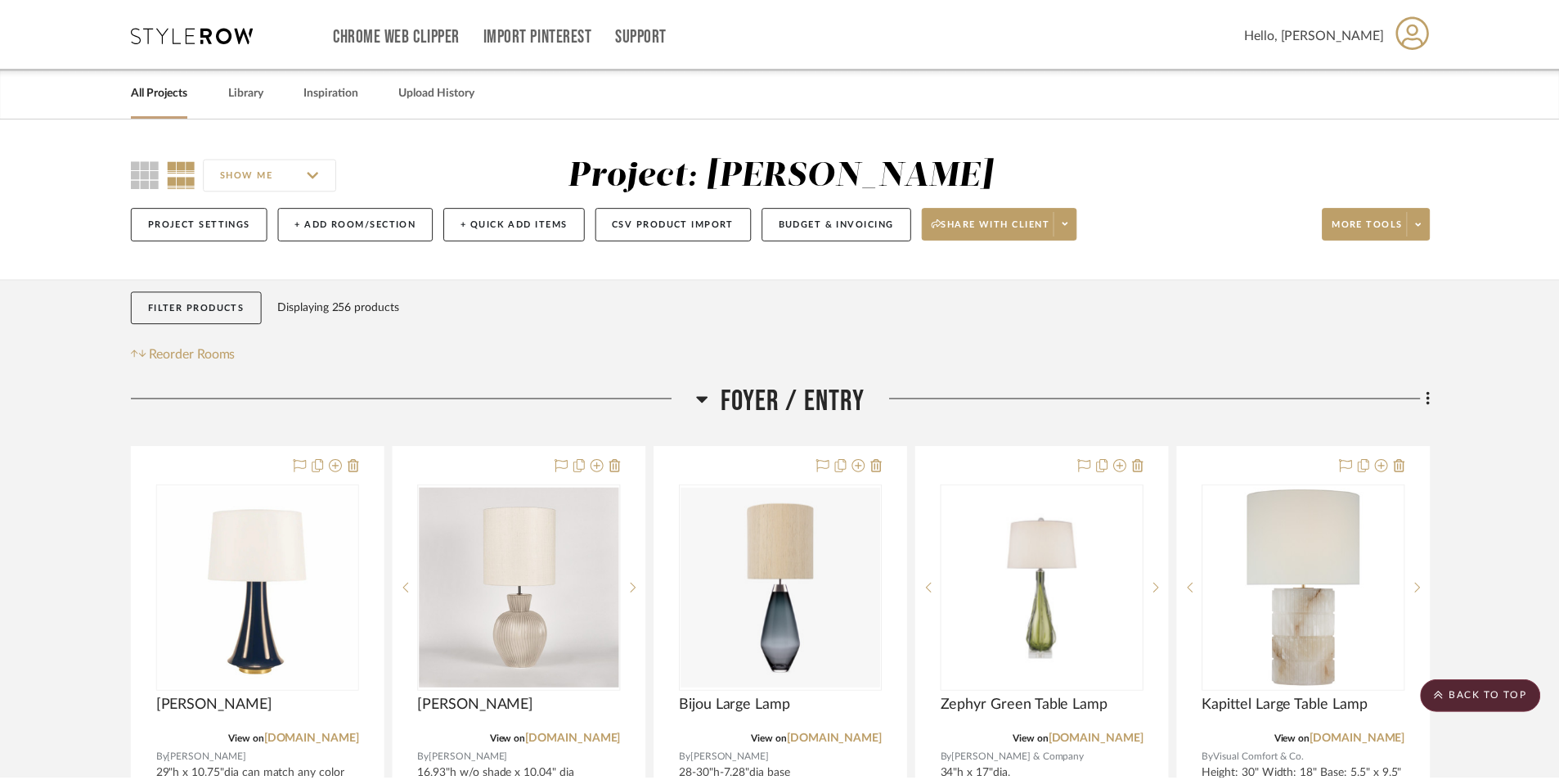
scroll to position [4908, 0]
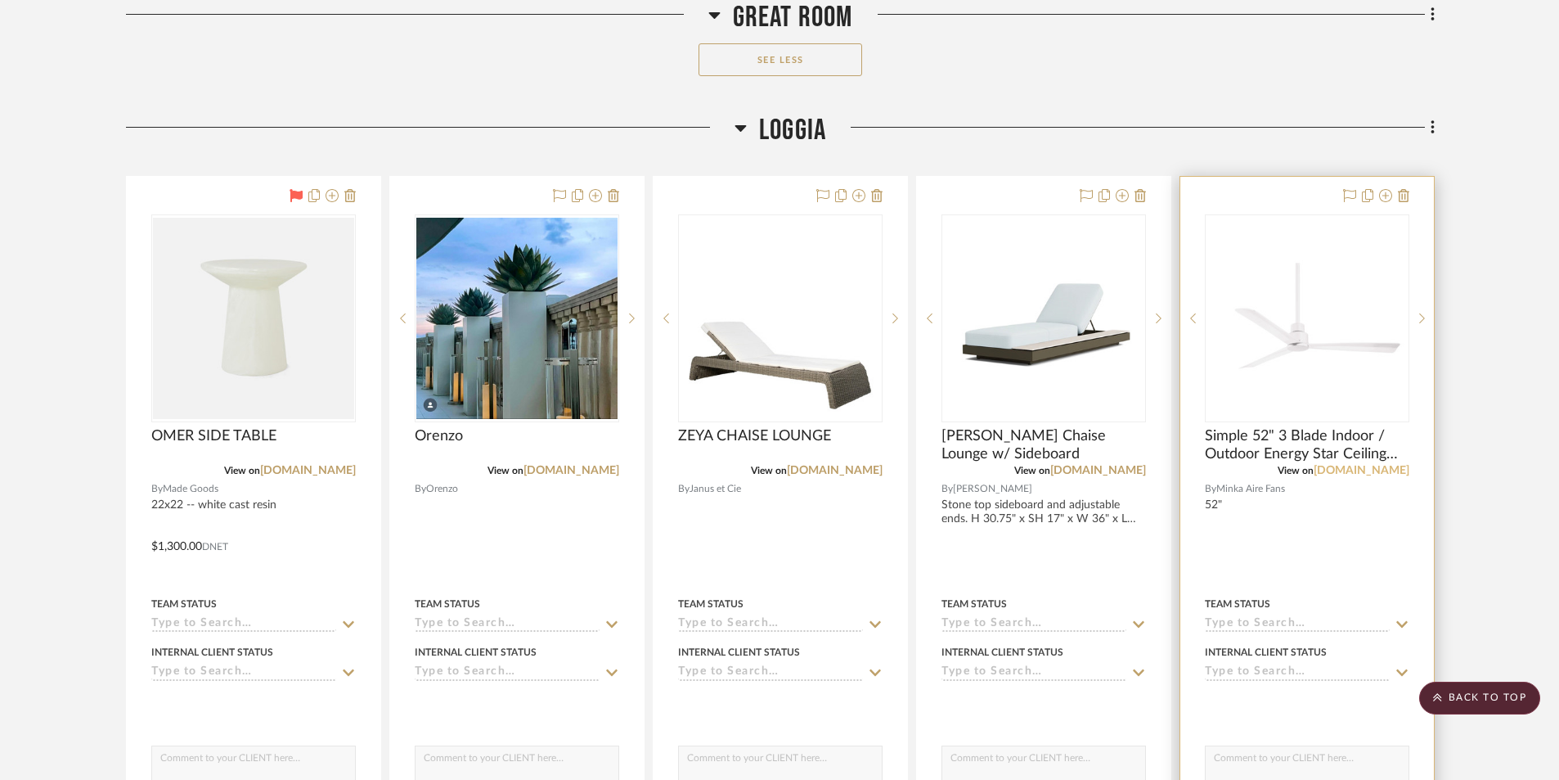
click at [1361, 470] on link "[DOMAIN_NAME]" at bounding box center [1362, 470] width 96 height 11
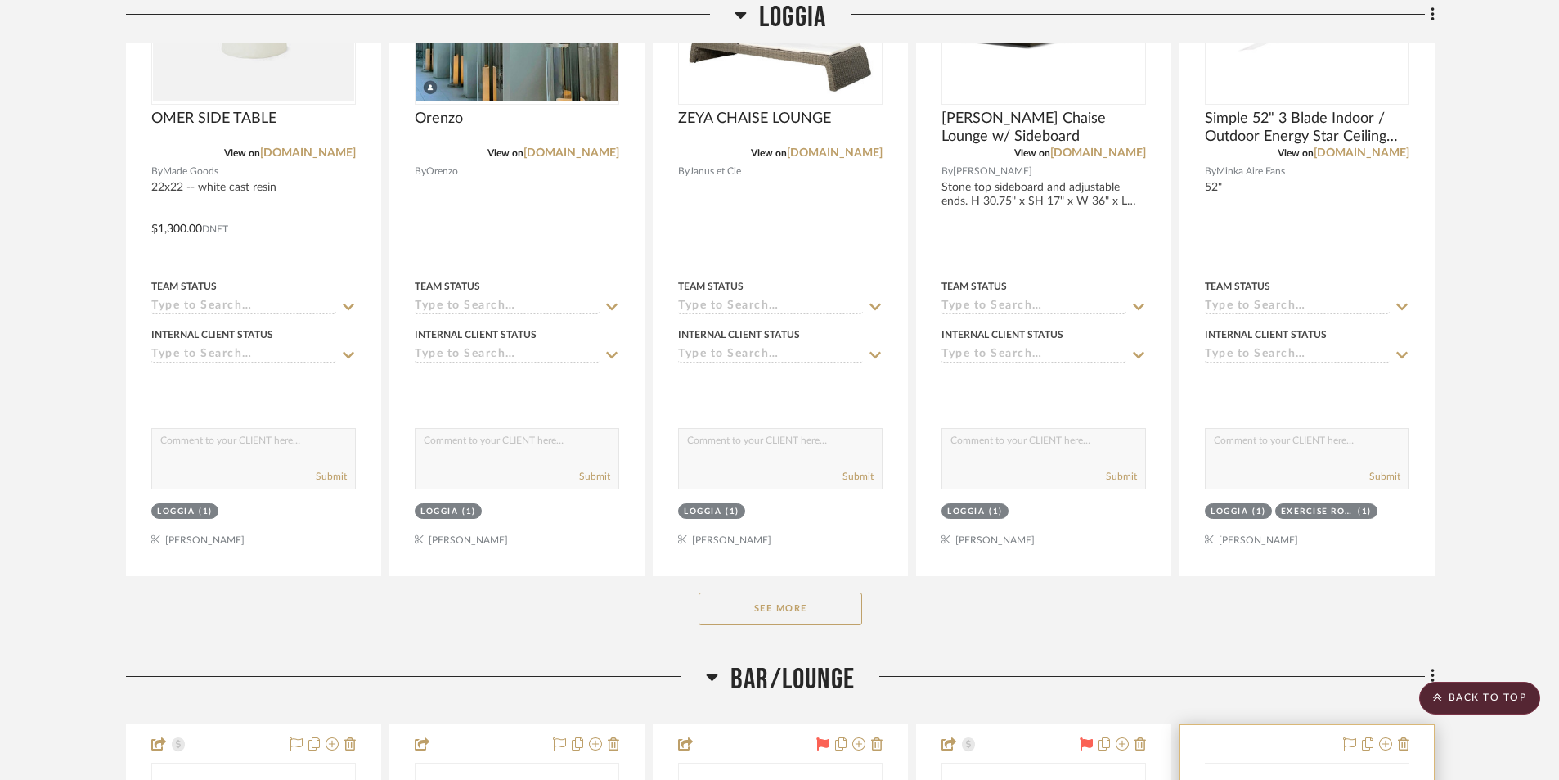
scroll to position [5235, 0]
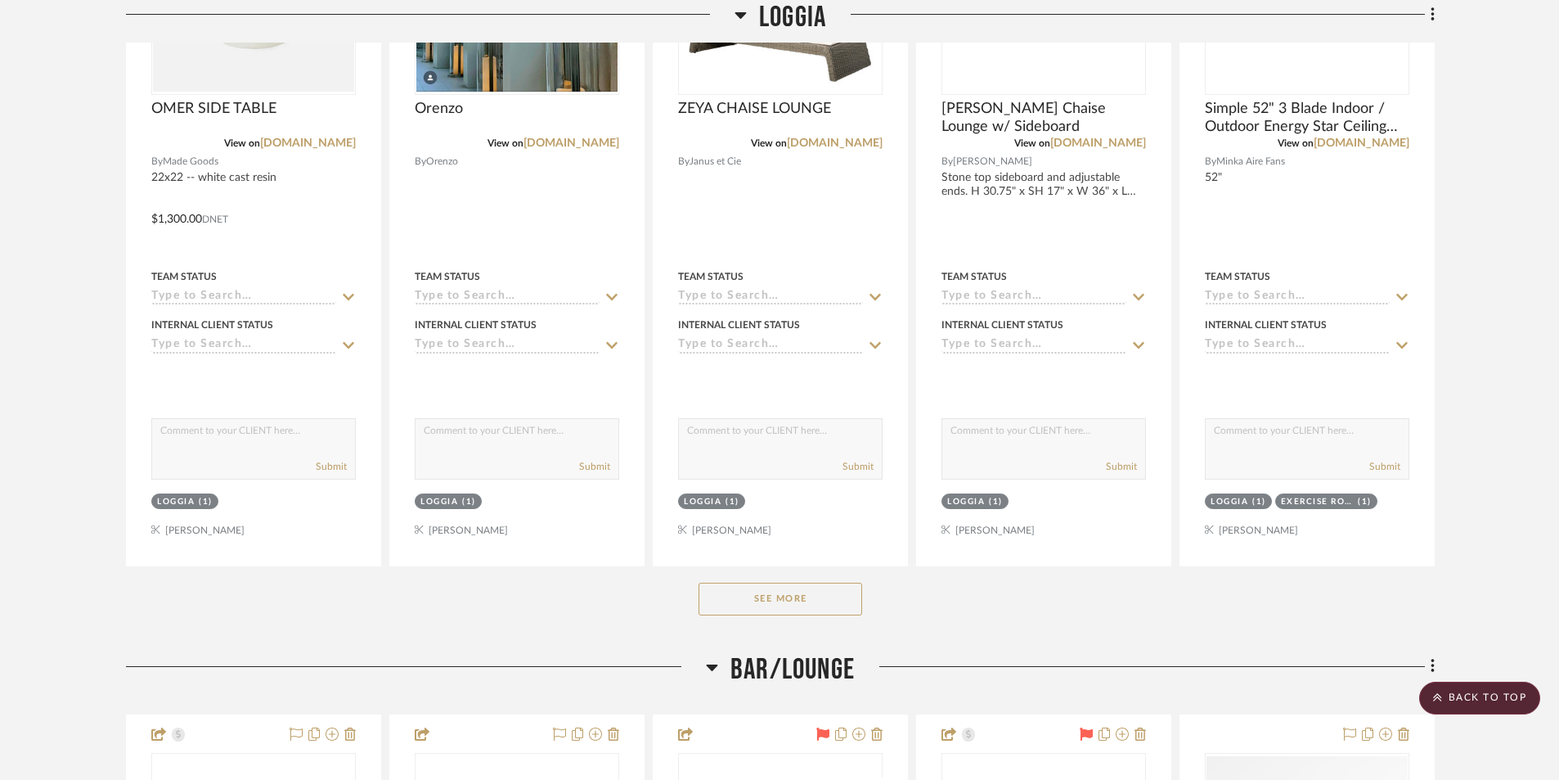
click at [828, 598] on button "See More" at bounding box center [781, 598] width 164 height 33
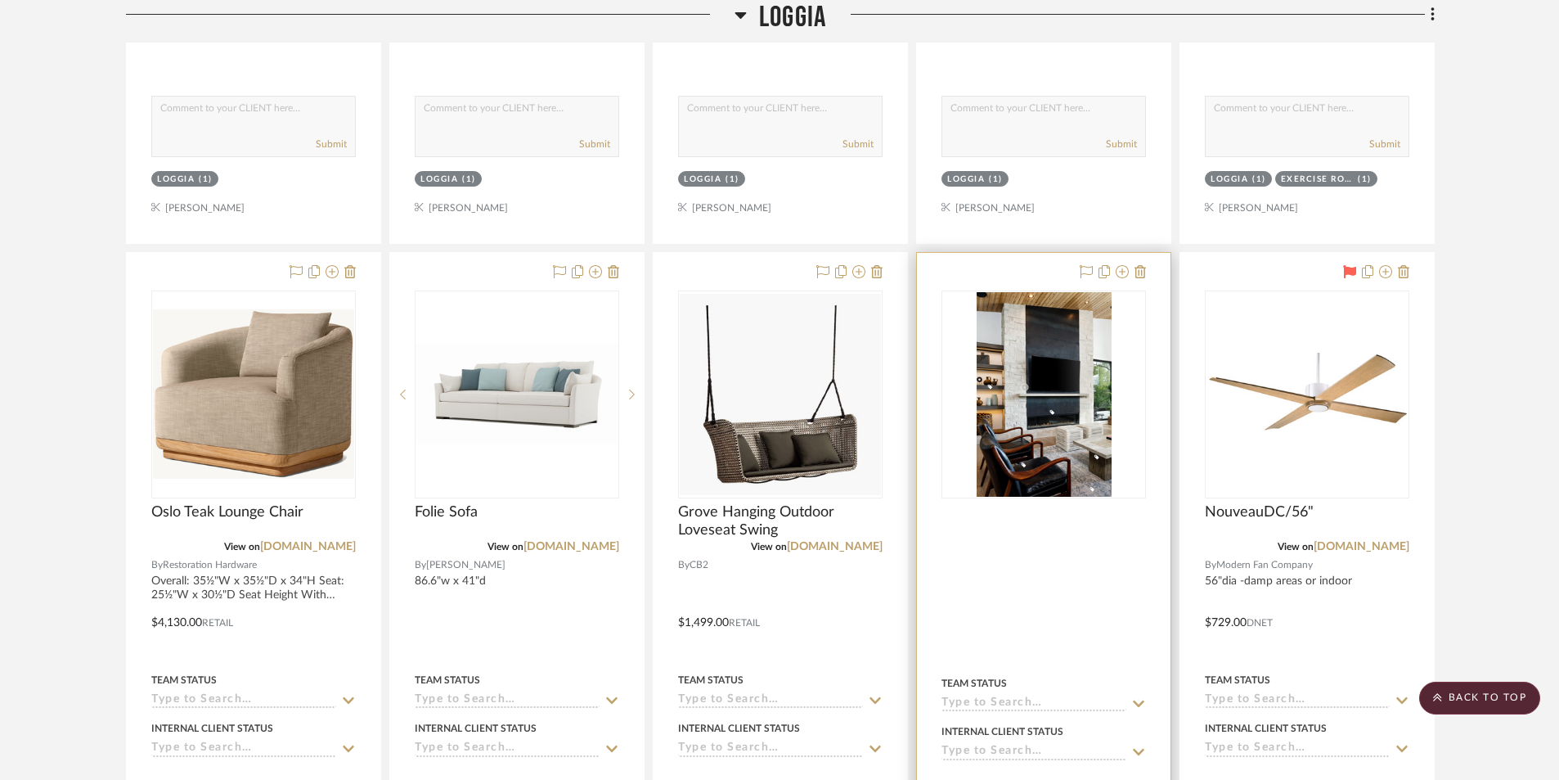
scroll to position [5644, 0]
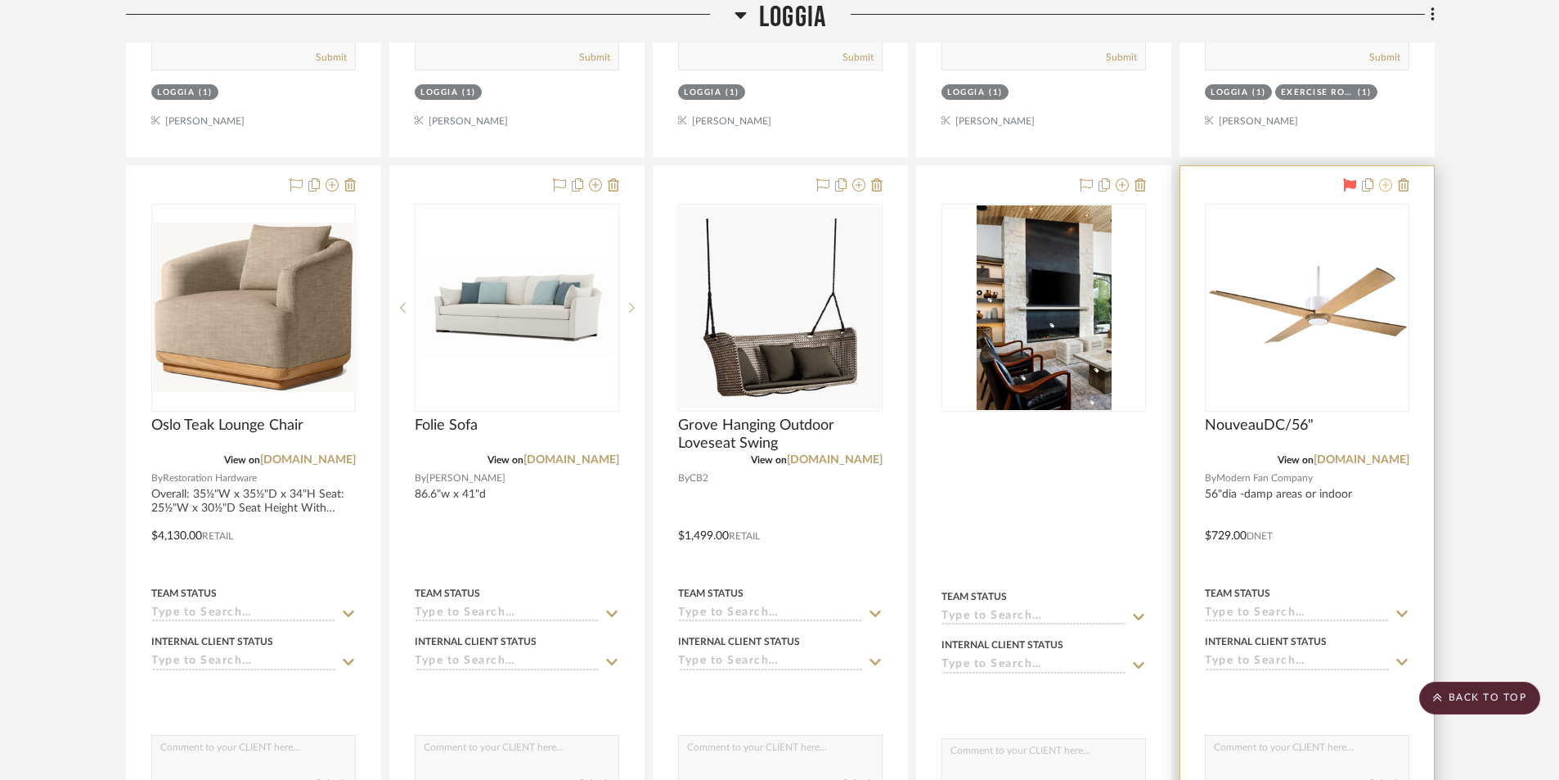
click at [1386, 190] on icon at bounding box center [1385, 184] width 13 height 13
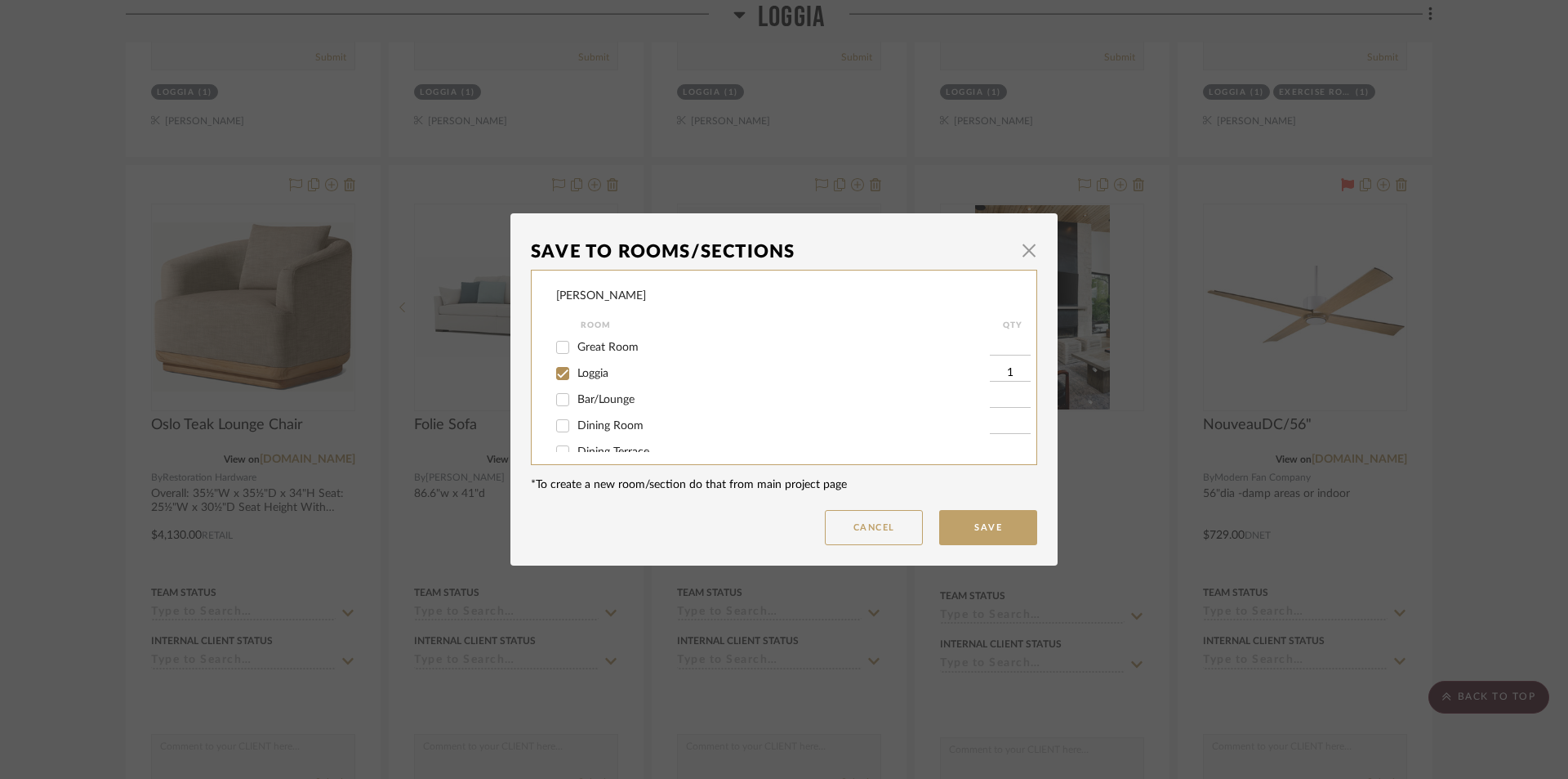
scroll to position [0, 0]
click at [556, 395] on input "Loggia" at bounding box center [562, 400] width 26 height 26
checkbox input "false"
click at [987, 533] on button "Save" at bounding box center [989, 526] width 98 height 35
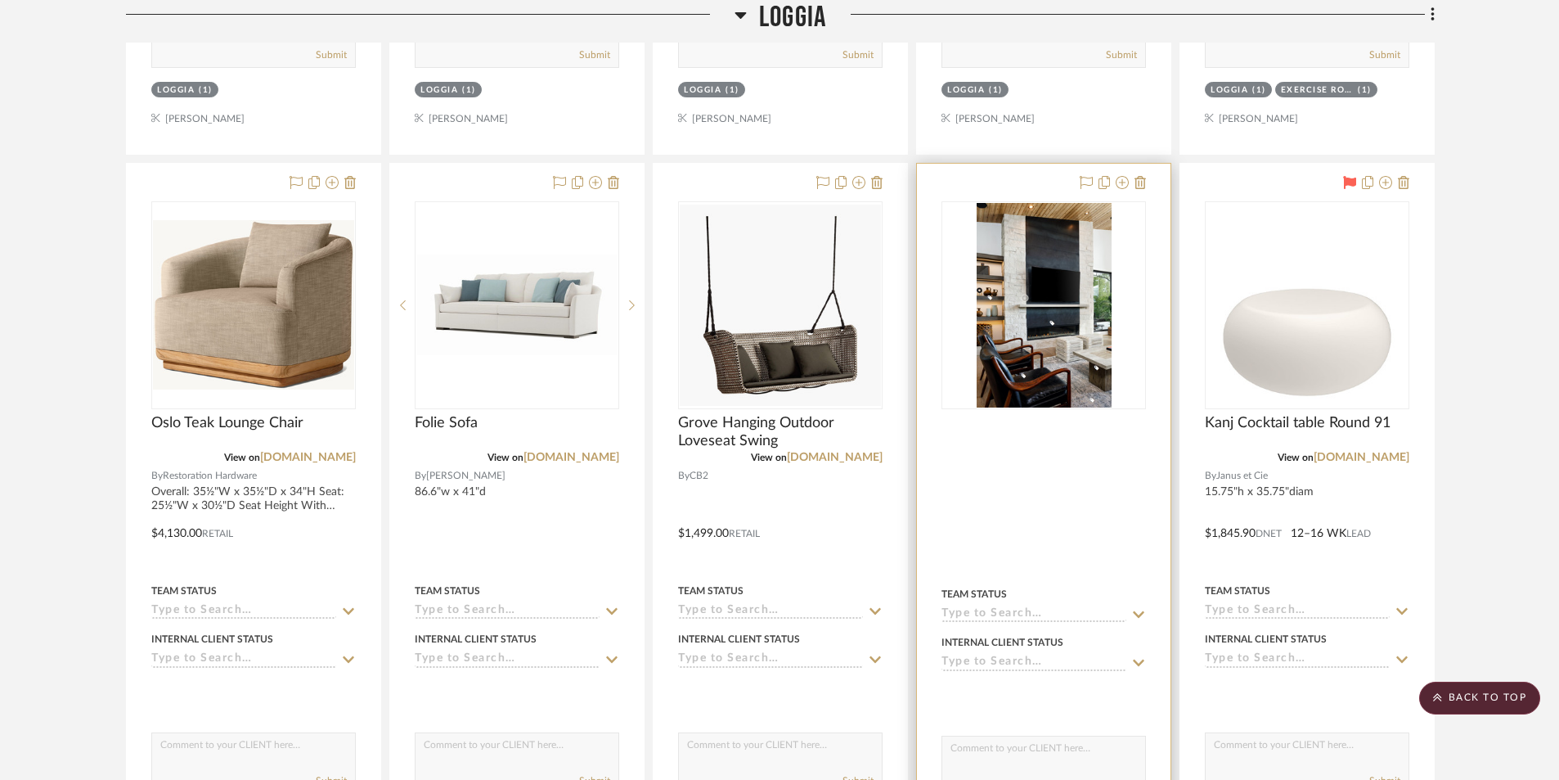
scroll to position [5644, 0]
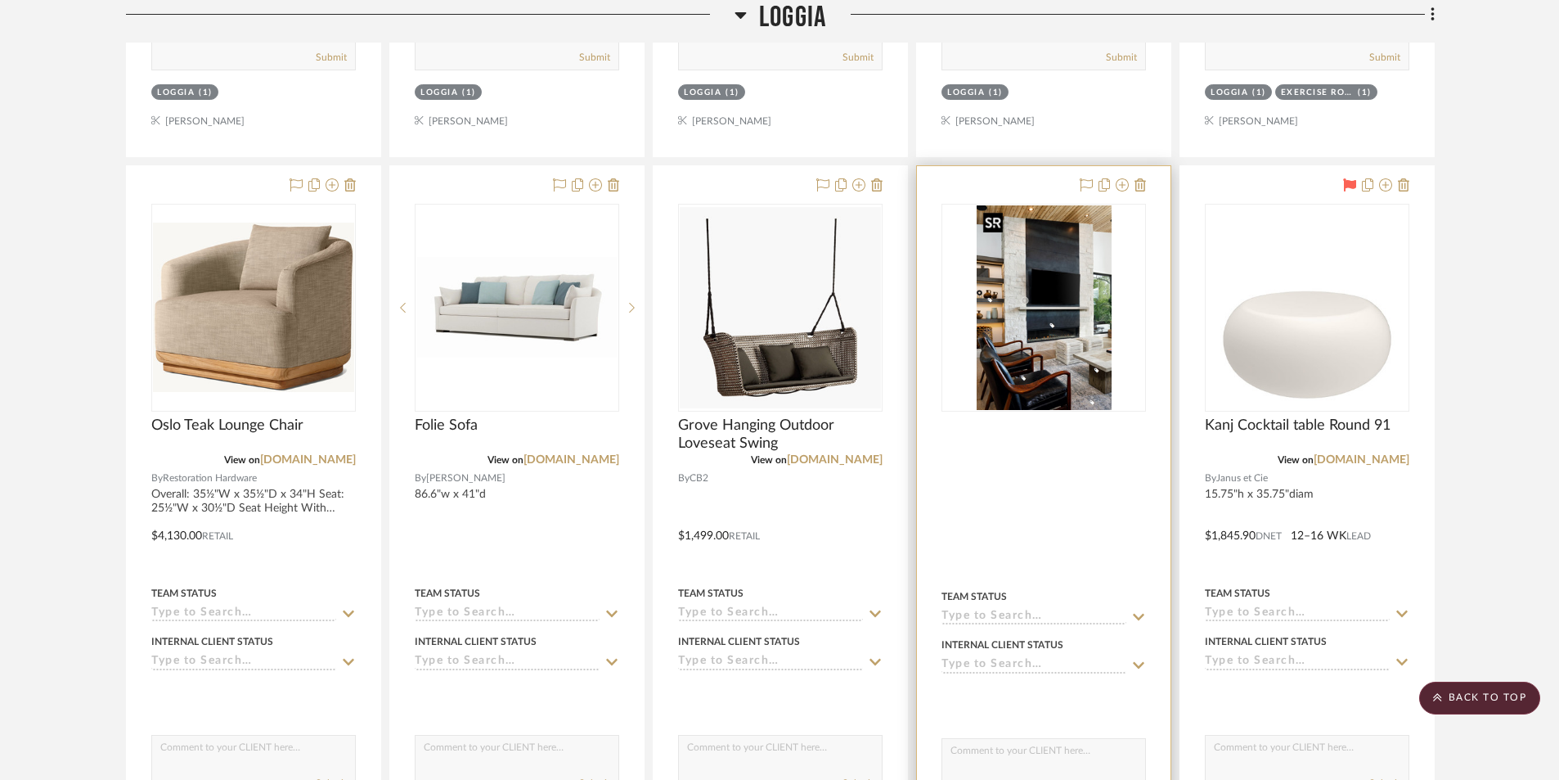
click at [1045, 376] on img "0" at bounding box center [1044, 307] width 135 height 204
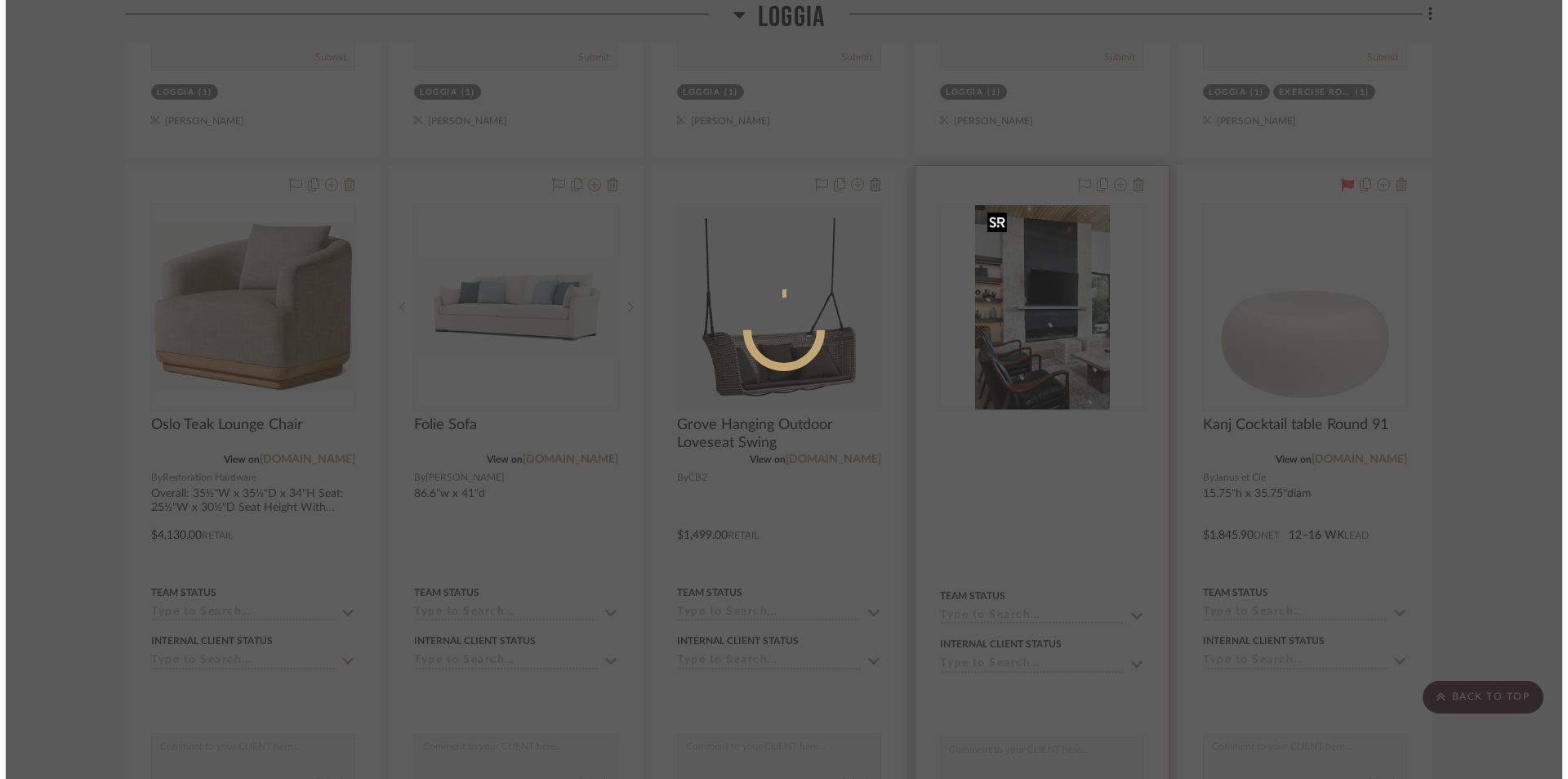
scroll to position [0, 0]
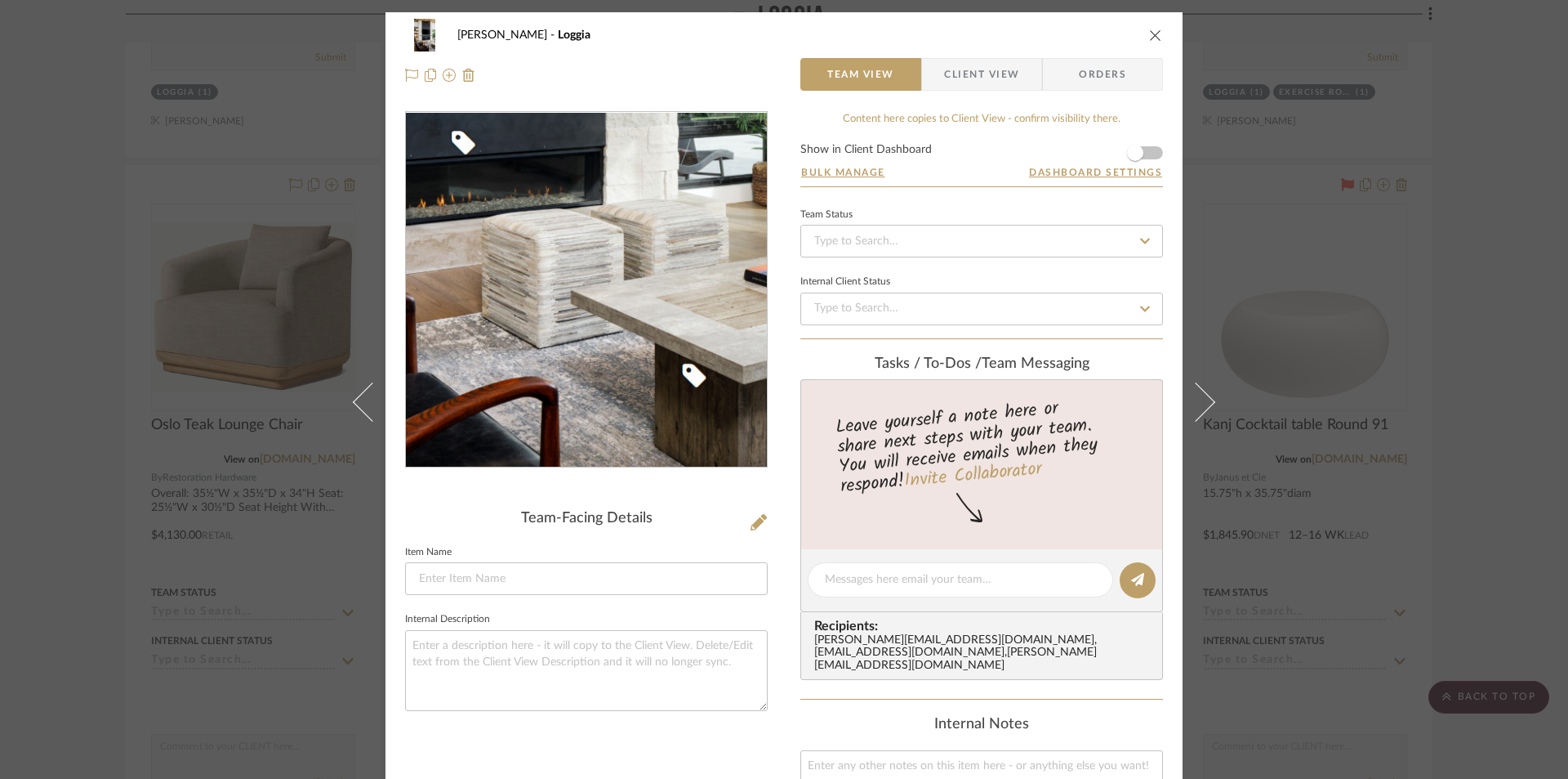
click at [635, 371] on img "0" at bounding box center [586, 290] width 234 height 355
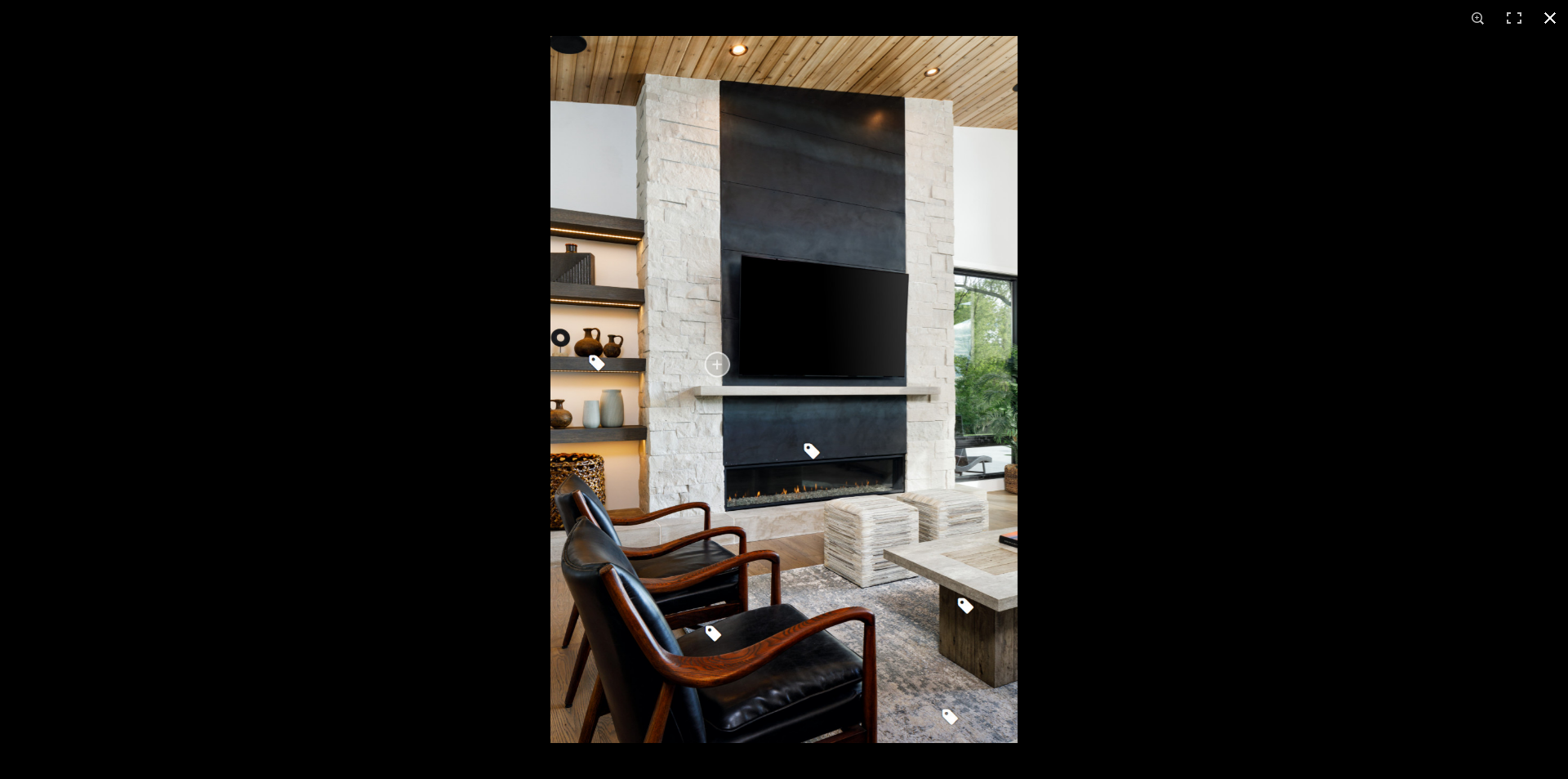
click at [1555, 16] on button at bounding box center [1550, 18] width 36 height 36
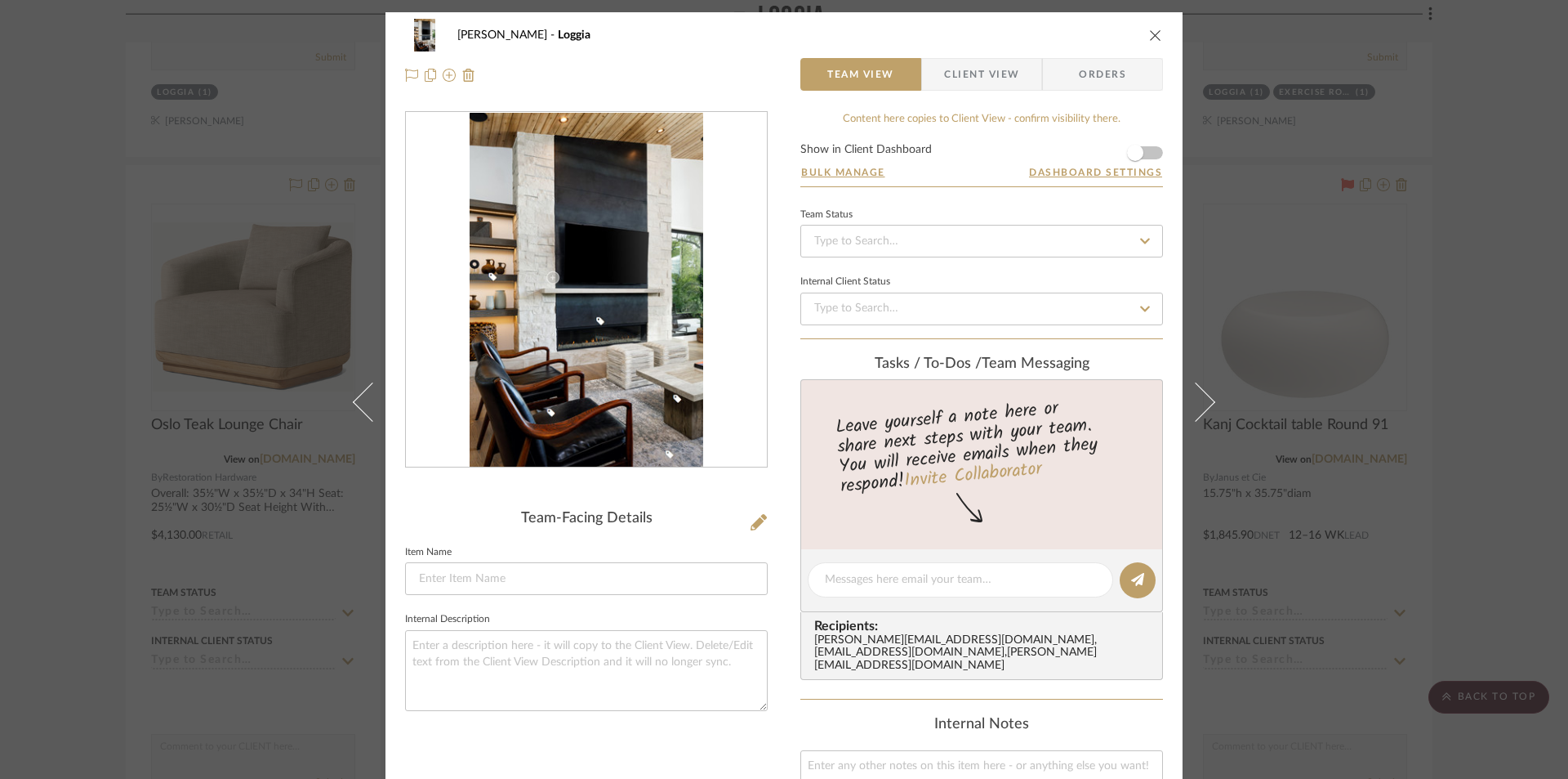
click at [1150, 33] on icon "close" at bounding box center [1156, 35] width 13 height 13
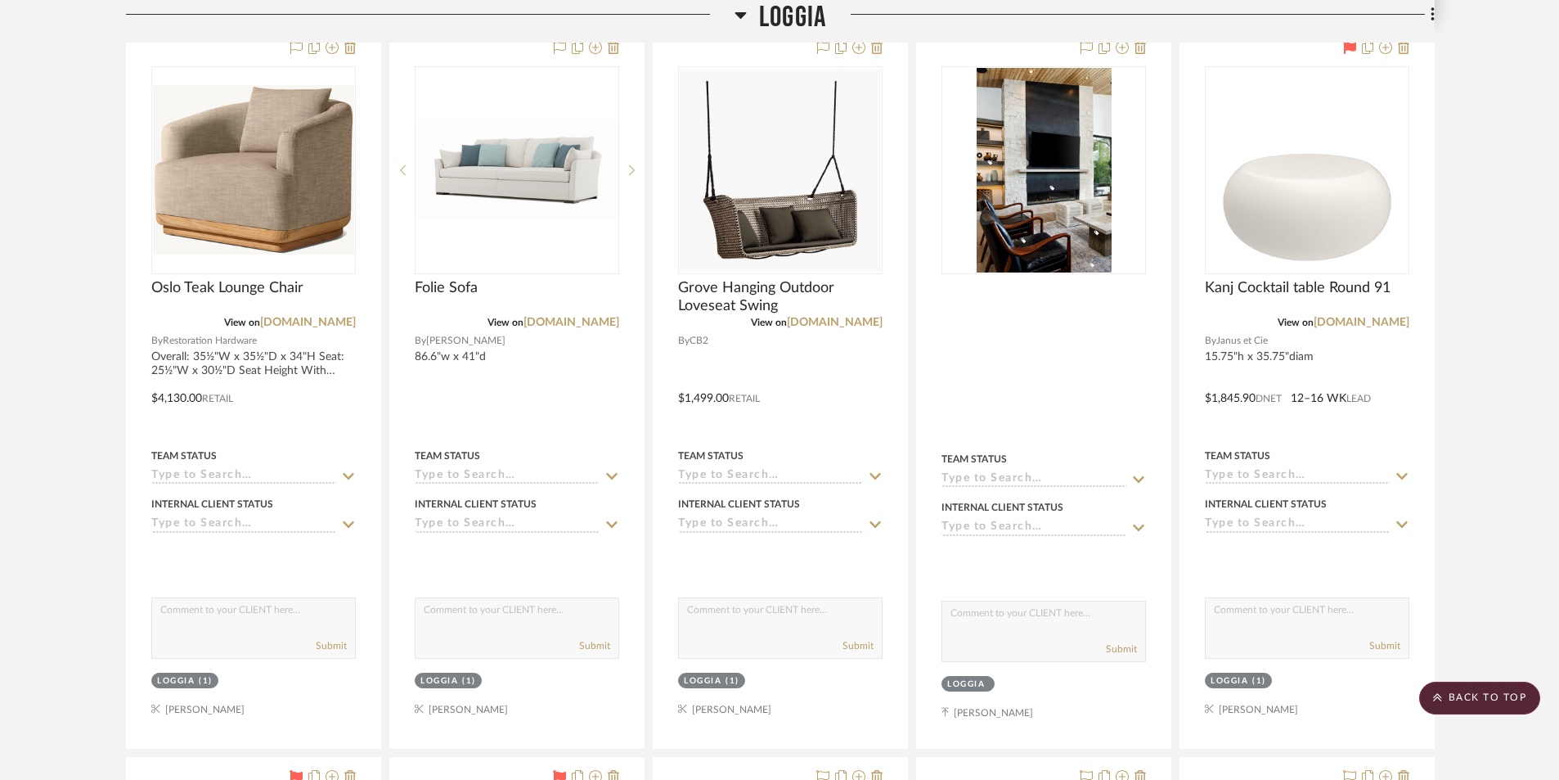
scroll to position [5807, 0]
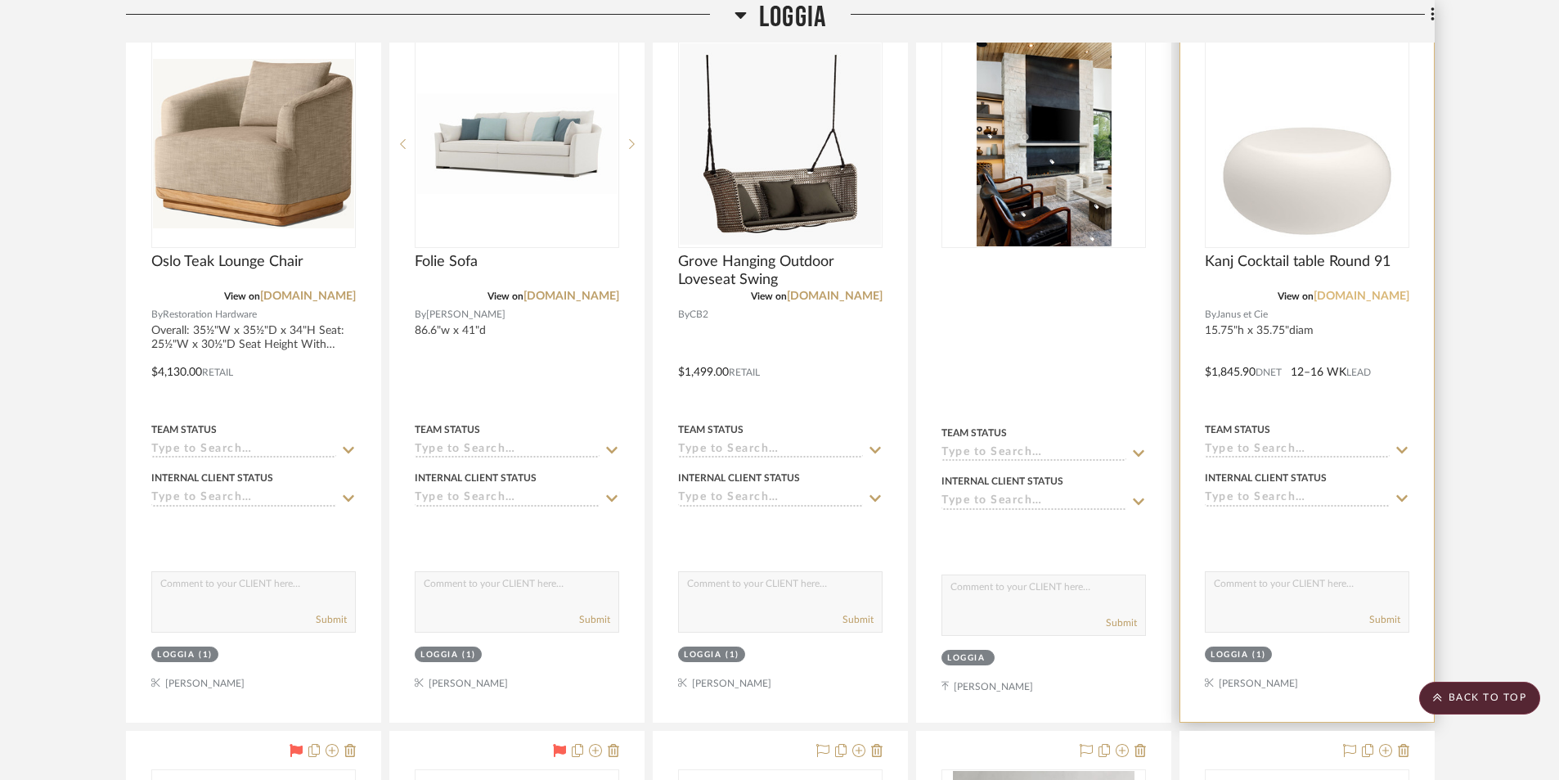
click at [1365, 300] on link "[DOMAIN_NAME]" at bounding box center [1362, 295] width 96 height 11
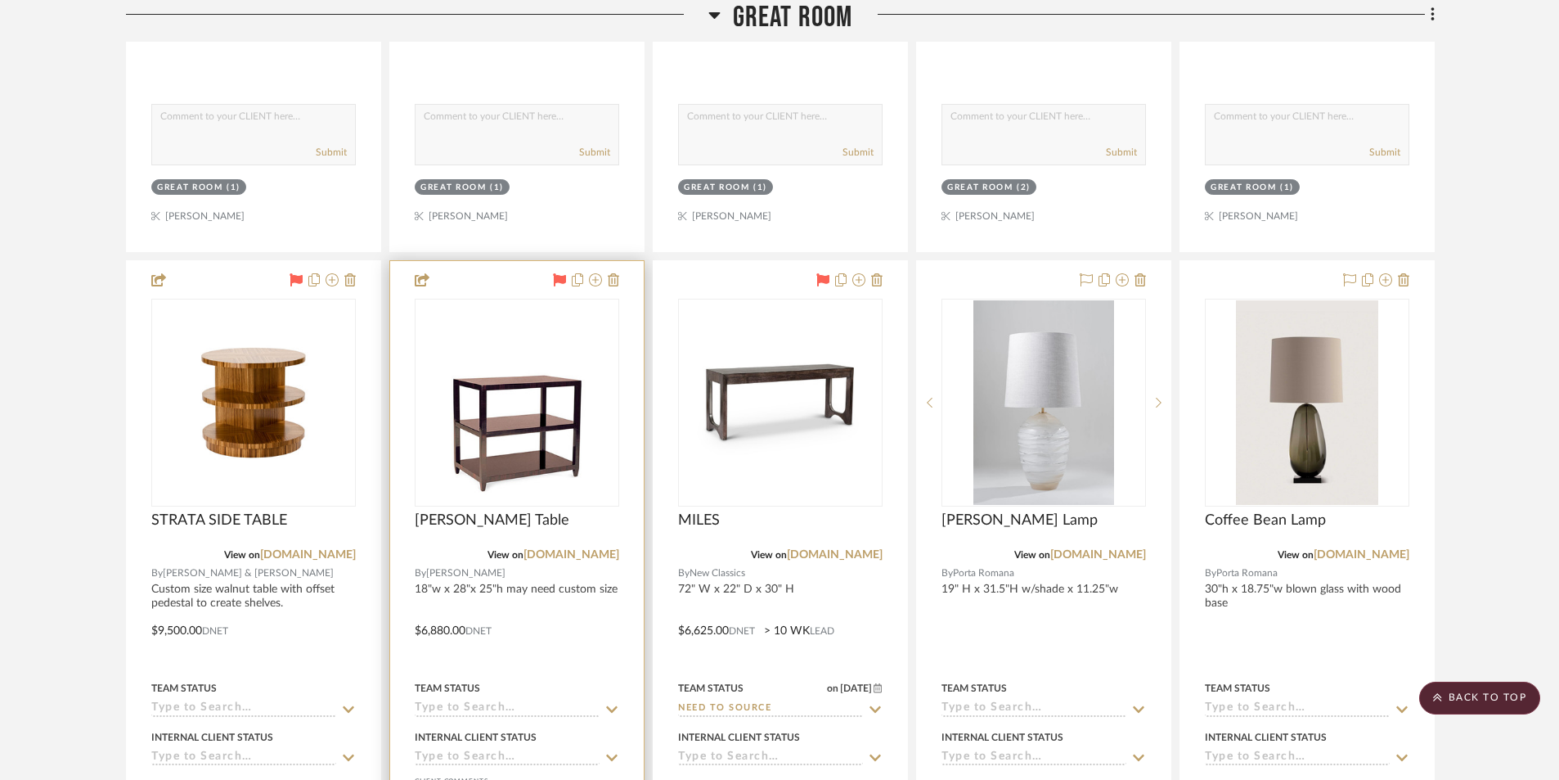
scroll to position [1799, 0]
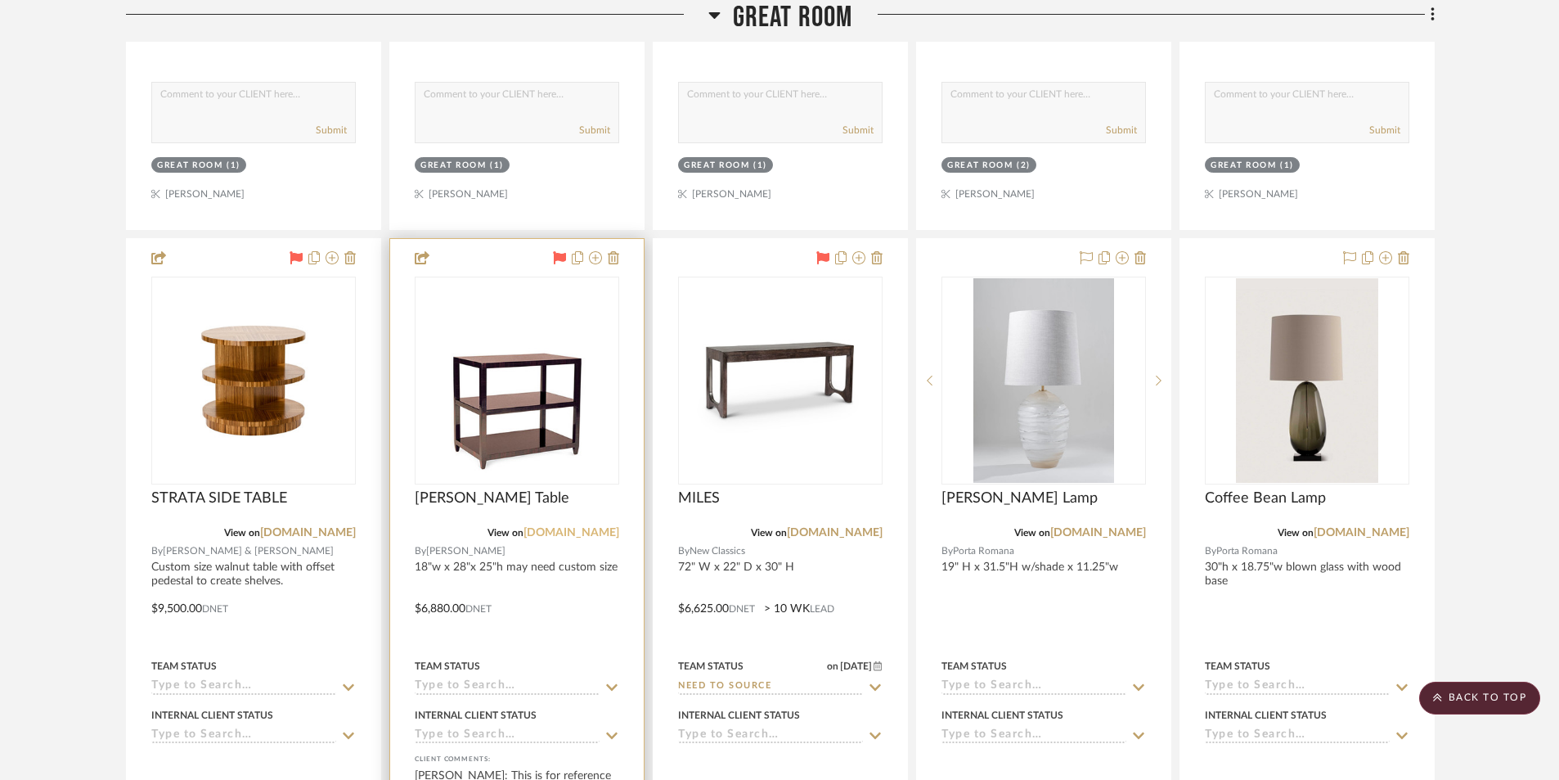
click at [555, 534] on link "kerryjoyce.com" at bounding box center [571, 532] width 96 height 11
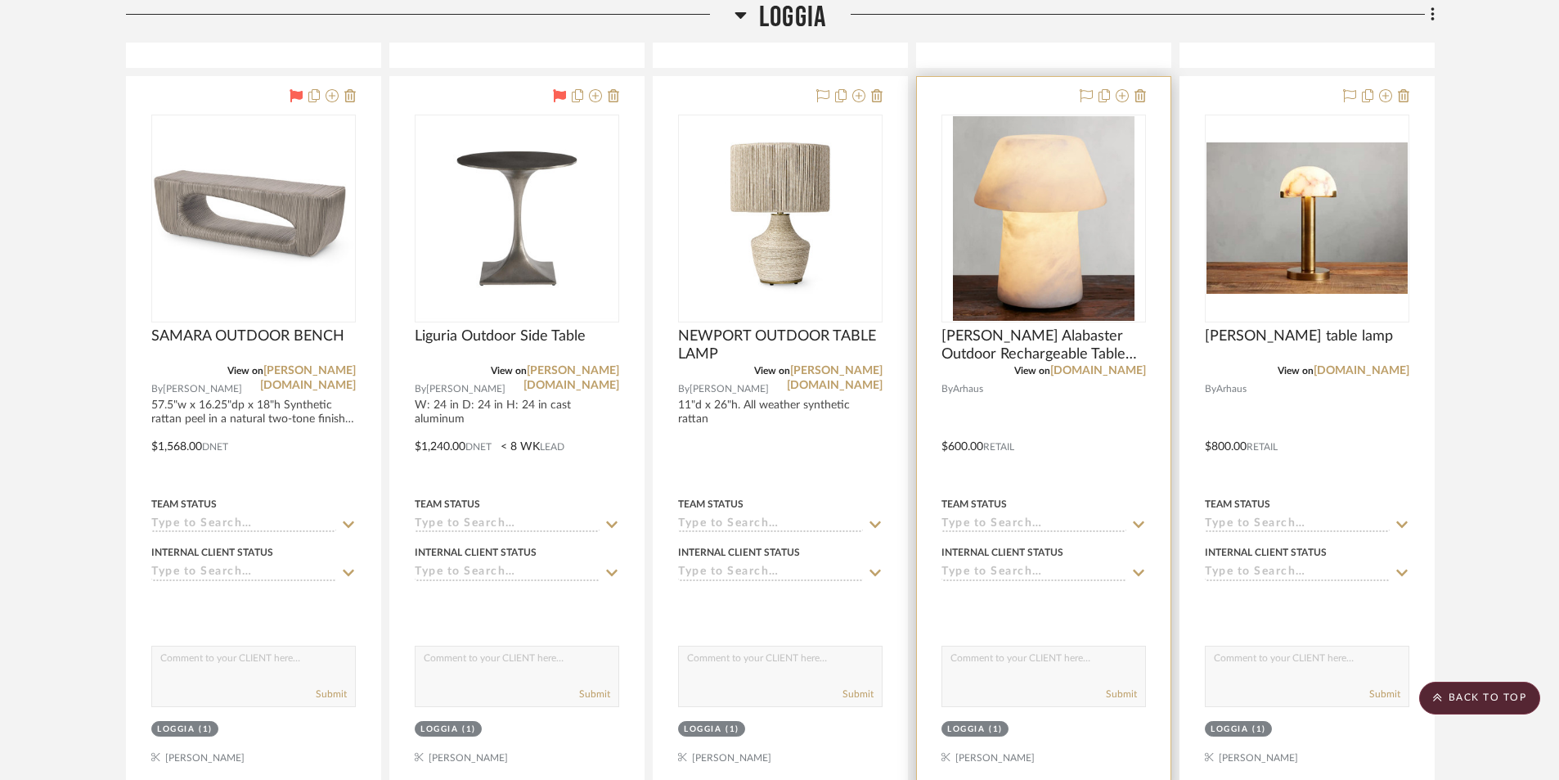
scroll to position [6544, 0]
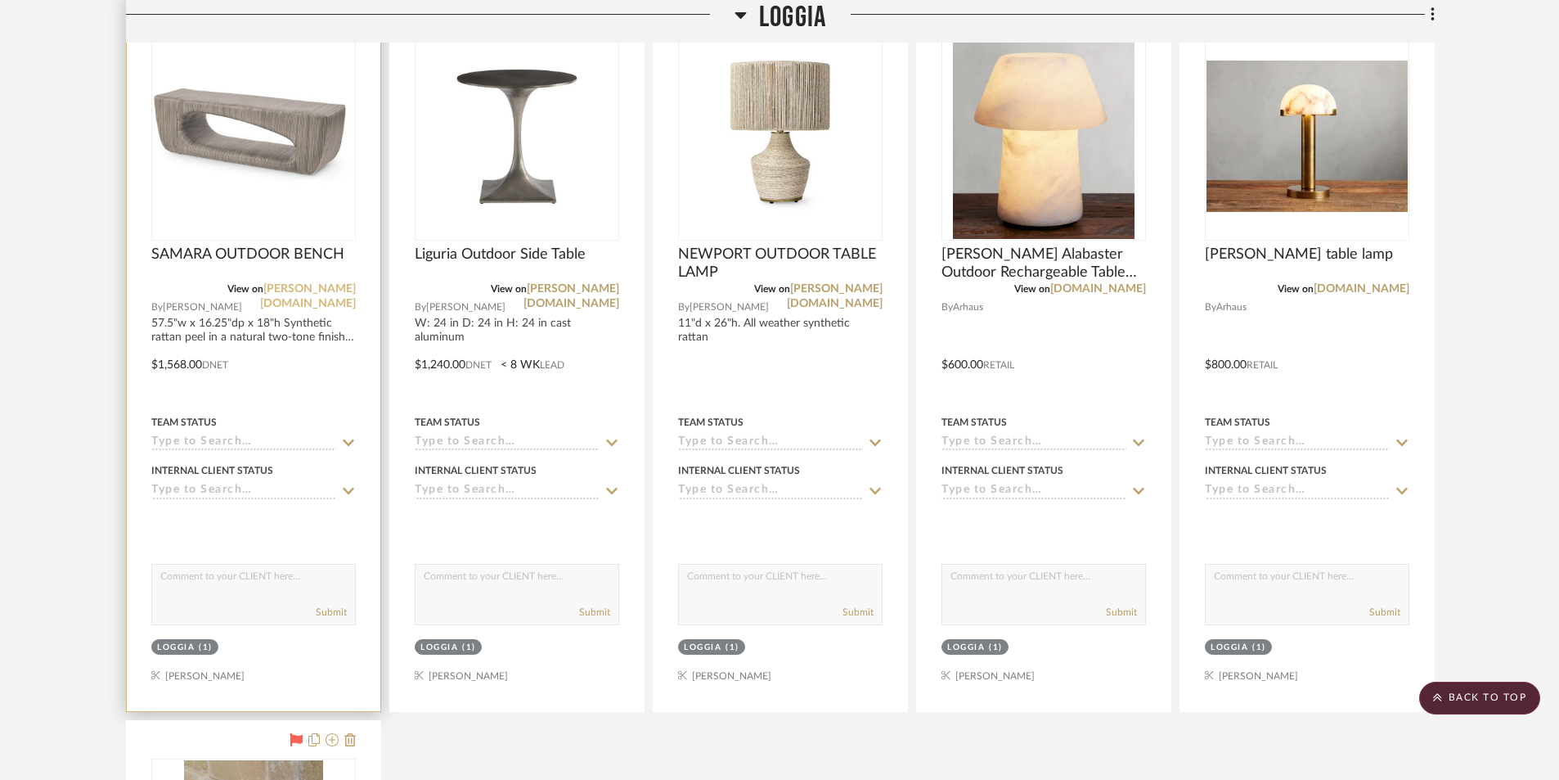
click at [299, 290] on link "[PERSON_NAME][DOMAIN_NAME]" at bounding box center [308, 296] width 96 height 26
click at [310, 287] on link "[PERSON_NAME][DOMAIN_NAME]" at bounding box center [308, 296] width 96 height 26
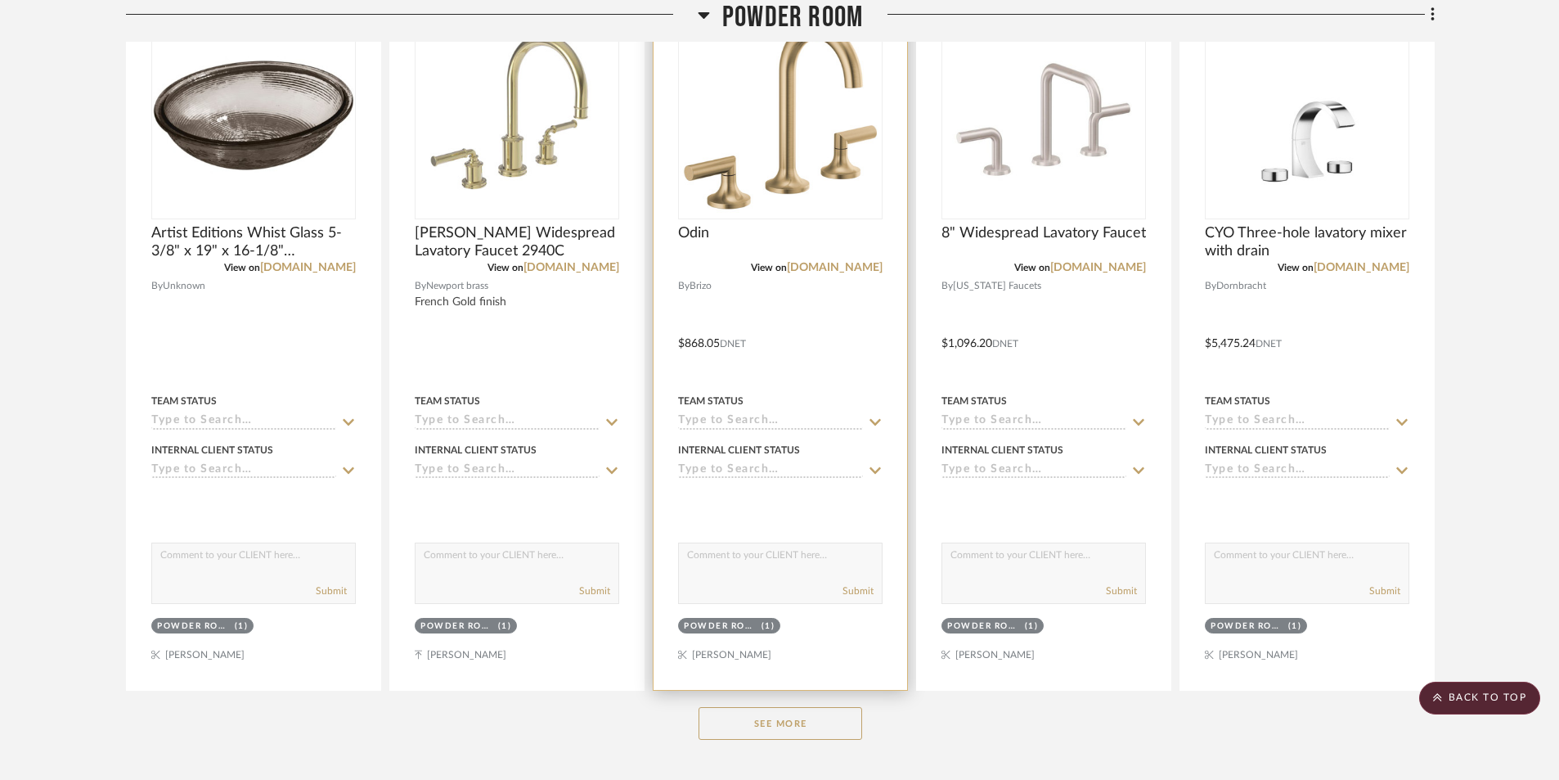
scroll to position [10715, 0]
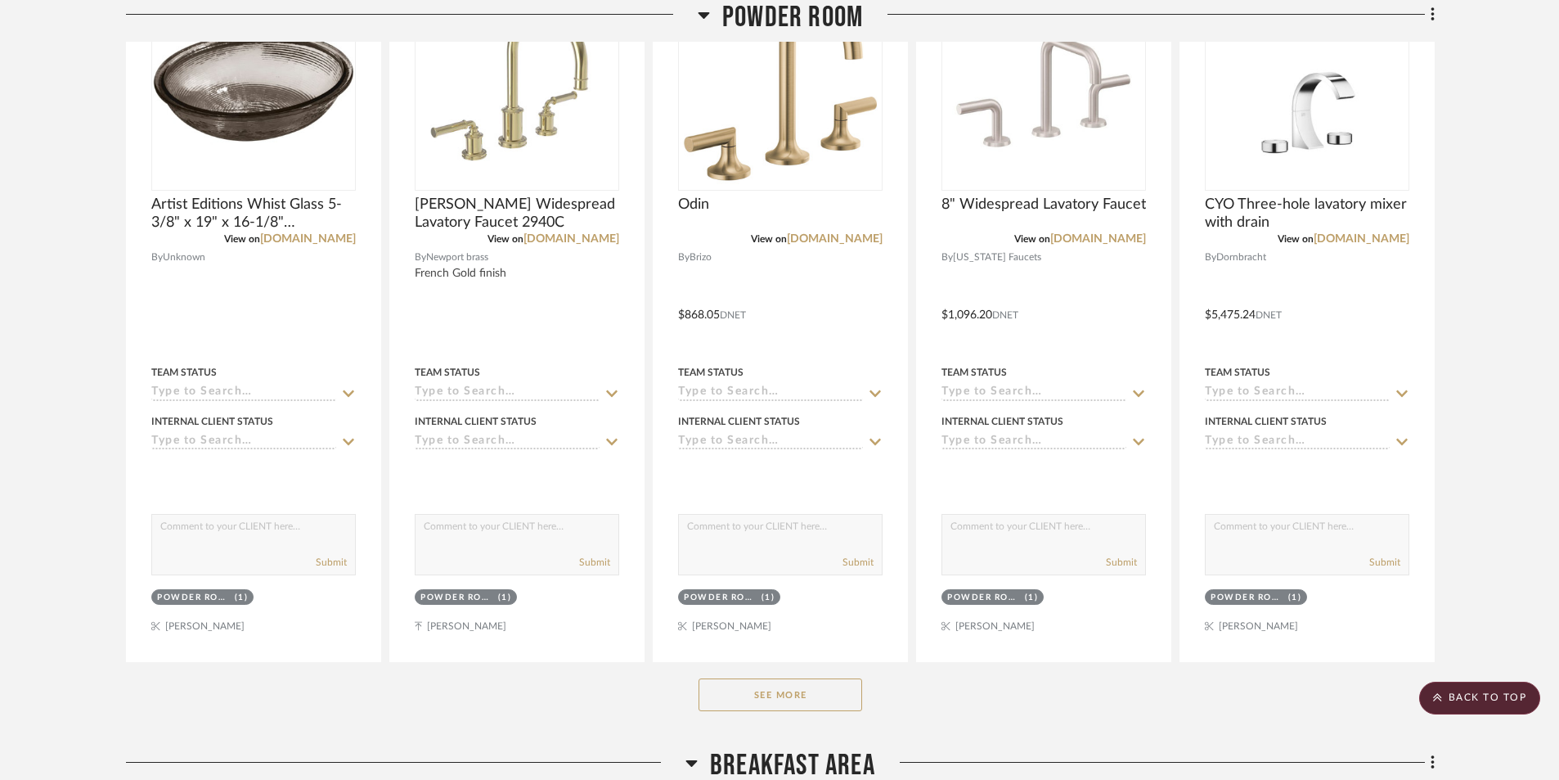
click at [792, 686] on button "See More" at bounding box center [781, 694] width 164 height 33
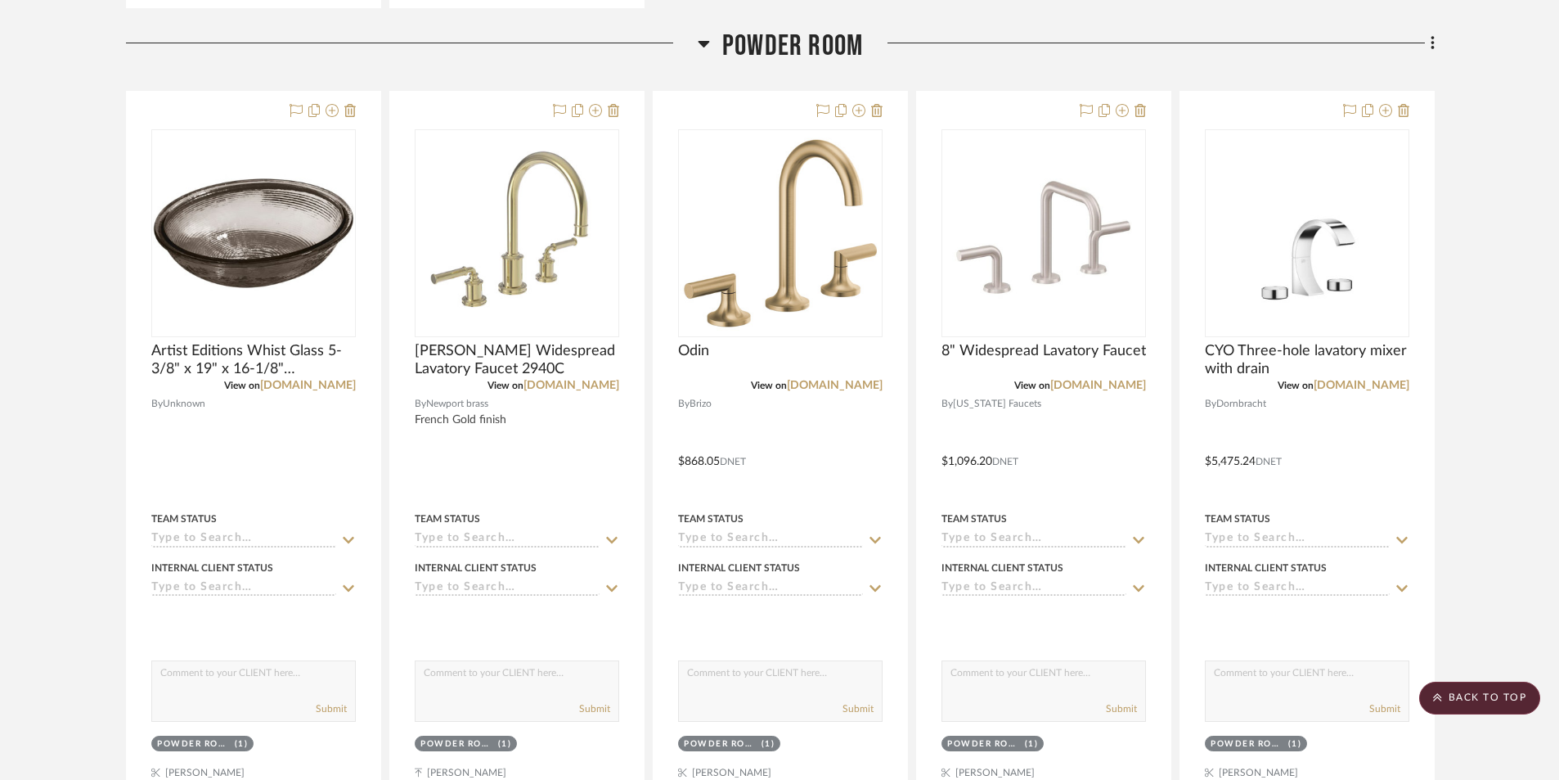
scroll to position [10552, 0]
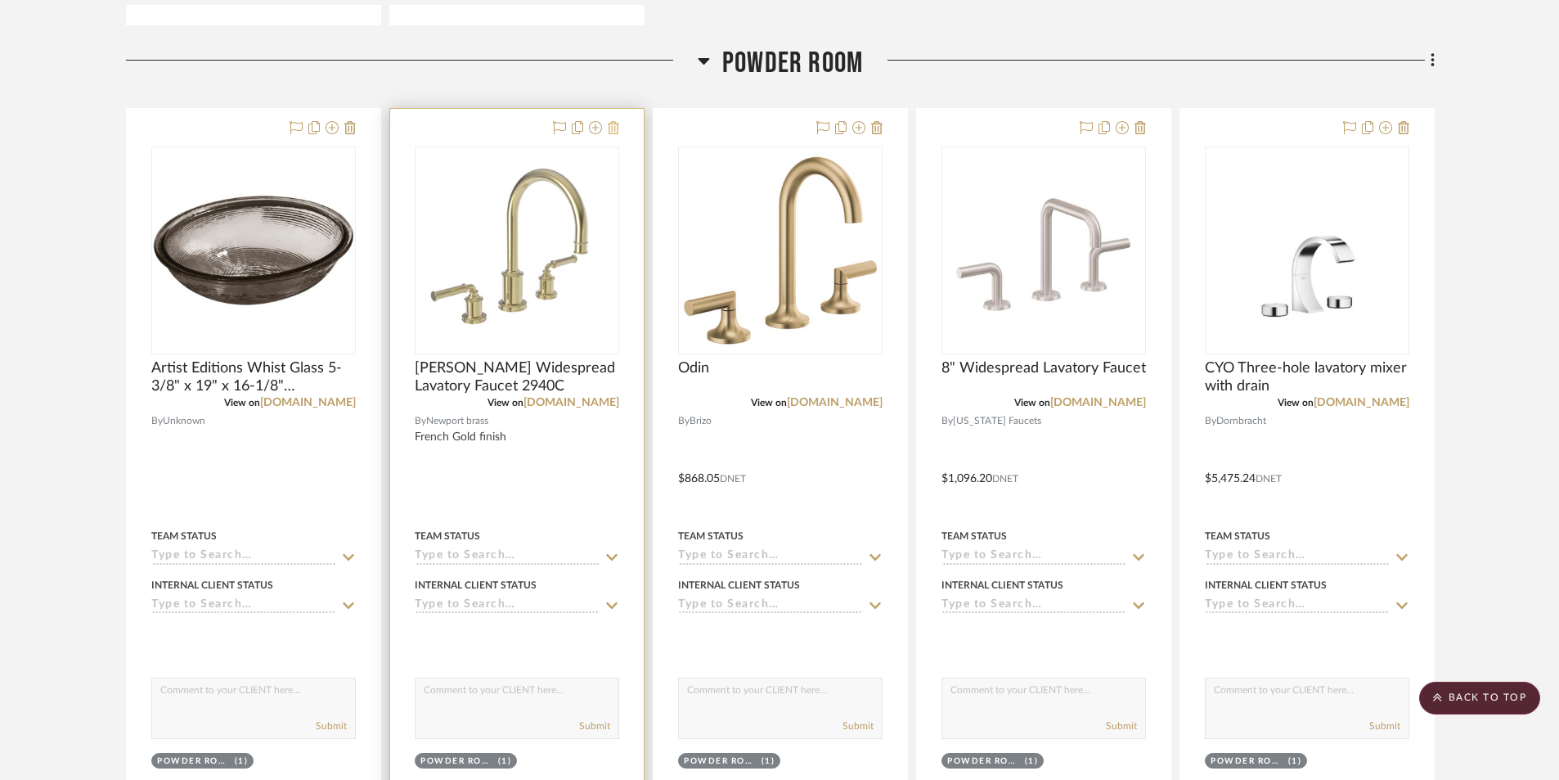
click at [611, 129] on icon at bounding box center [613, 127] width 11 height 13
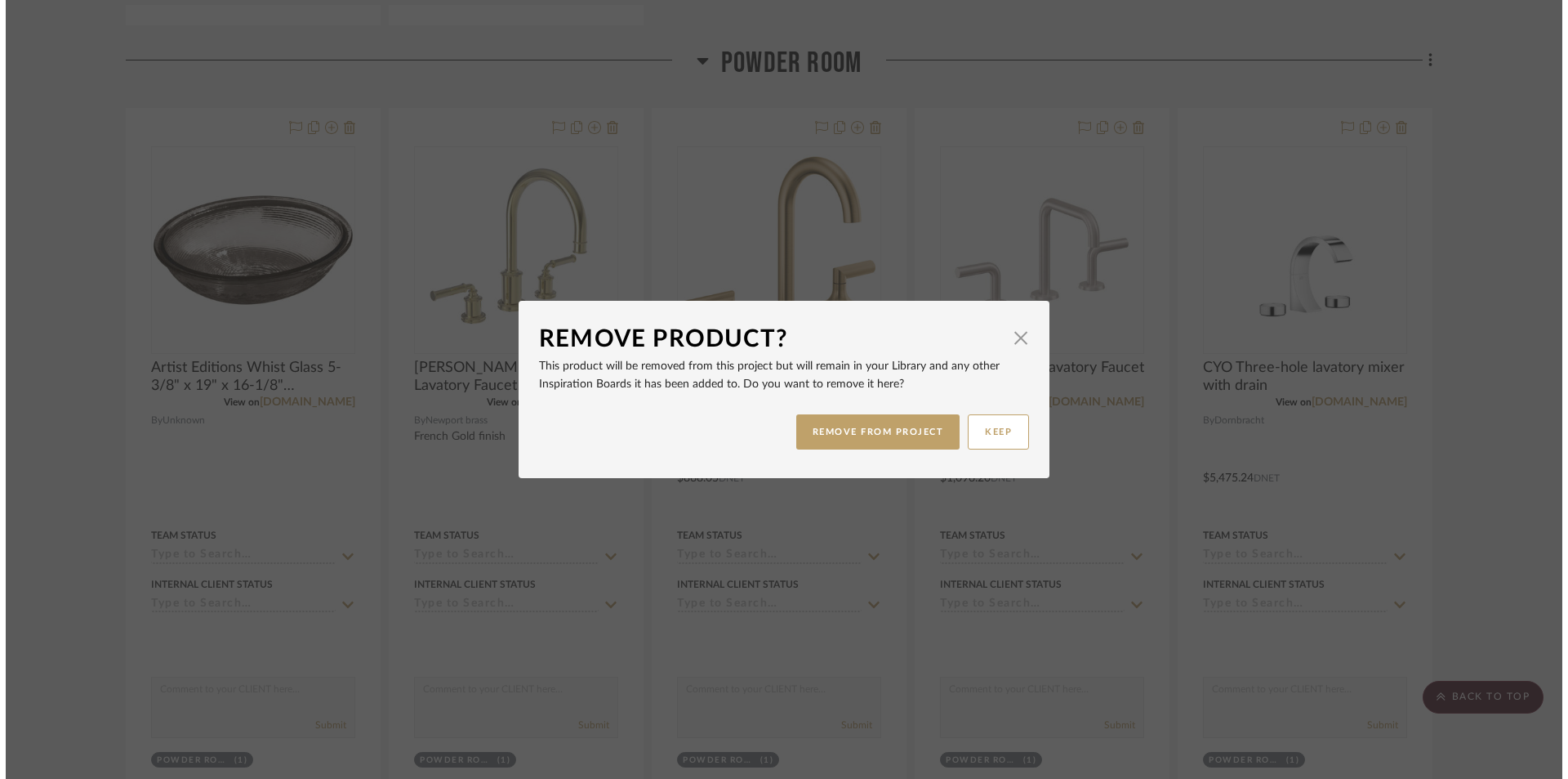
scroll to position [0, 0]
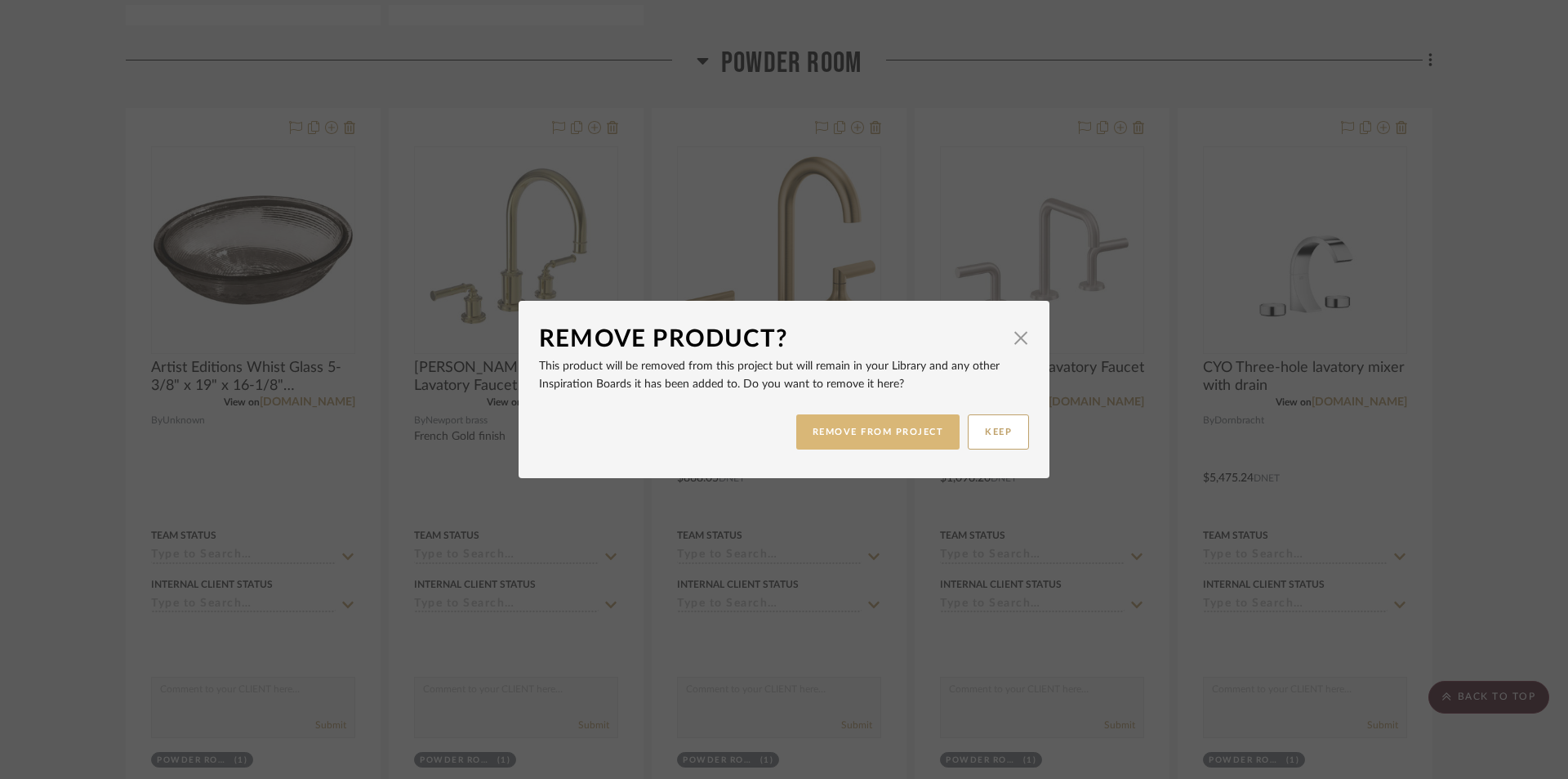
click at [881, 432] on button "REMOVE FROM PROJECT" at bounding box center [878, 431] width 164 height 35
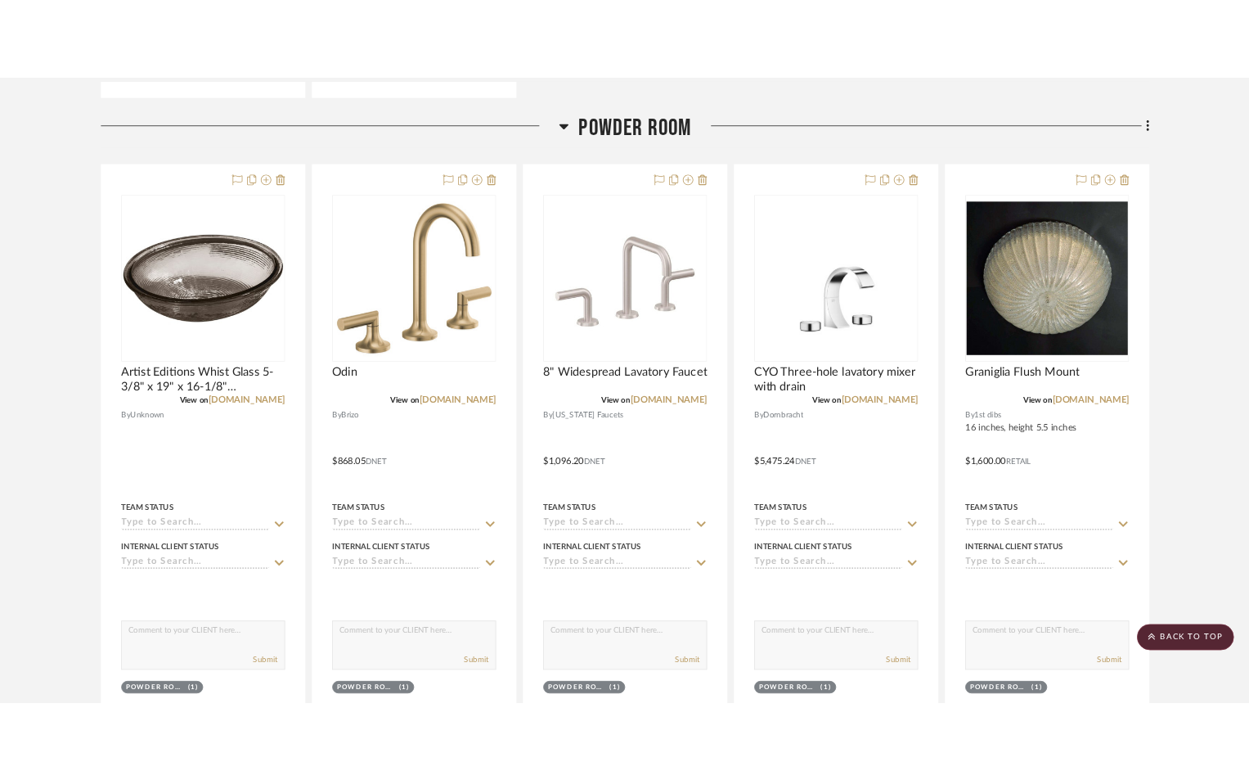
scroll to position [12003, 0]
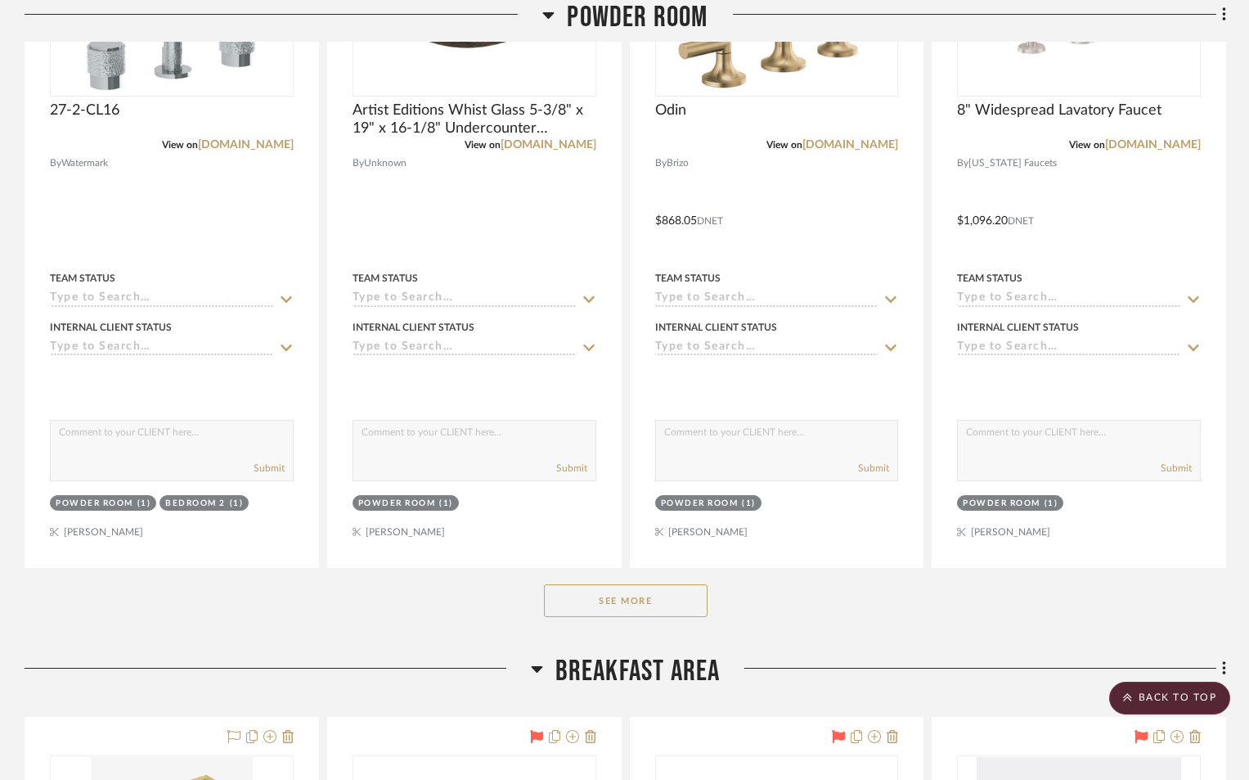
scroll to position [5726, 0]
click at [623, 604] on button "See More" at bounding box center [626, 598] width 164 height 33
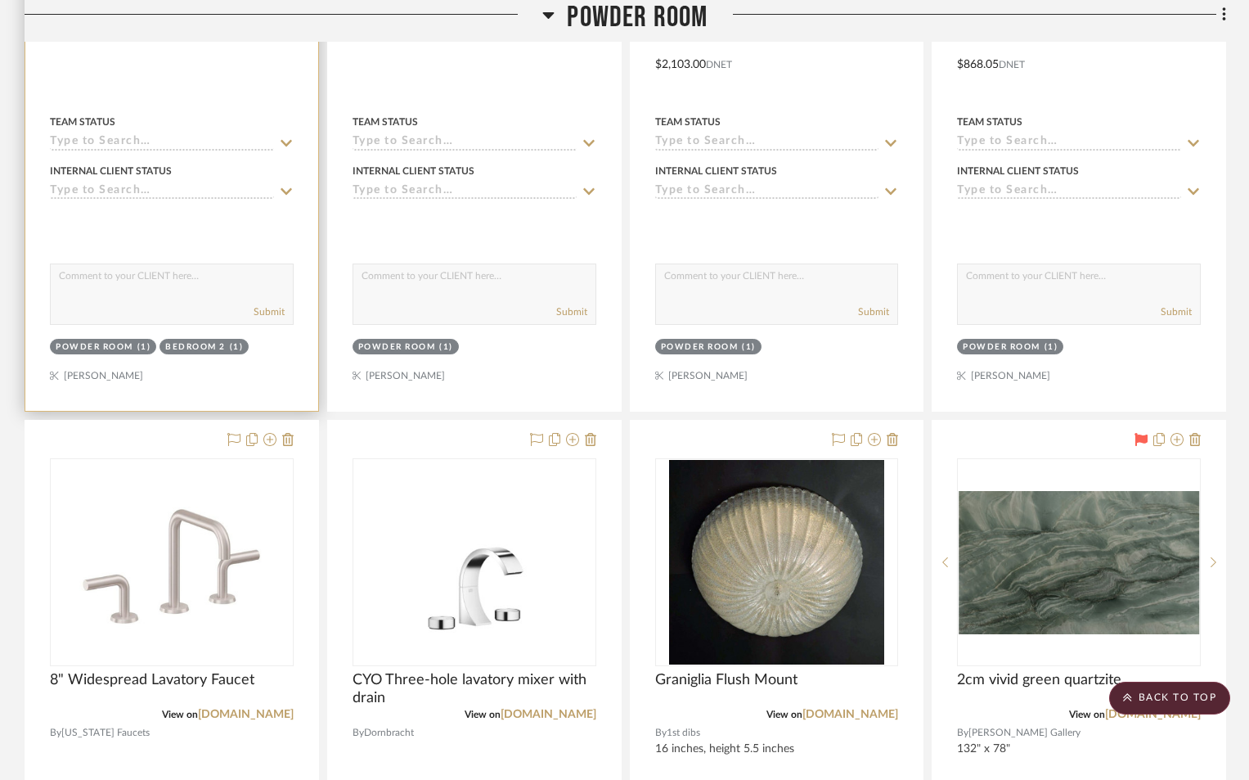
scroll to position [5889, 0]
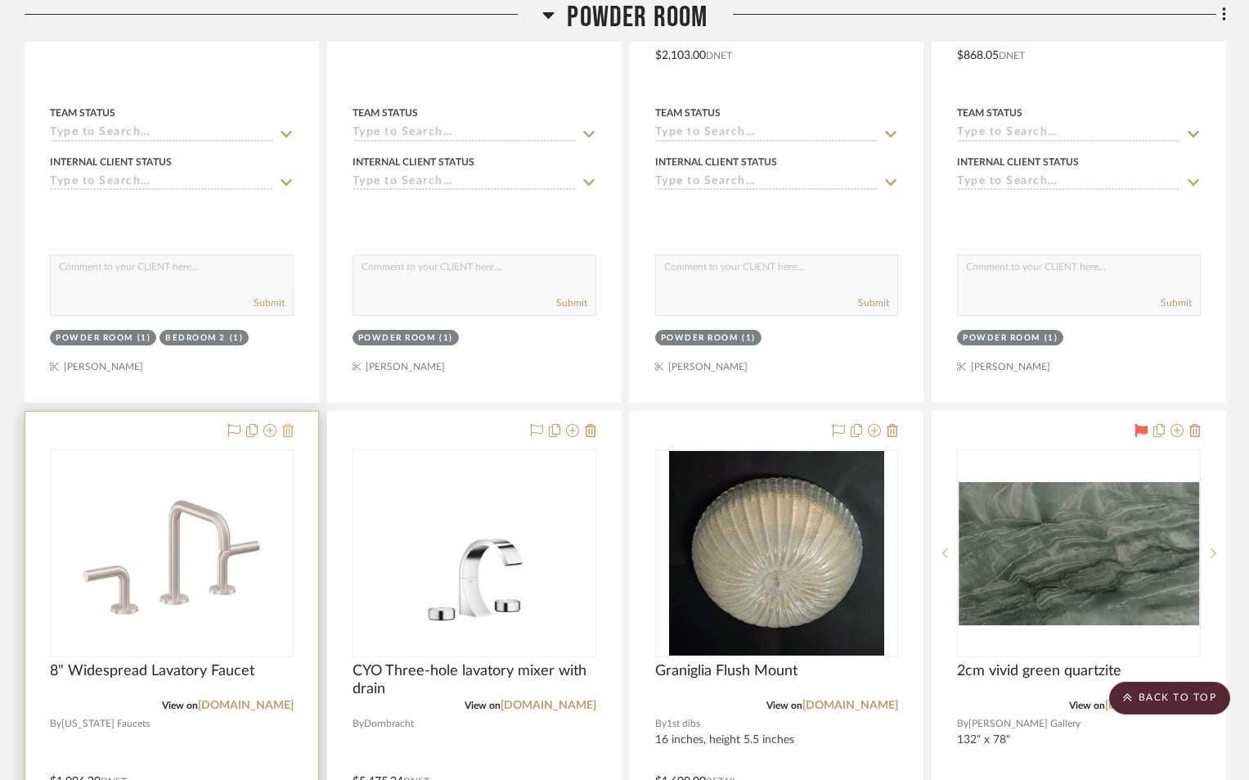
click at [284, 435] on icon at bounding box center [287, 430] width 11 height 13
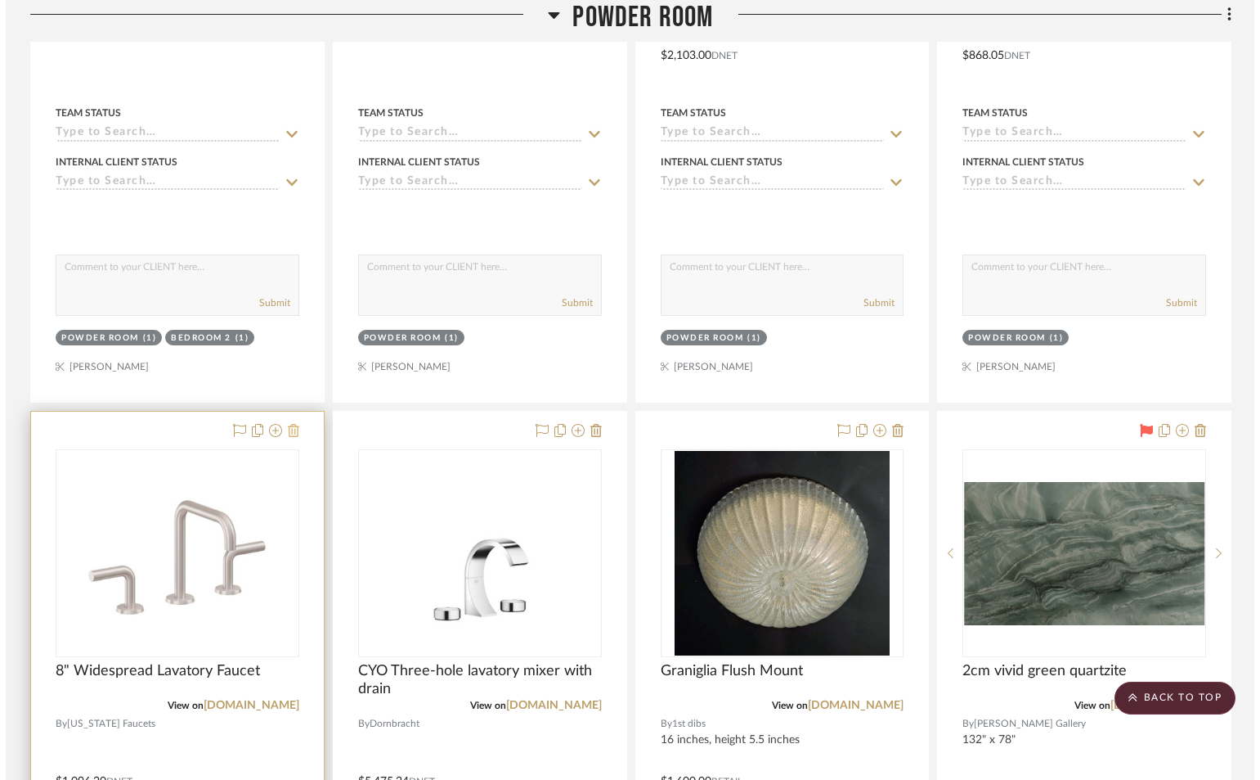
scroll to position [0, 0]
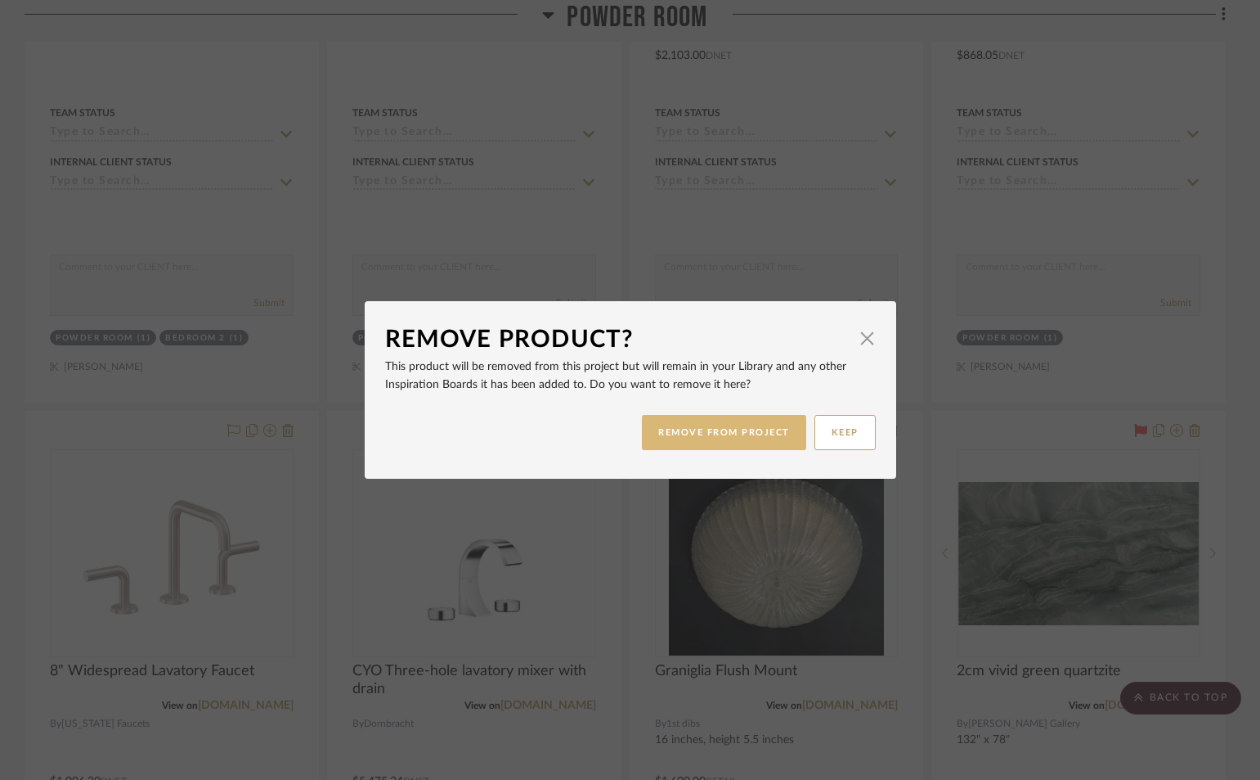
click at [657, 434] on button "REMOVE FROM PROJECT" at bounding box center [724, 432] width 164 height 35
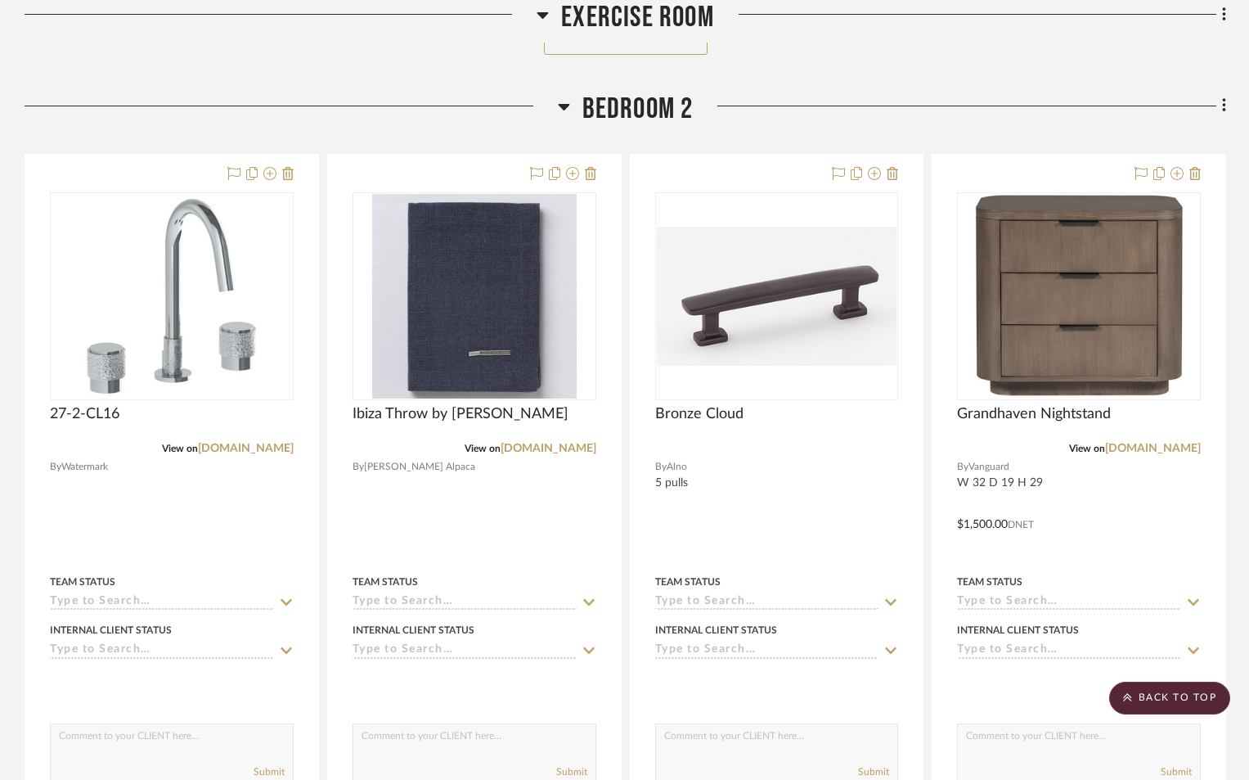
scroll to position [17995, 0]
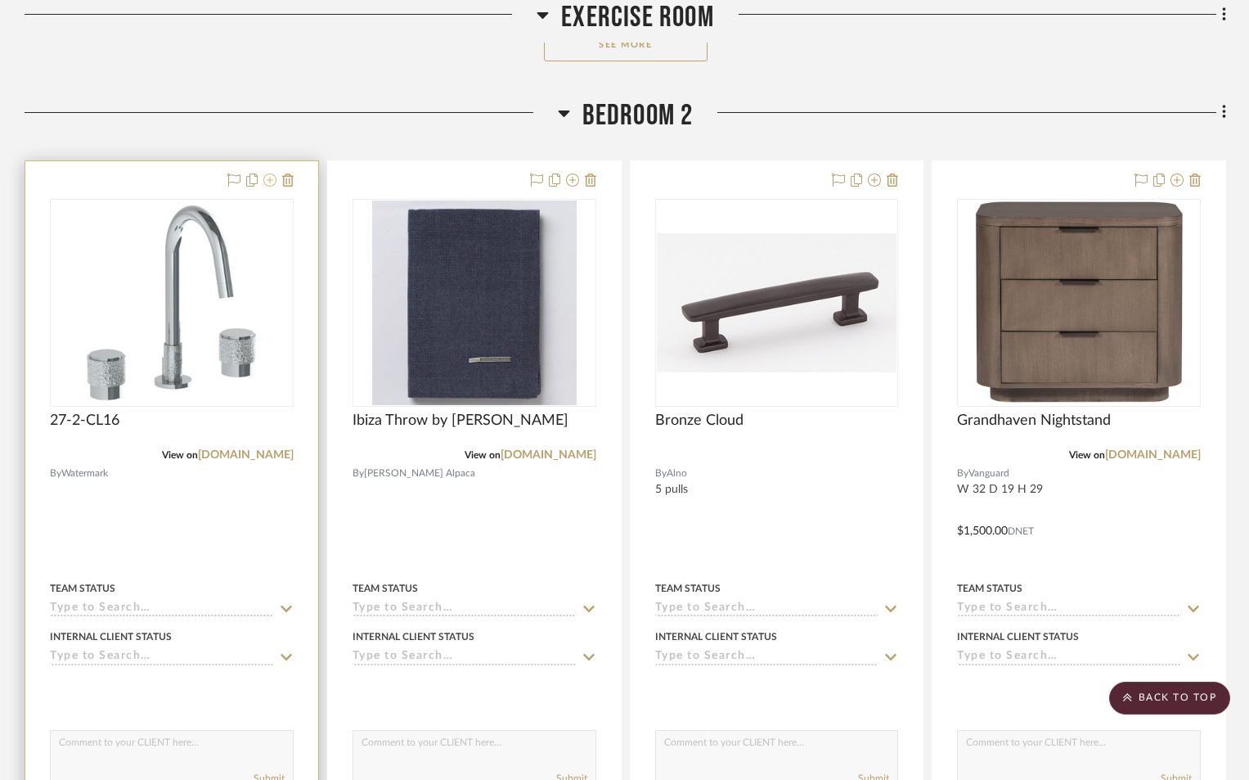
click at [268, 184] on icon at bounding box center [269, 179] width 13 height 13
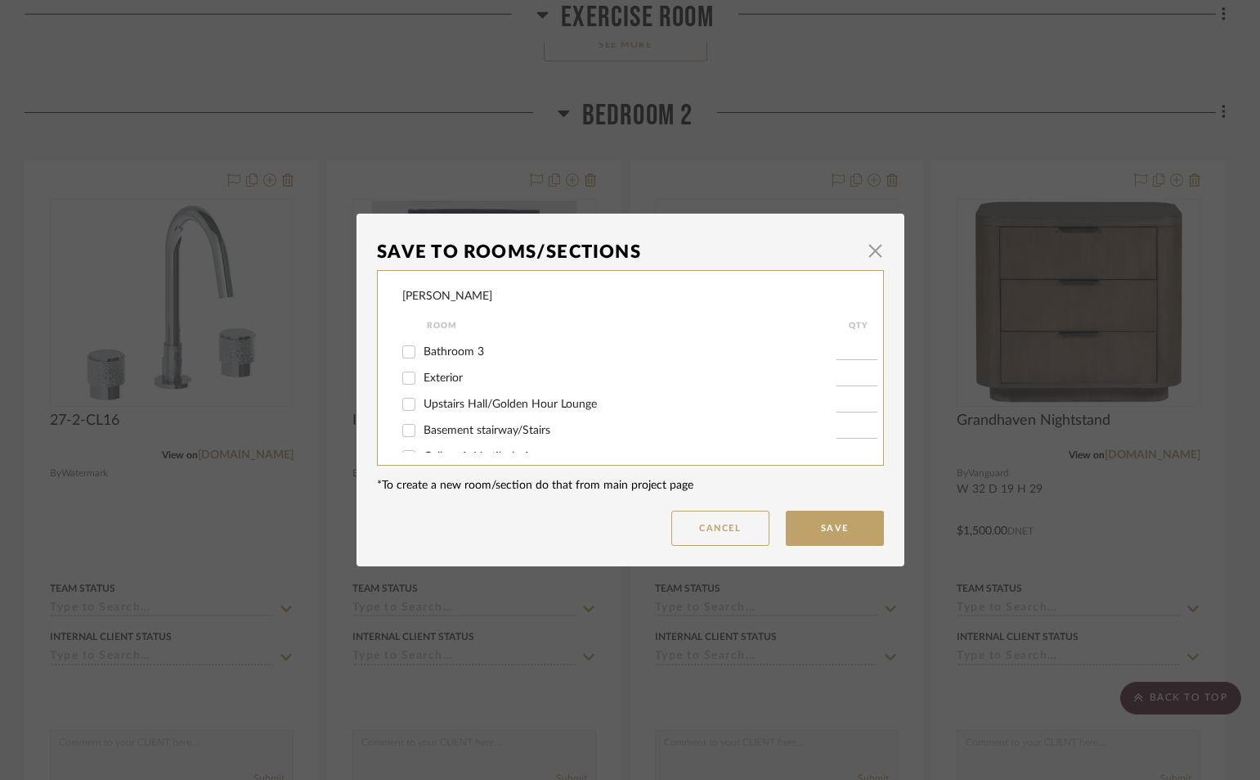
scroll to position [491, 0]
click at [399, 356] on input "Bedroom 2" at bounding box center [409, 355] width 26 height 26
checkbox input "false"
click at [836, 532] on button "Save" at bounding box center [835, 527] width 98 height 35
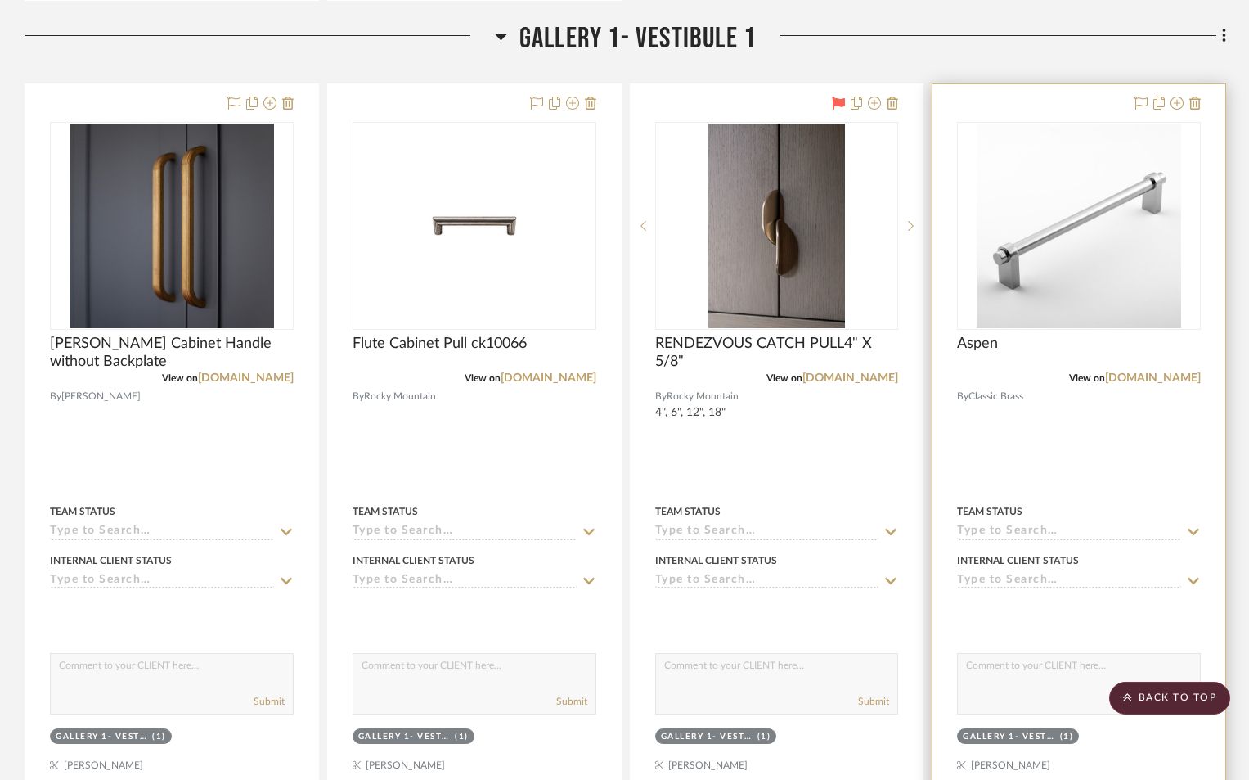
scroll to position [23966, 0]
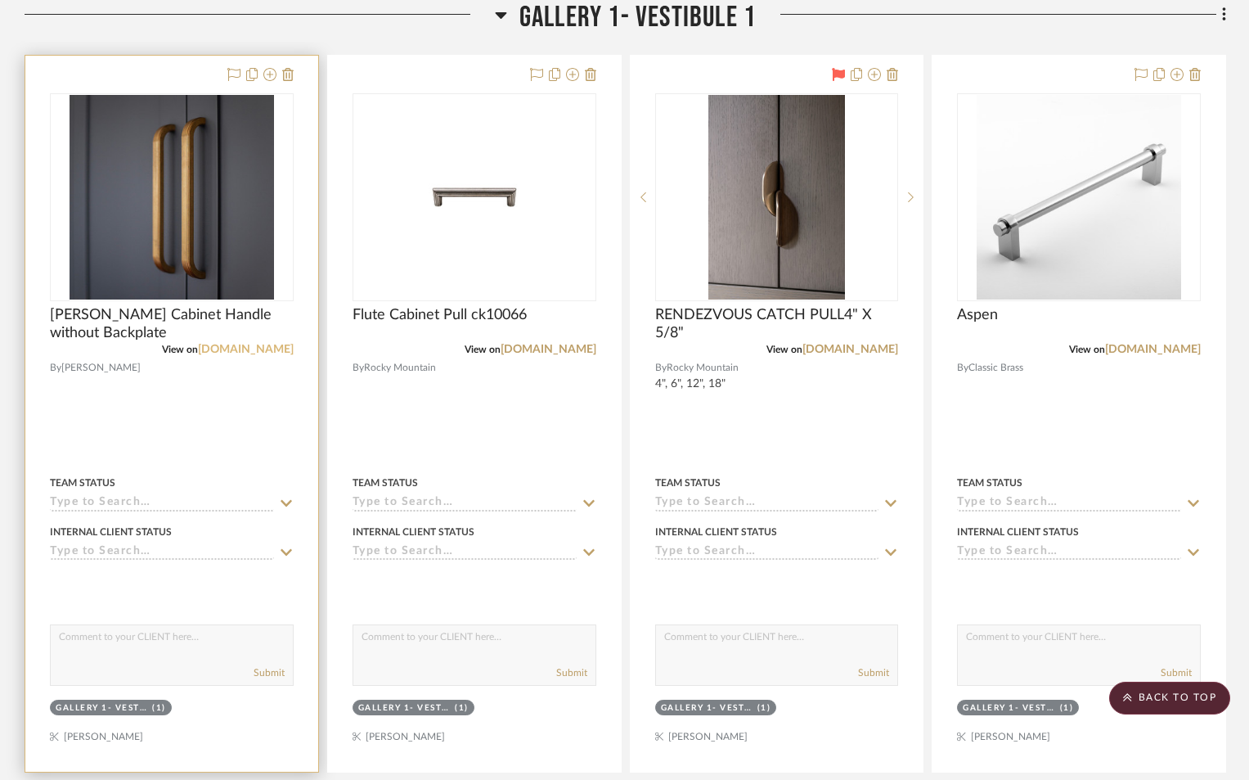
click at [238, 353] on link "[DOMAIN_NAME]" at bounding box center [246, 349] width 96 height 11
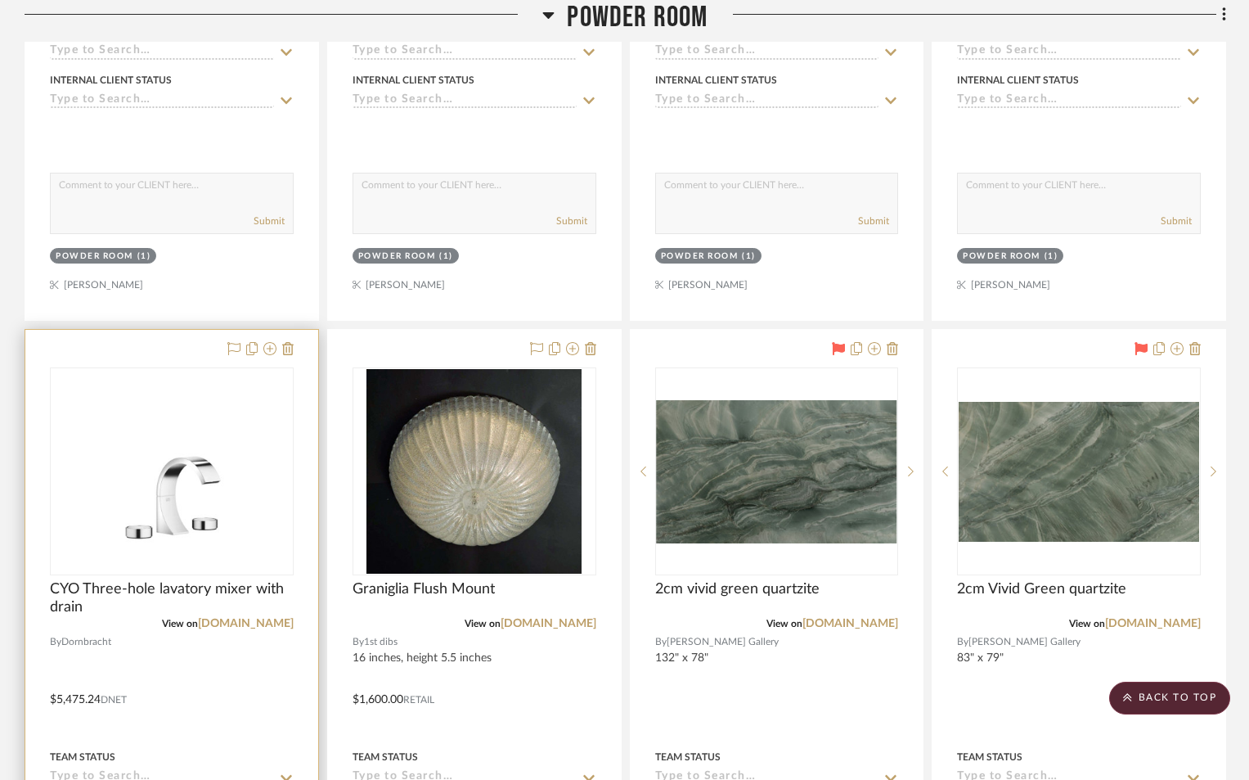
scroll to position [5562, 0]
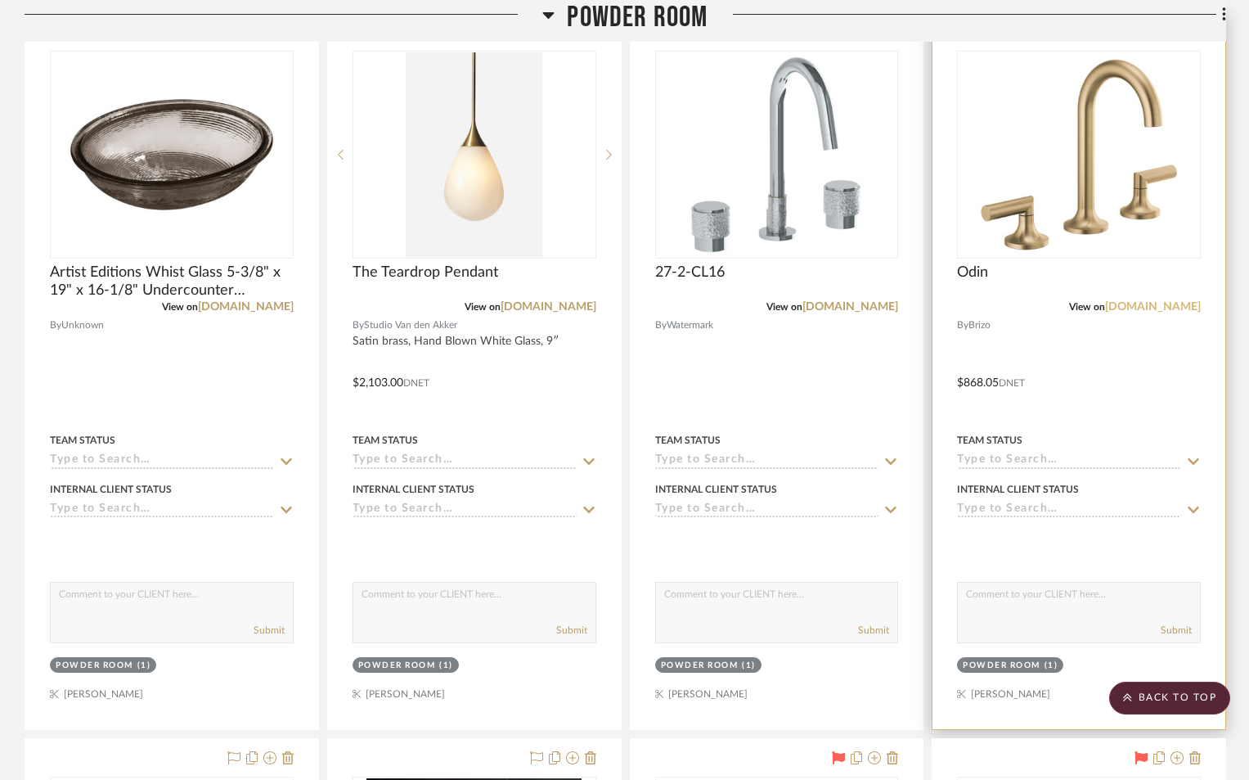
click at [1157, 310] on link "[DOMAIN_NAME]" at bounding box center [1153, 306] width 96 height 11
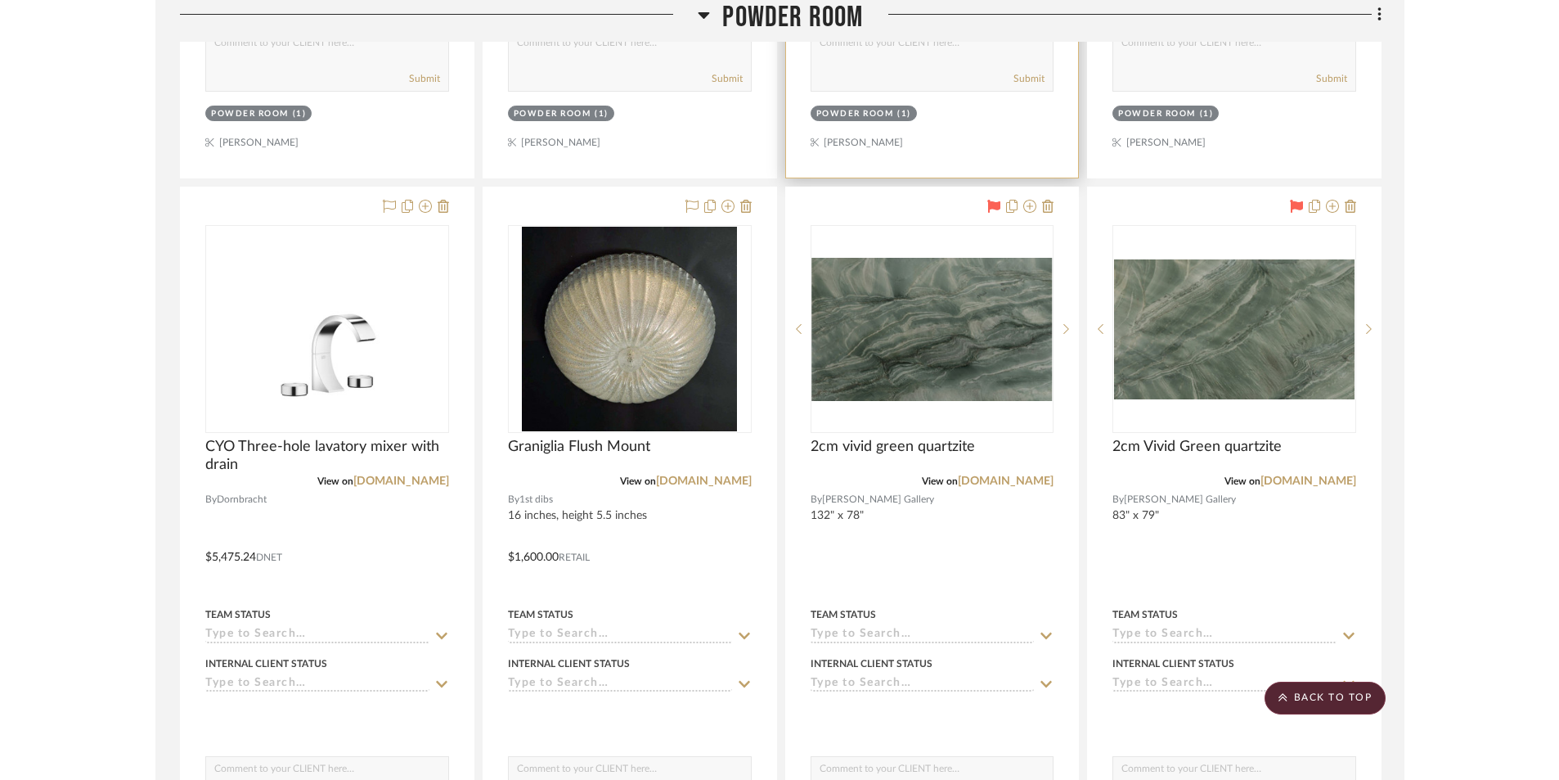
scroll to position [6135, 0]
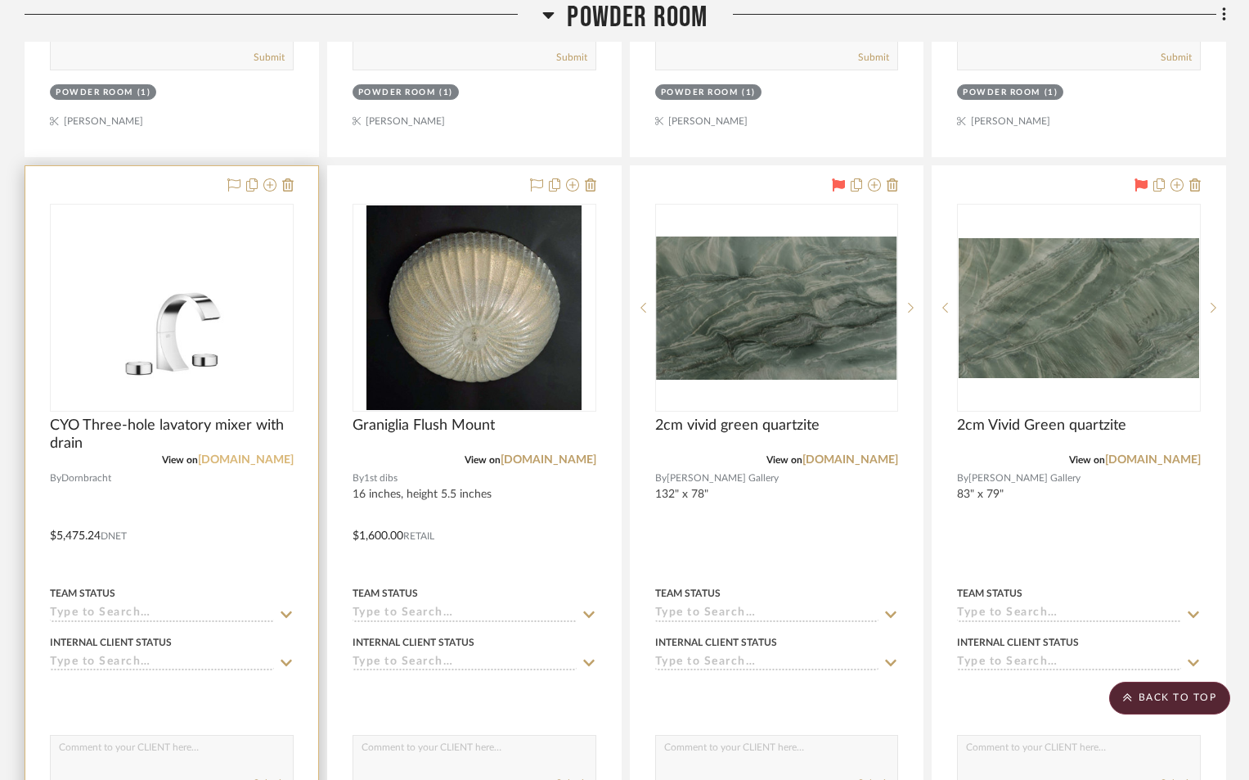
click at [227, 460] on link "[DOMAIN_NAME]" at bounding box center [246, 459] width 96 height 11
